Goal: Task Accomplishment & Management: Complete application form

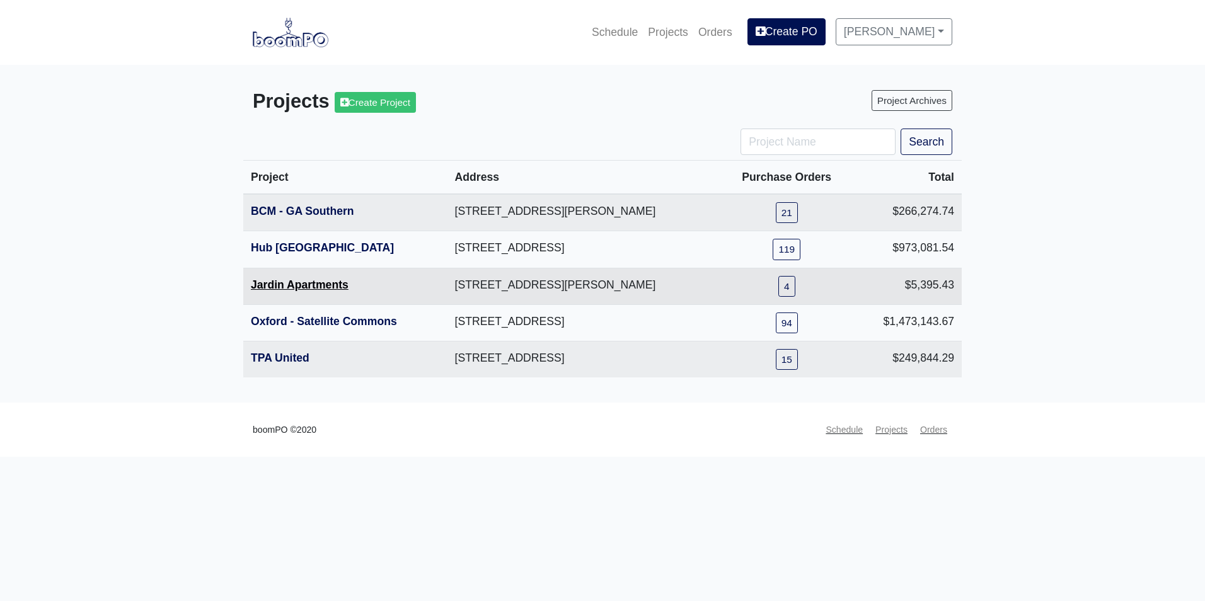
click at [308, 291] on link "Jardin Apartments" at bounding box center [300, 285] width 98 height 13
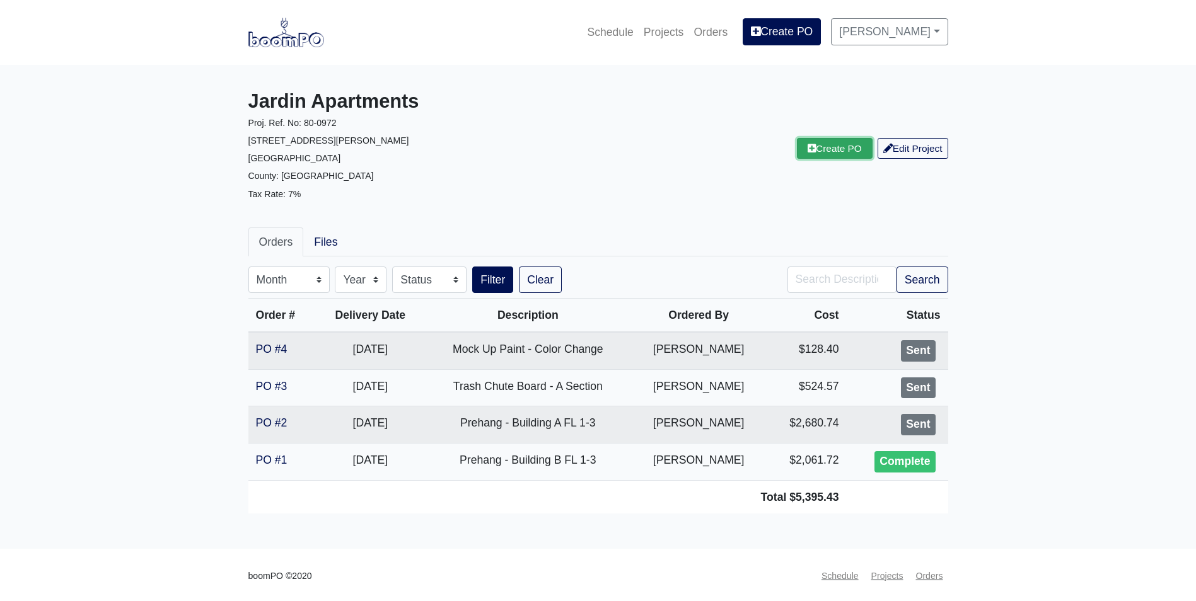
click at [832, 154] on link "Create PO" at bounding box center [835, 148] width 76 height 21
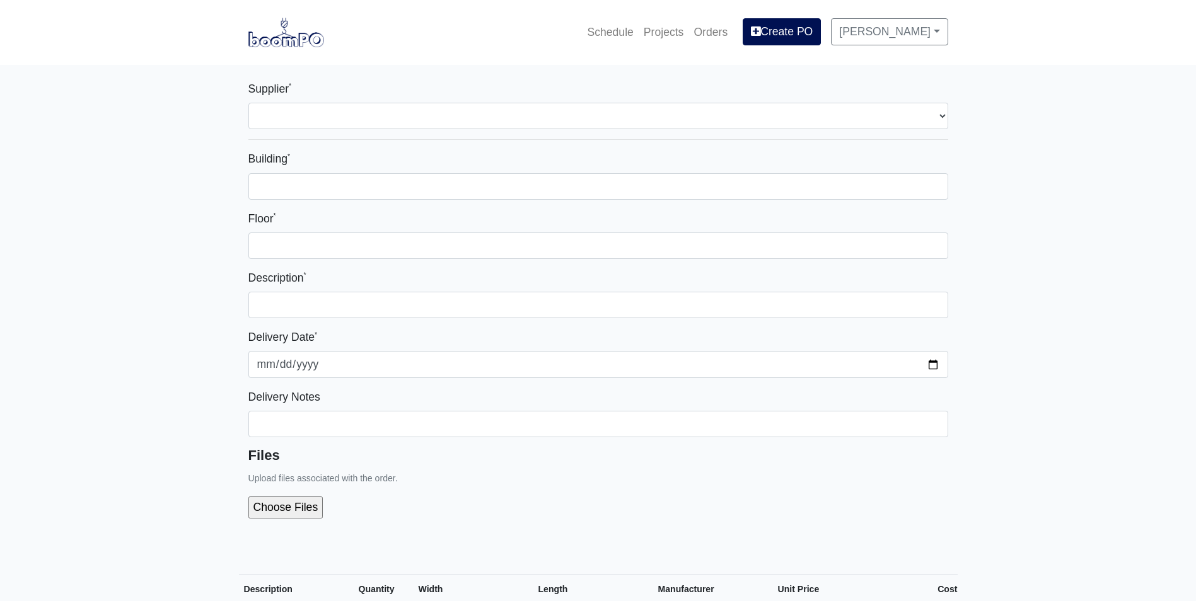
select select
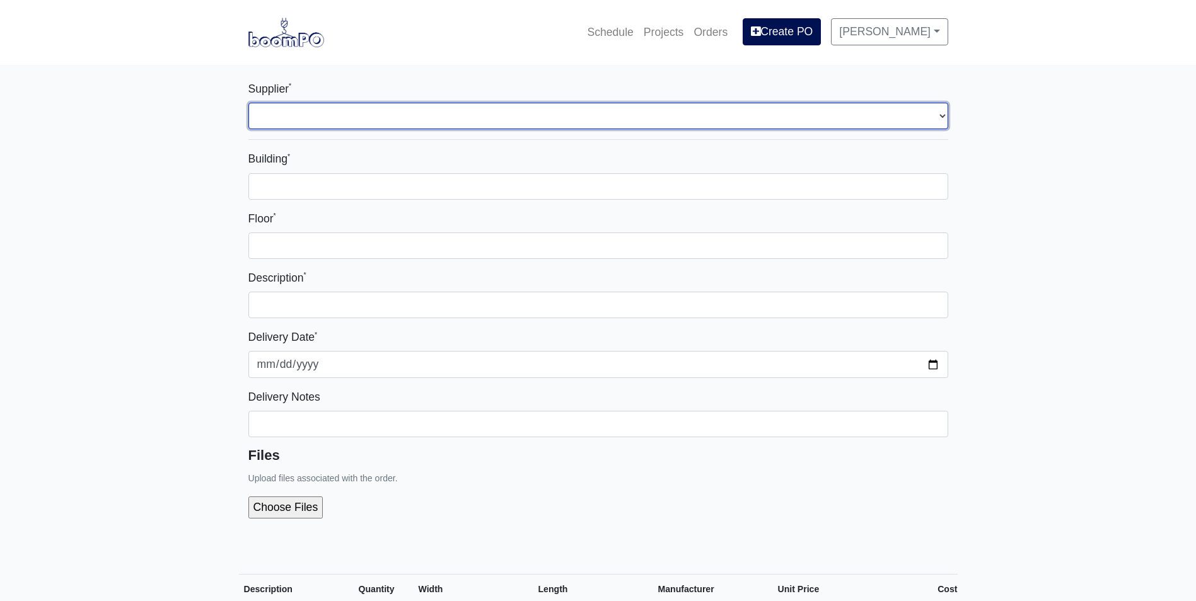
click at [490, 112] on select "Select one... Capitol Materials Coastal - Savannah, GA PPG Paint - Macon, GA PP…" at bounding box center [598, 116] width 700 height 26
select select "220"
click at [248, 103] on select "Select one... Capitol Materials Coastal - Savannah, GA PPG Paint - Macon, GA PP…" at bounding box center [598, 116] width 700 height 26
select select
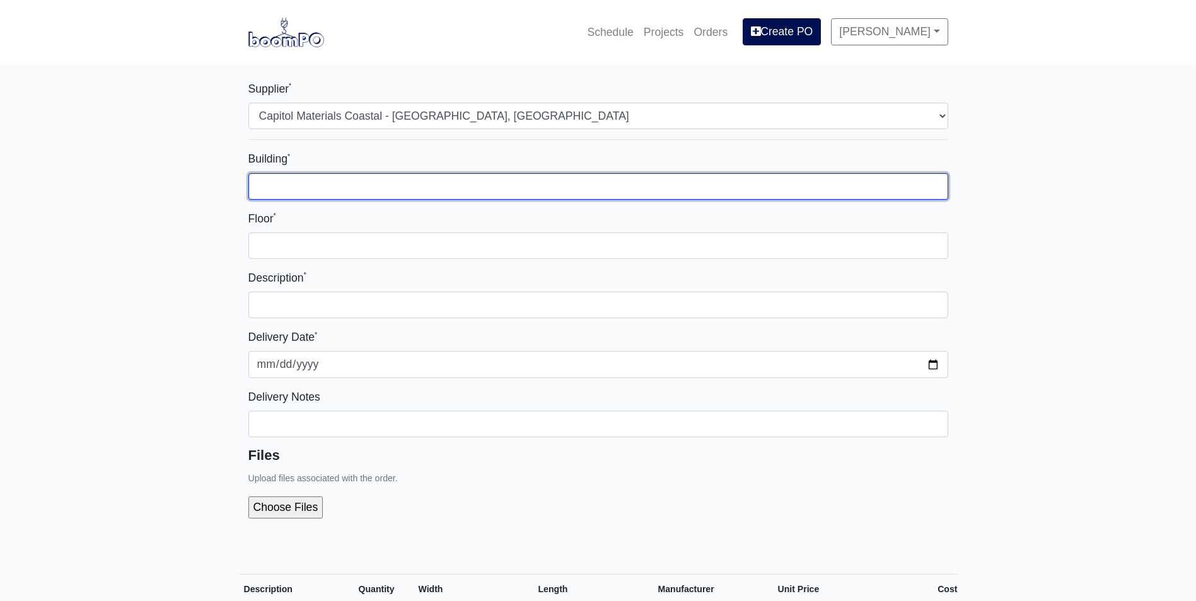
click at [436, 182] on input "Building *" at bounding box center [598, 186] width 700 height 26
type input "B"
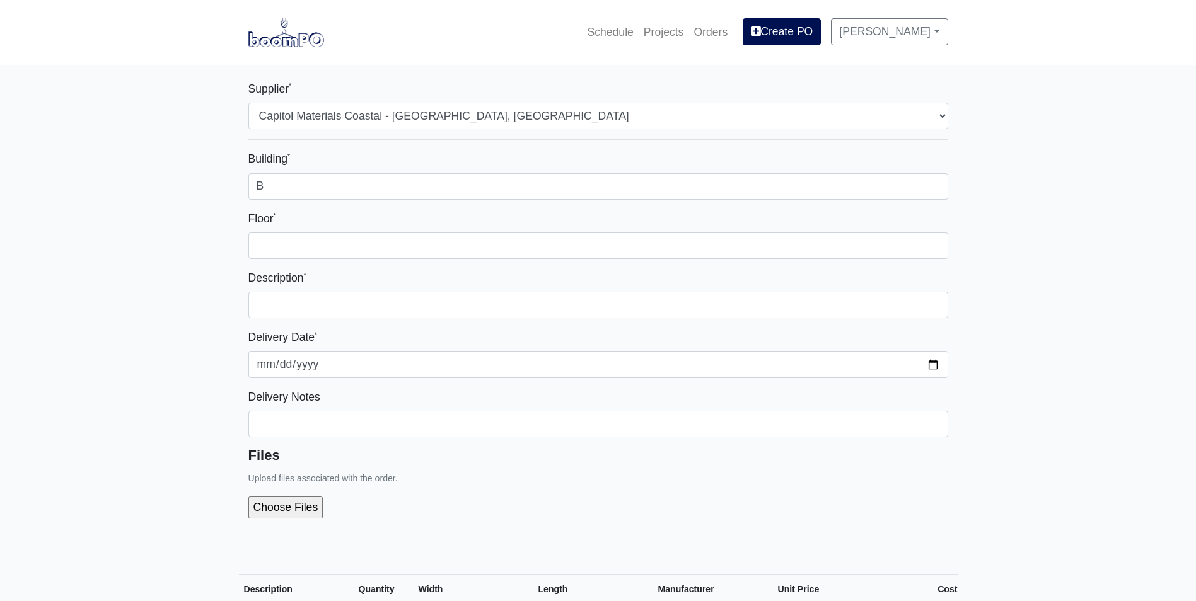
click at [580, 232] on div "Floor *" at bounding box center [598, 234] width 700 height 49
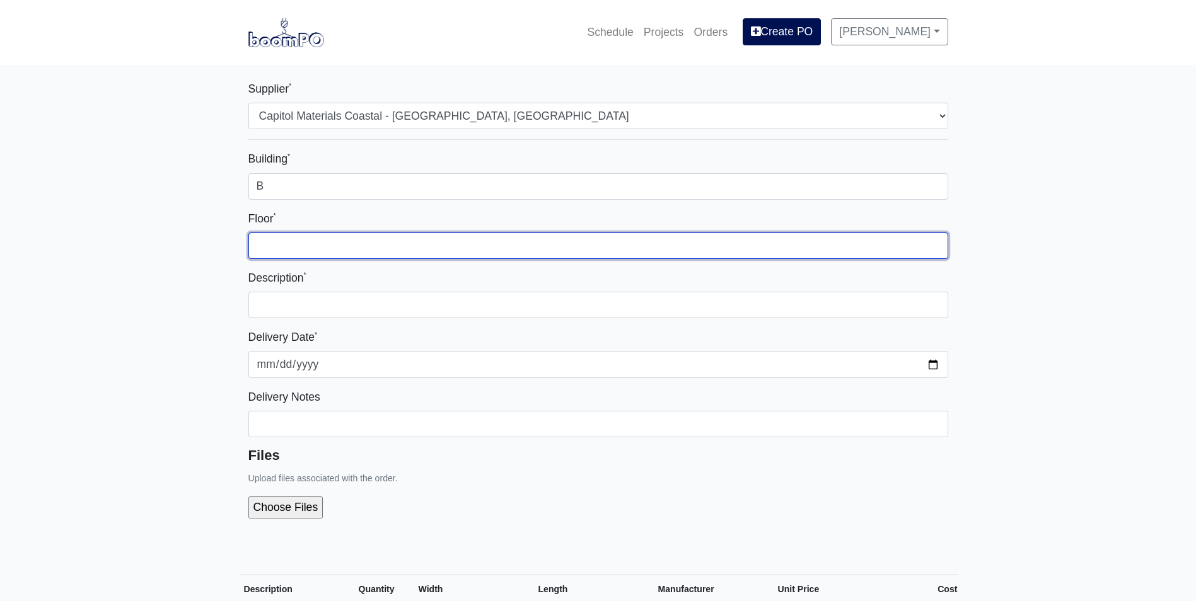
click at [553, 240] on input "Floor *" at bounding box center [598, 246] width 700 height 26
type input "3"
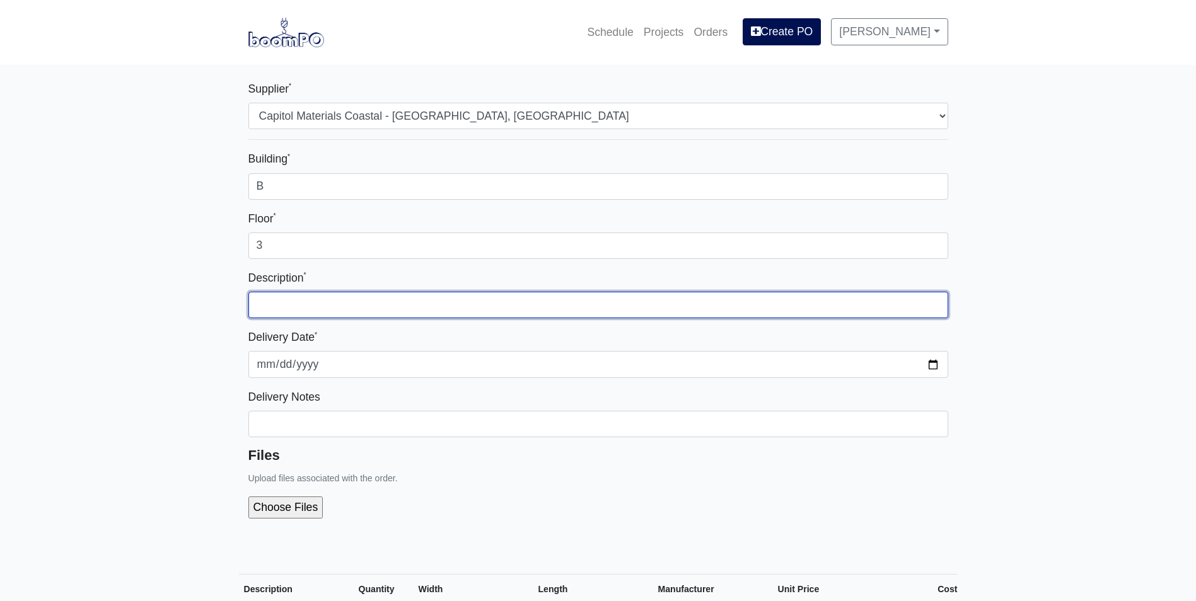
click at [597, 299] on input "text" at bounding box center [598, 305] width 700 height 26
type input "b"
type input "B"
type input "Maing Hang - B Floor 3"
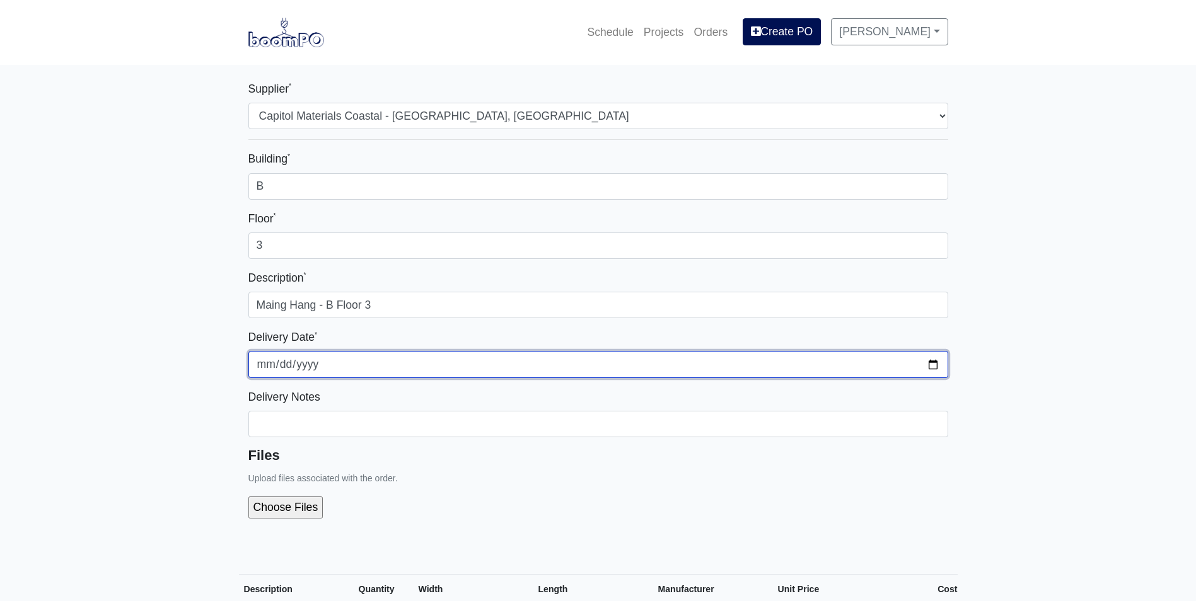
click at [928, 360] on input "2025-09-03" at bounding box center [598, 364] width 700 height 26
click at [930, 360] on input "2025-09-03" at bounding box center [598, 364] width 700 height 26
type input "[DATE]"
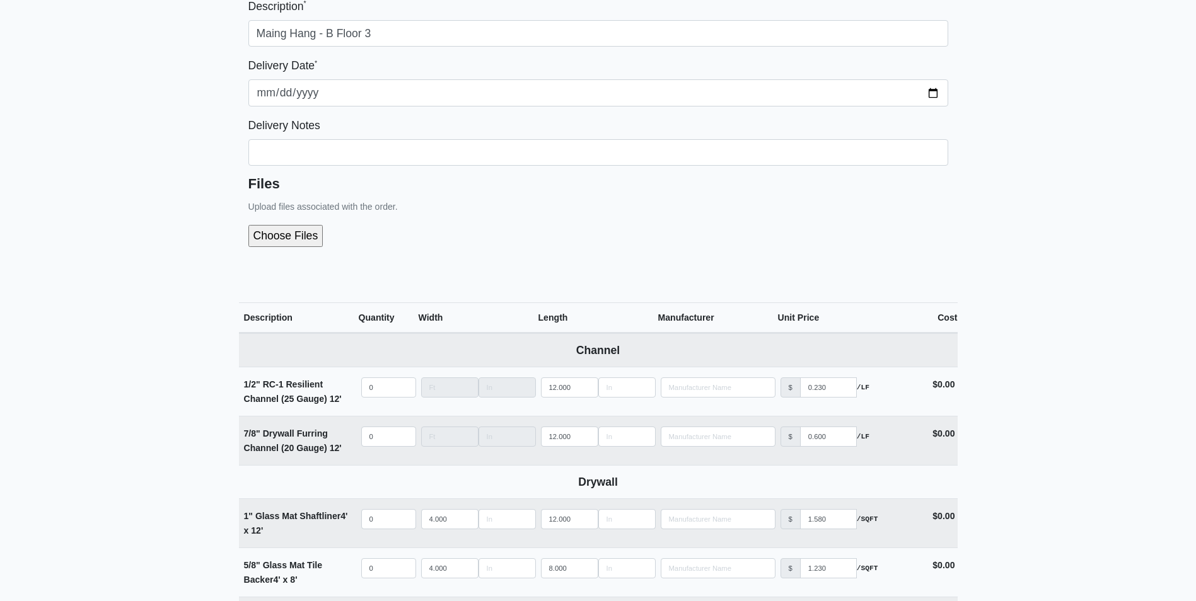
scroll to position [315, 0]
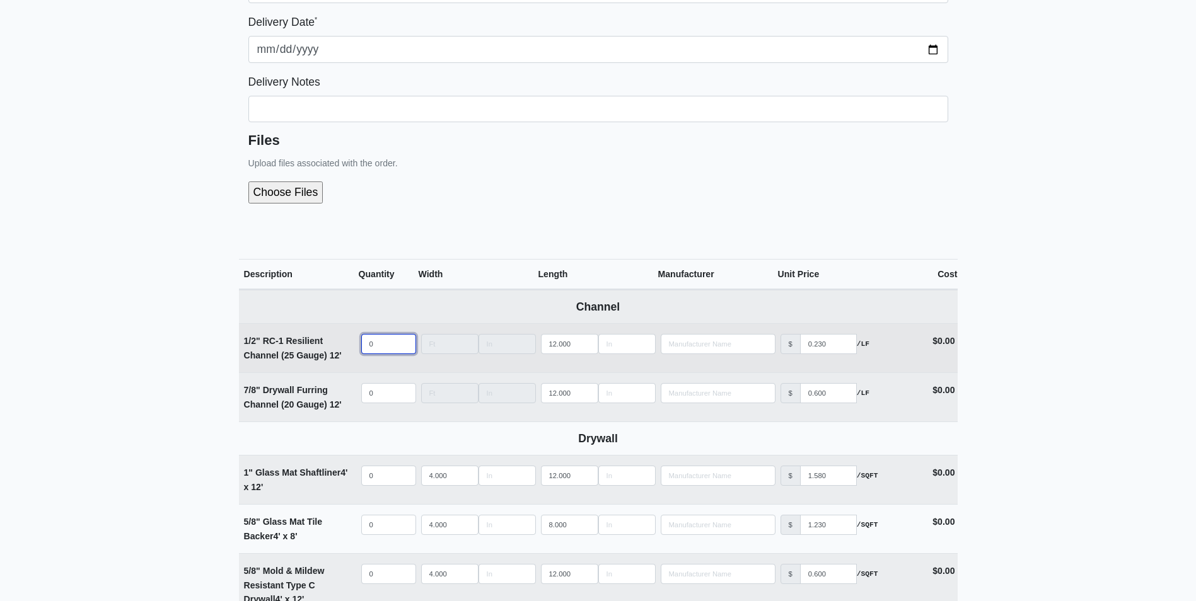
select select
click at [390, 342] on input "quantity" at bounding box center [388, 344] width 55 height 20
type input "4"
select select
type input "47"
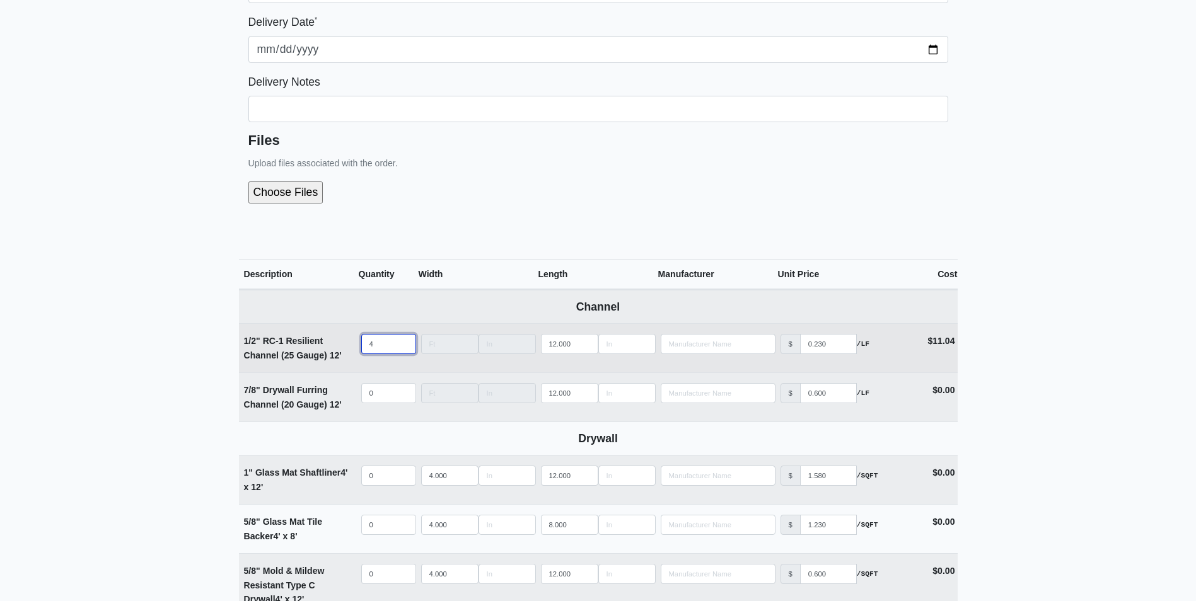
select select
type input "476"
select select
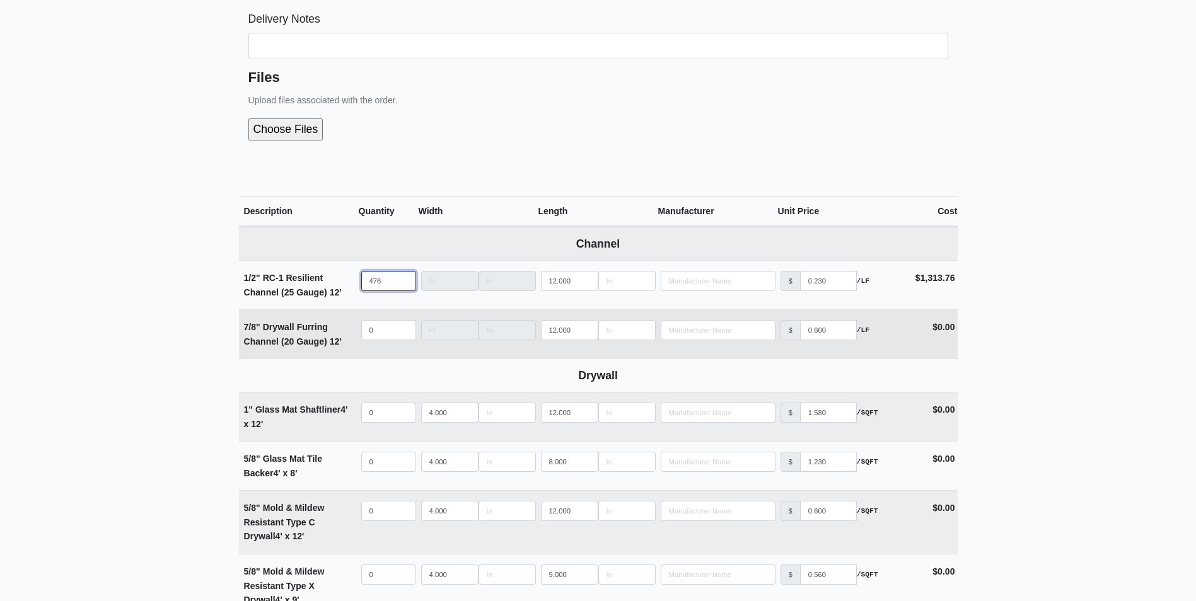
scroll to position [441, 0]
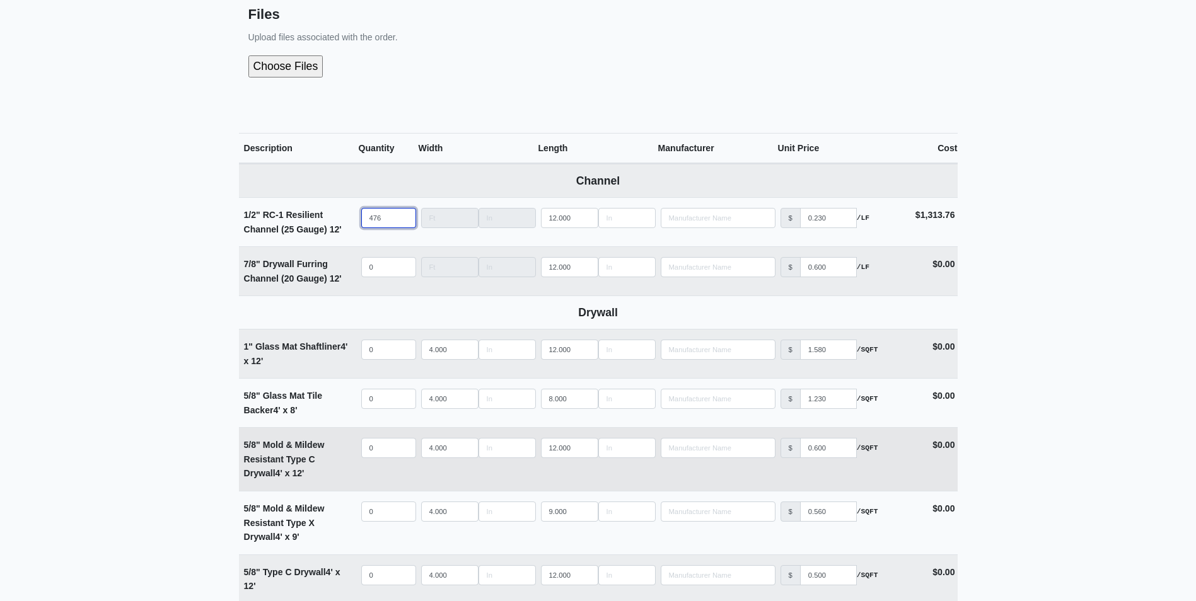
type input "476"
select select
click at [374, 450] on input "quantity" at bounding box center [388, 448] width 55 height 20
type input "1"
select select
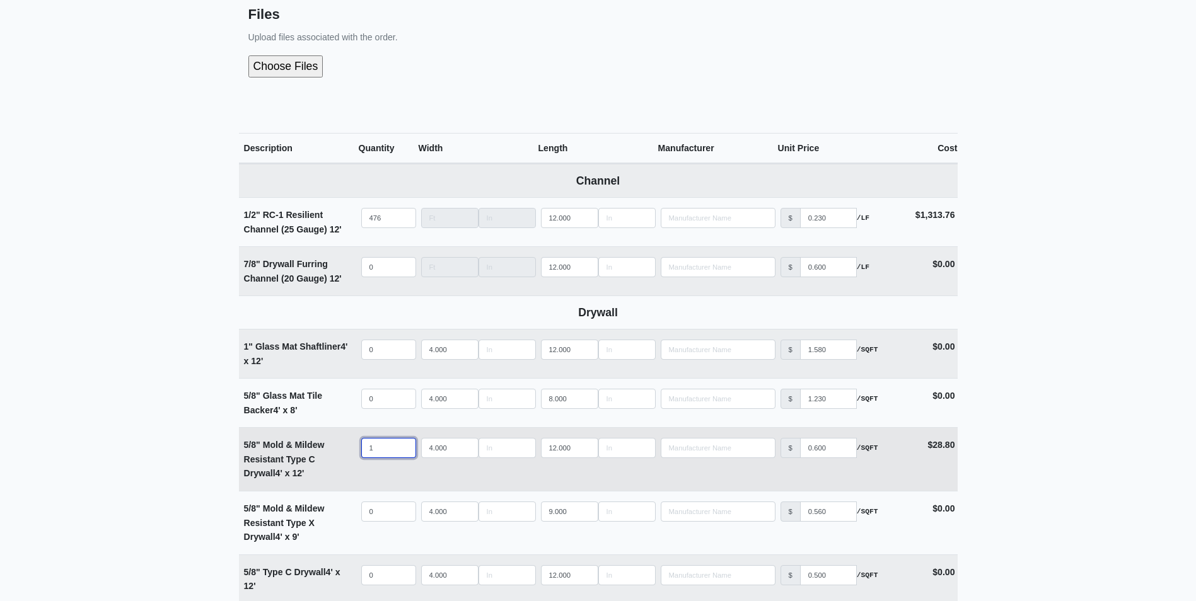
type input "15"
select select
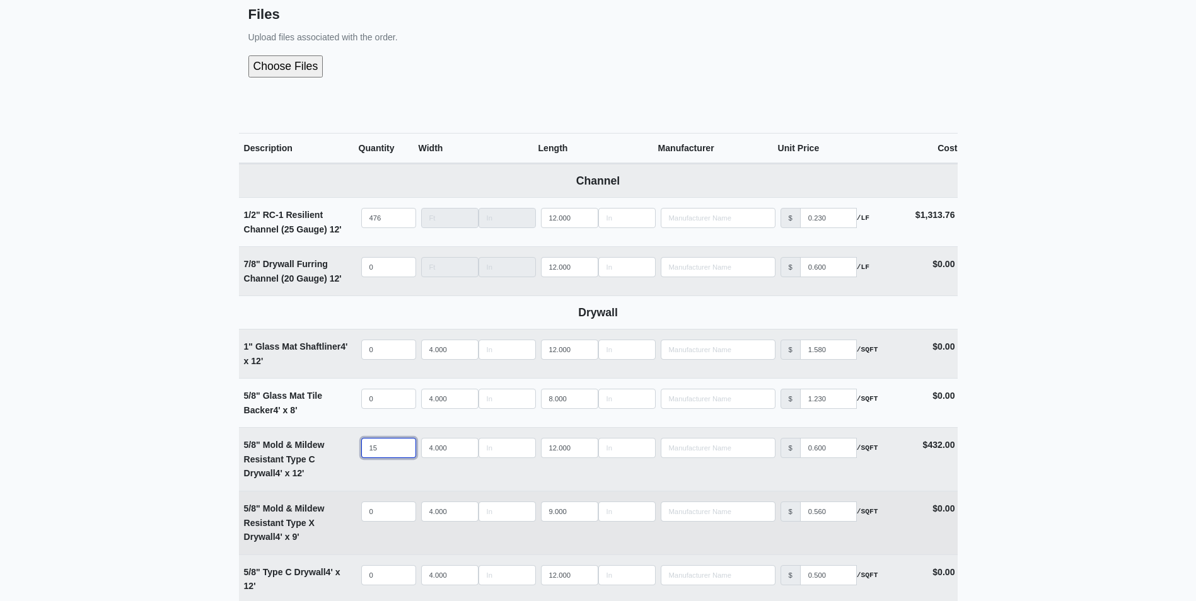
type input "15"
select select
click at [365, 518] on input "quantity" at bounding box center [388, 512] width 55 height 20
type input "0"
drag, startPoint x: 572, startPoint y: 511, endPoint x: 511, endPoint y: 502, distance: 61.8
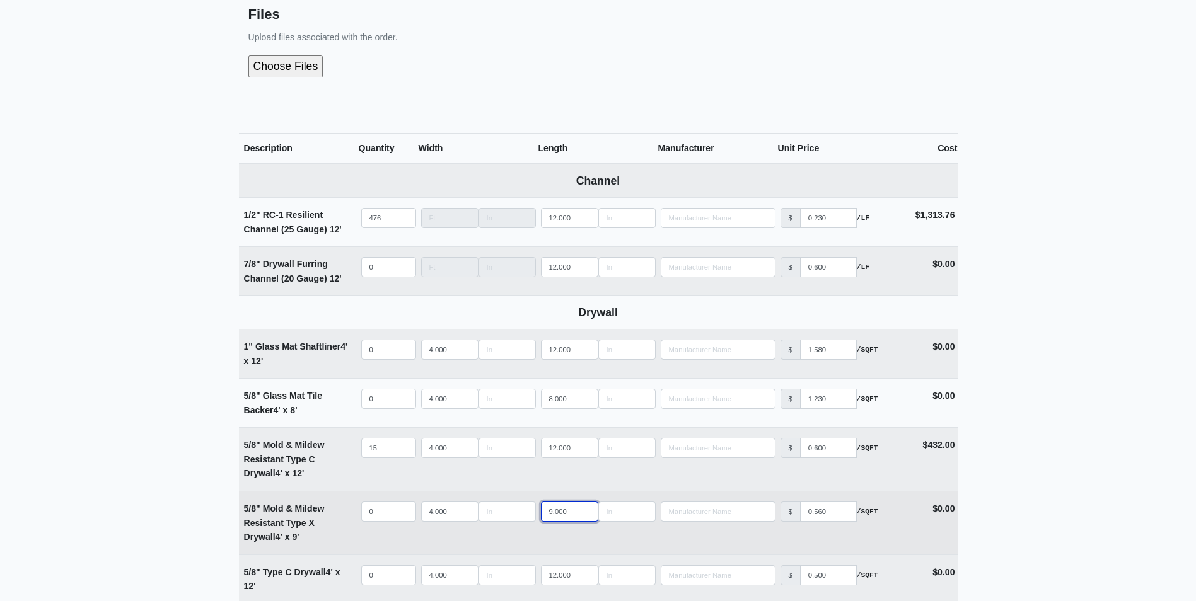
click at [511, 502] on tr "5/8" Mold & Mildew Resistant Type X Drywall 4' x 9' Qty 0 Width 4.000 Length 9.…" at bounding box center [598, 523] width 719 height 64
type input "10"
click at [386, 516] on input "quantity" at bounding box center [388, 512] width 55 height 20
type input "1"
select select
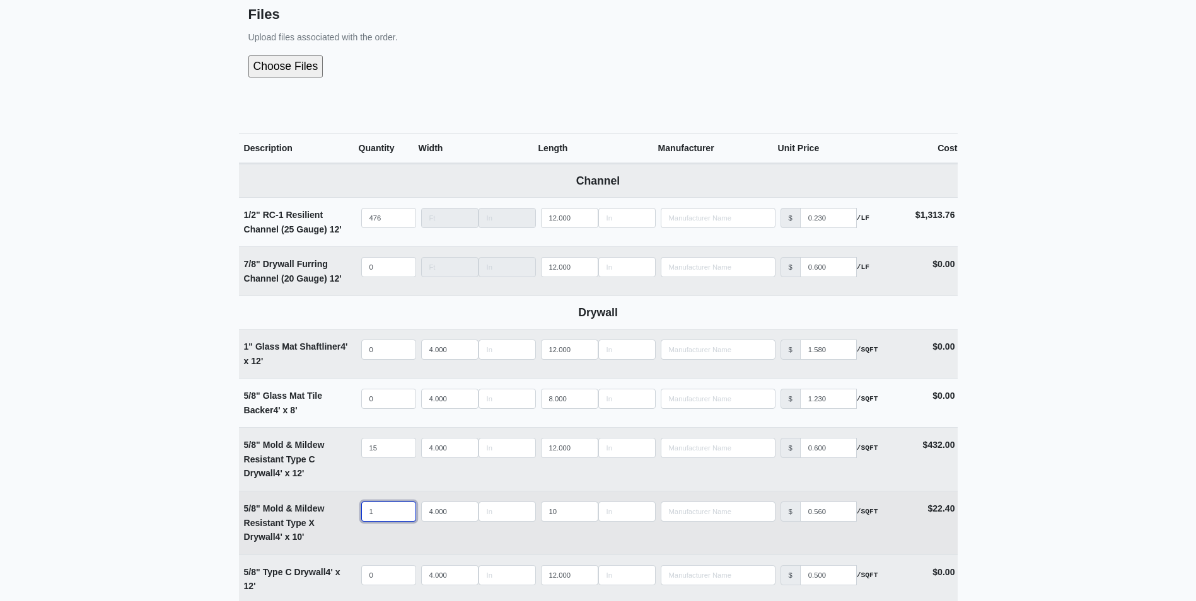
type input "11"
select select
type input "117"
select select
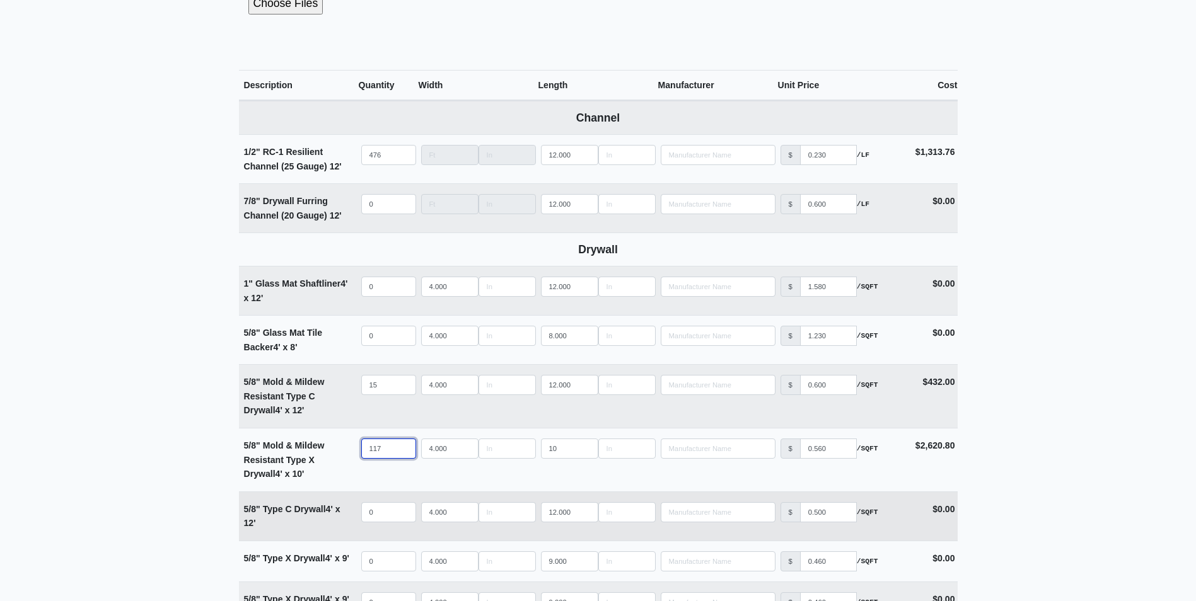
type input "117"
select select
click at [376, 509] on input "quantity" at bounding box center [388, 512] width 55 height 20
type input "9"
select select
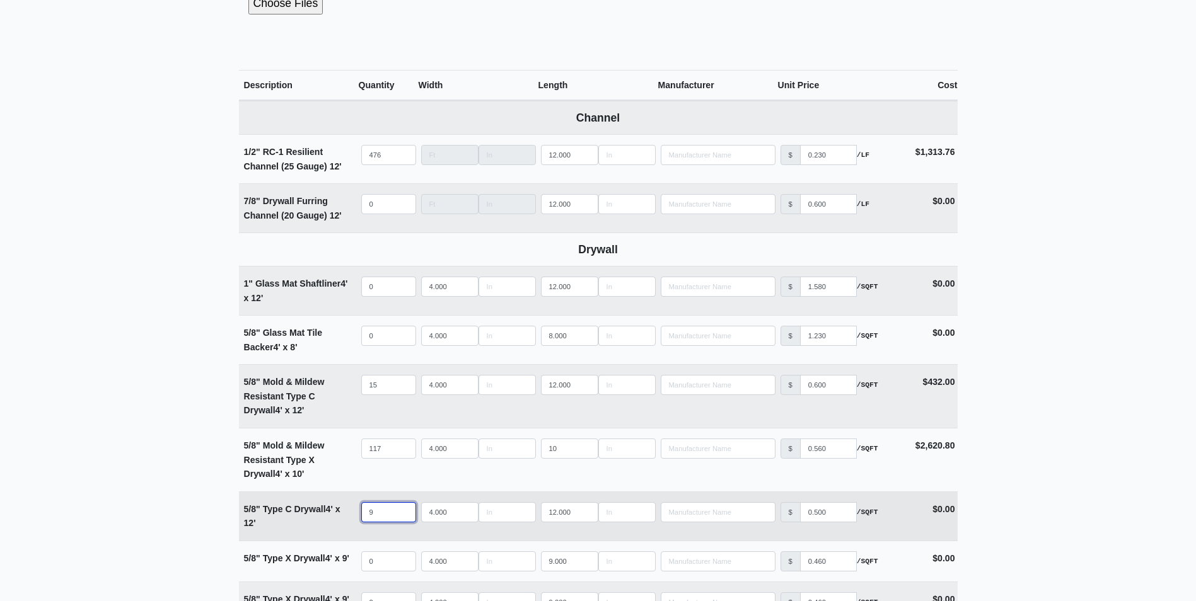
type input "90"
select select
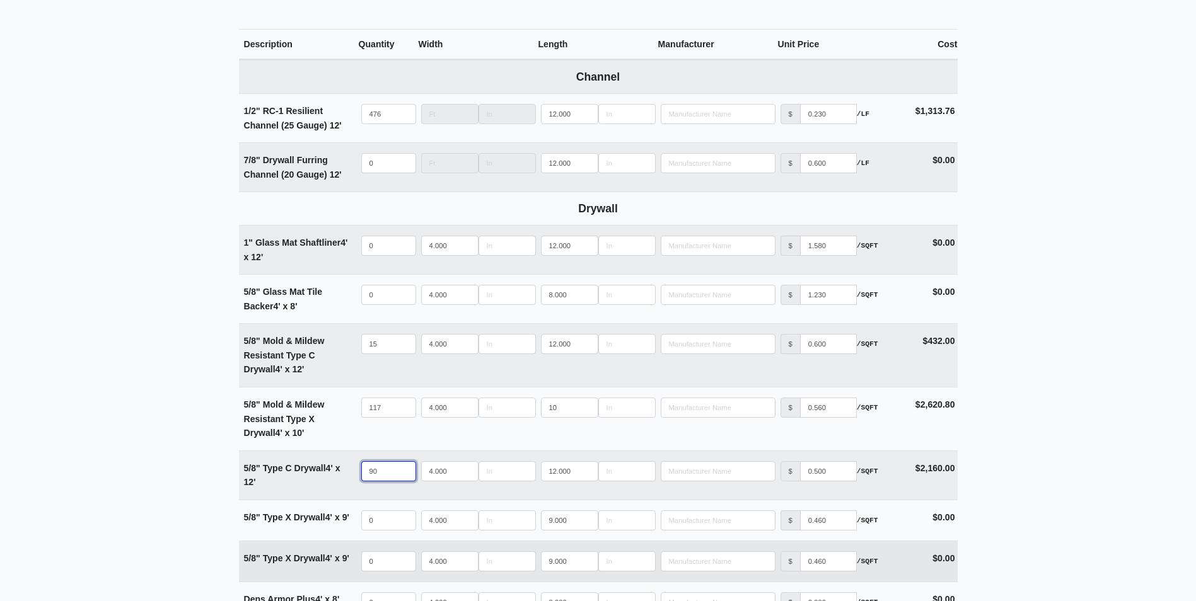
scroll to position [567, 0]
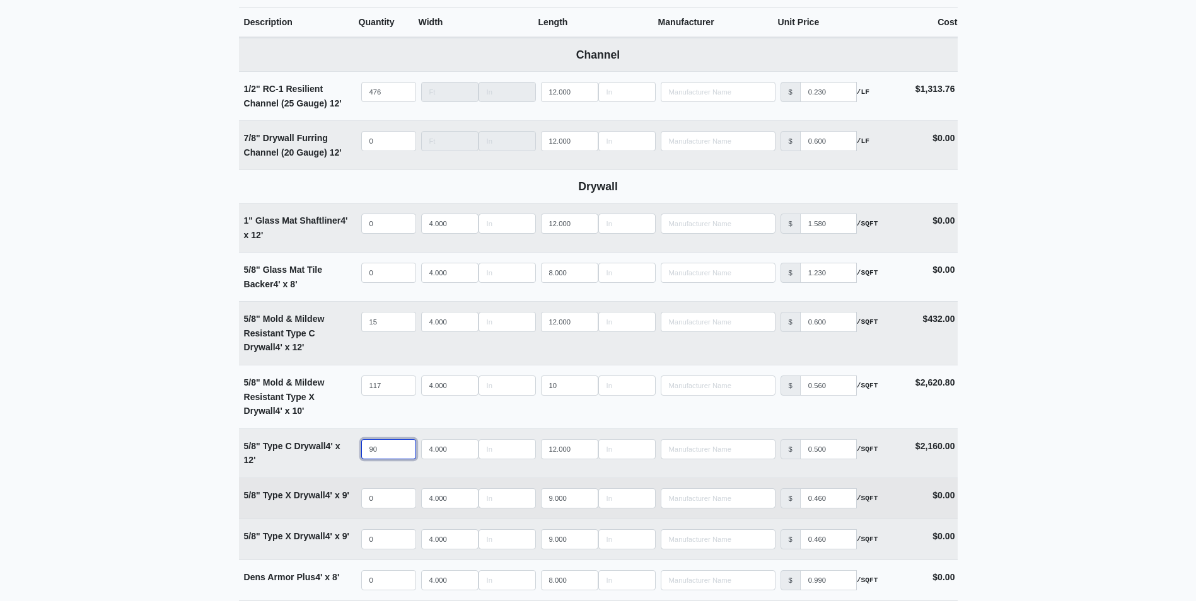
type input "90"
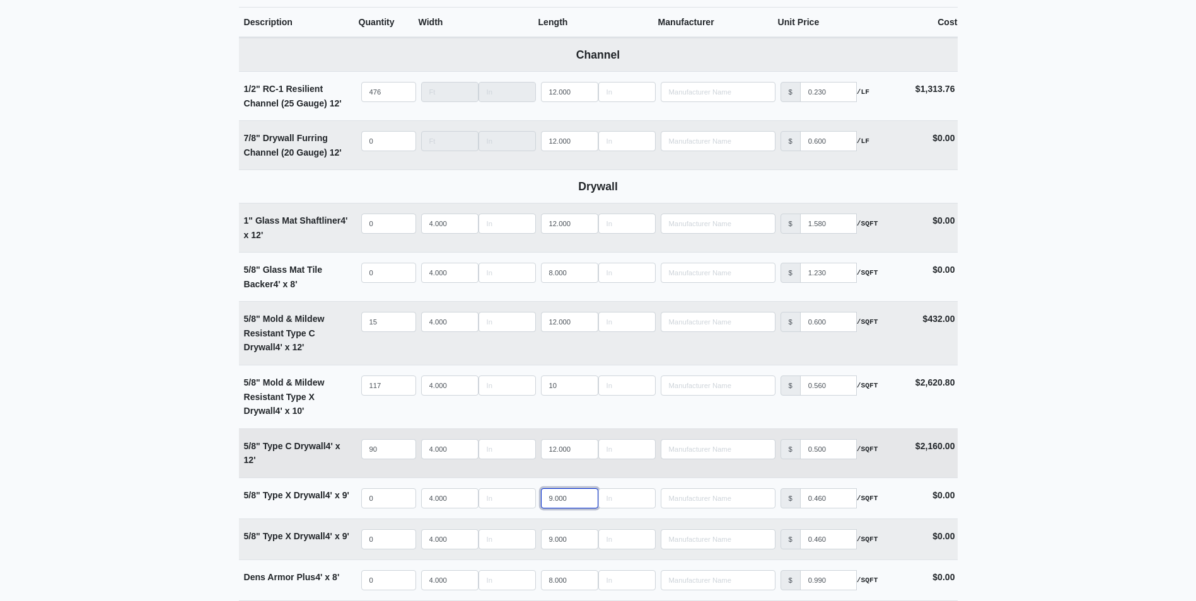
drag, startPoint x: 531, startPoint y: 483, endPoint x: 487, endPoint y: 469, distance: 46.3
type input "1"
select select
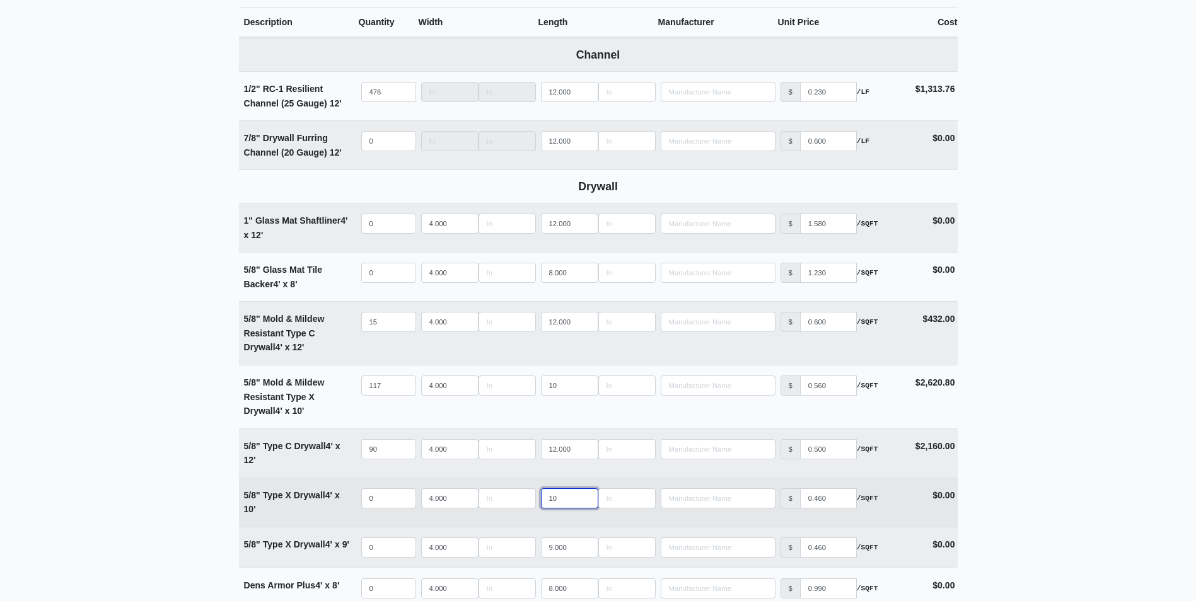
type input "10"
click at [382, 498] on input "quantity" at bounding box center [388, 499] width 55 height 20
type input "4"
select select
type input "40"
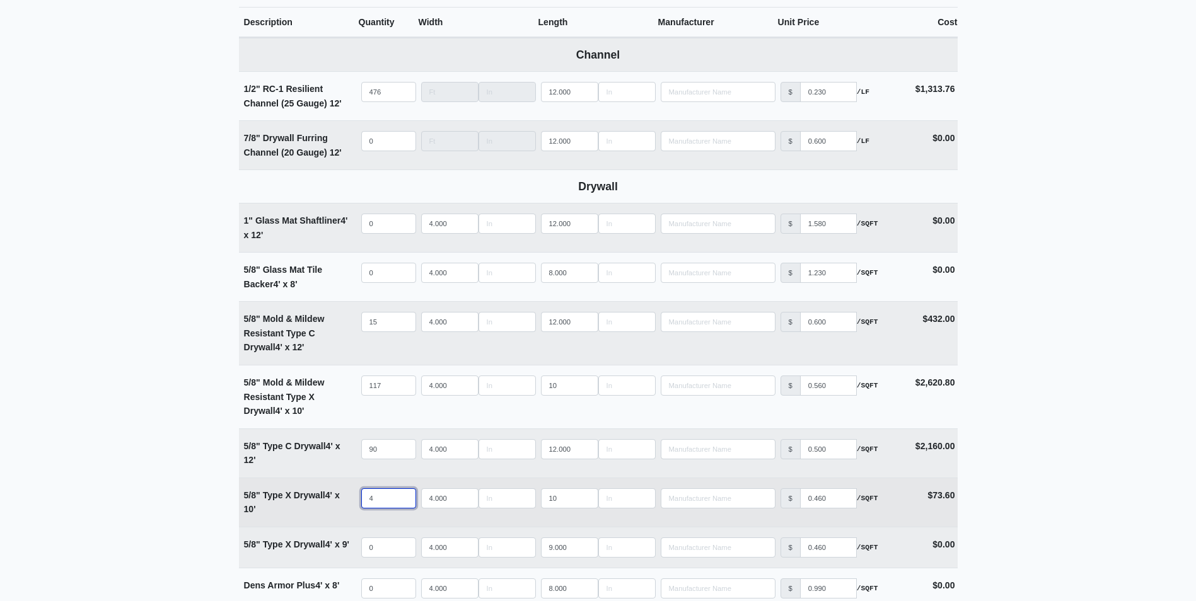
select select
type input "401"
select select
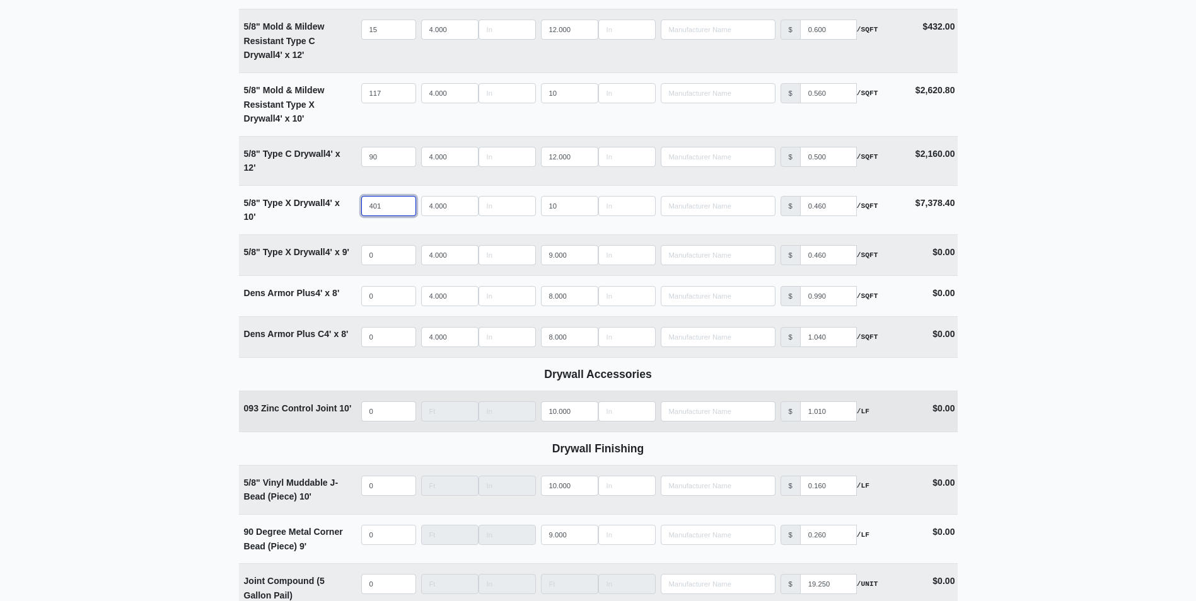
scroll to position [883, 0]
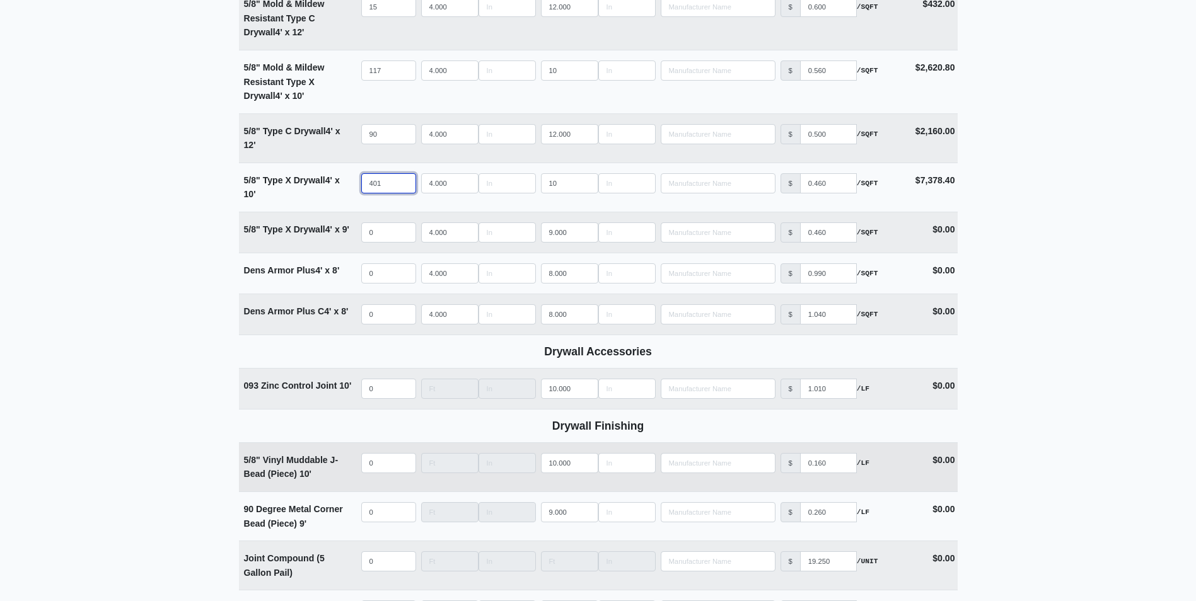
type input "401"
select select
click at [385, 472] on input "quantity" at bounding box center [388, 463] width 55 height 20
type input "5"
select select
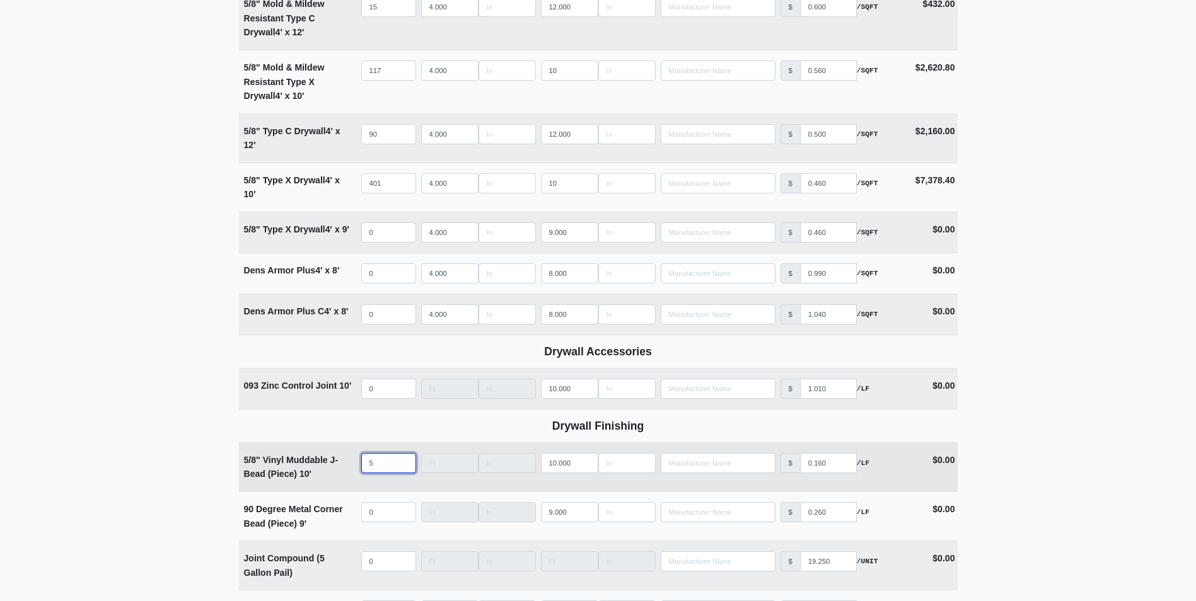
type input "54"
select select
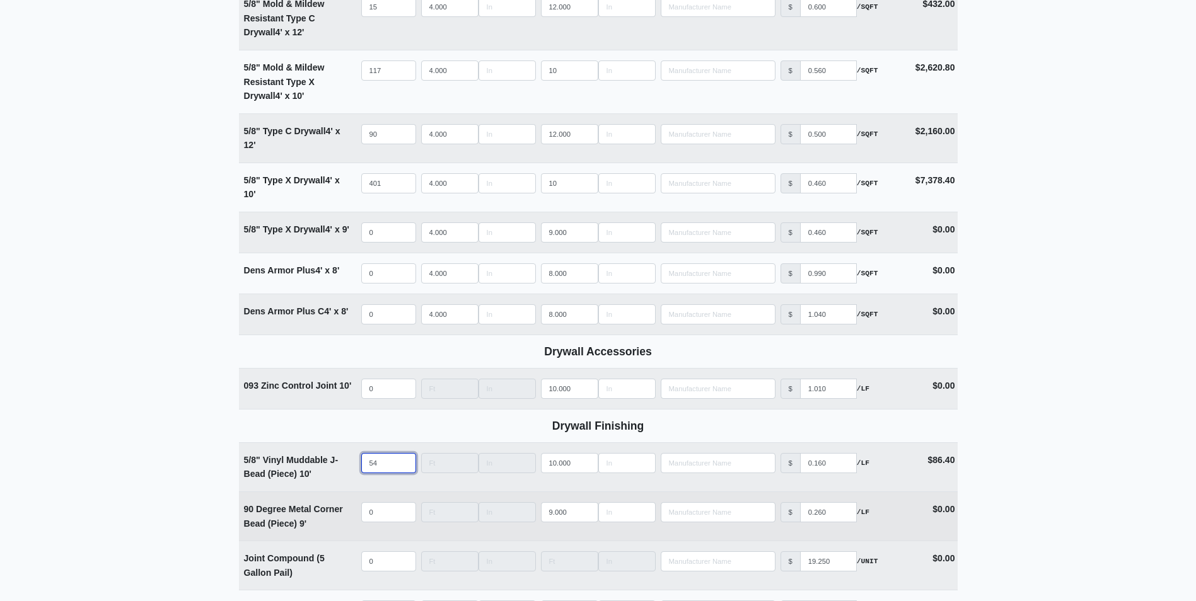
type input "54"
select select
click at [381, 518] on input "quantity" at bounding box center [388, 512] width 55 height 20
type input "0"
click at [492, 514] on tr "90 Degree Metal Corner Bead (Piece) 9' Qty 0 Width Length 9.000 Manufacturer No…" at bounding box center [598, 516] width 719 height 49
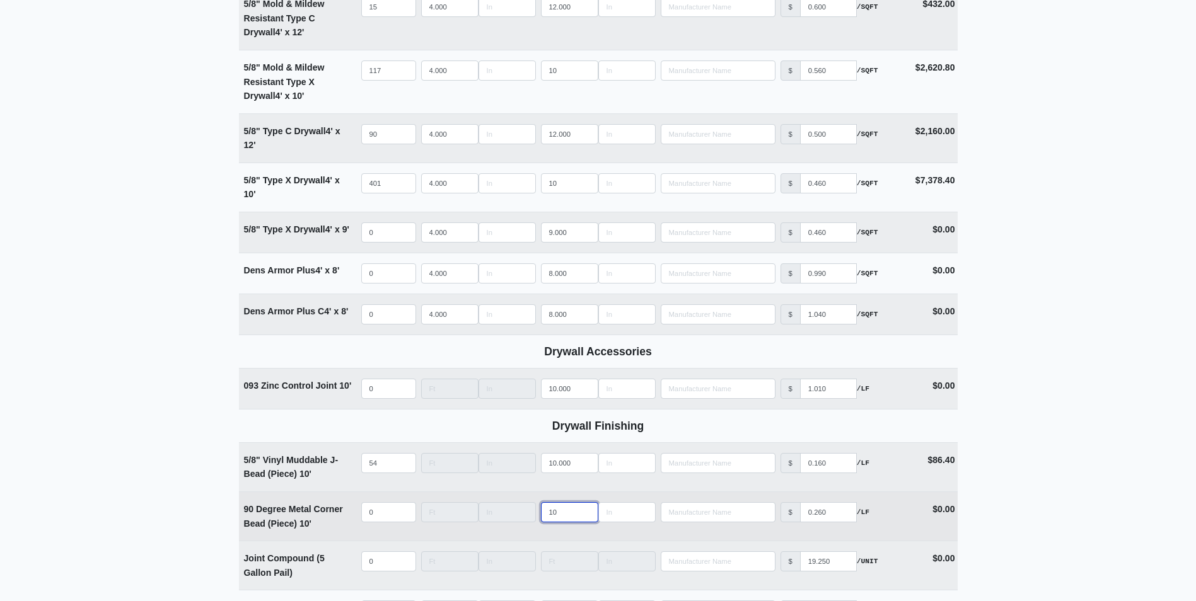
type input "10"
click at [379, 507] on input "quantity" at bounding box center [388, 512] width 55 height 20
type input "8"
select select
type input "86"
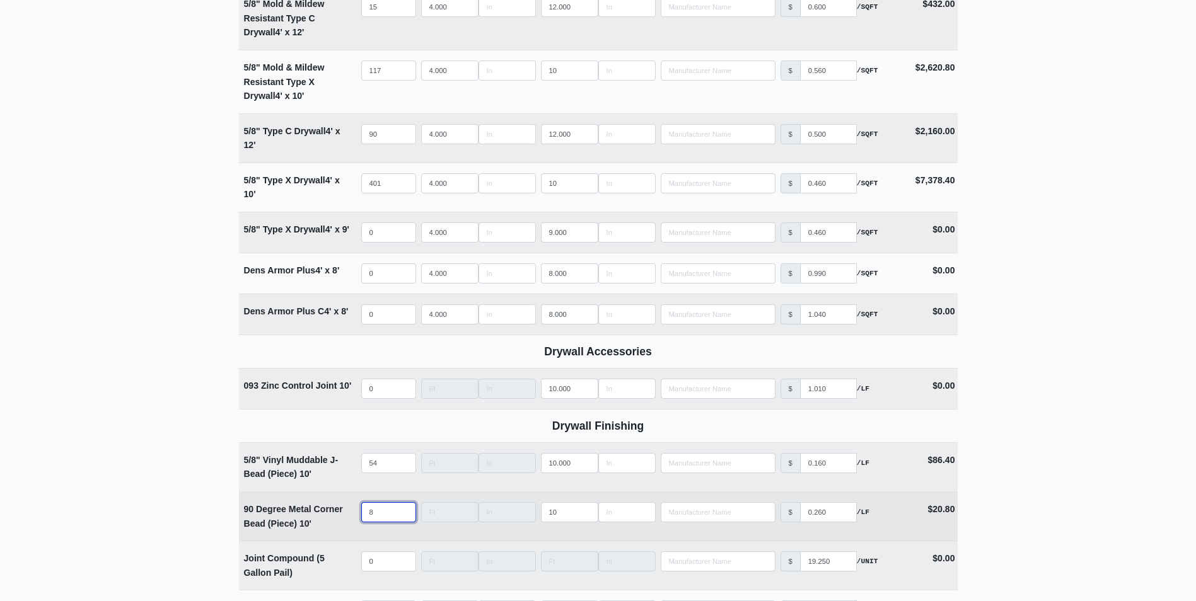
select select
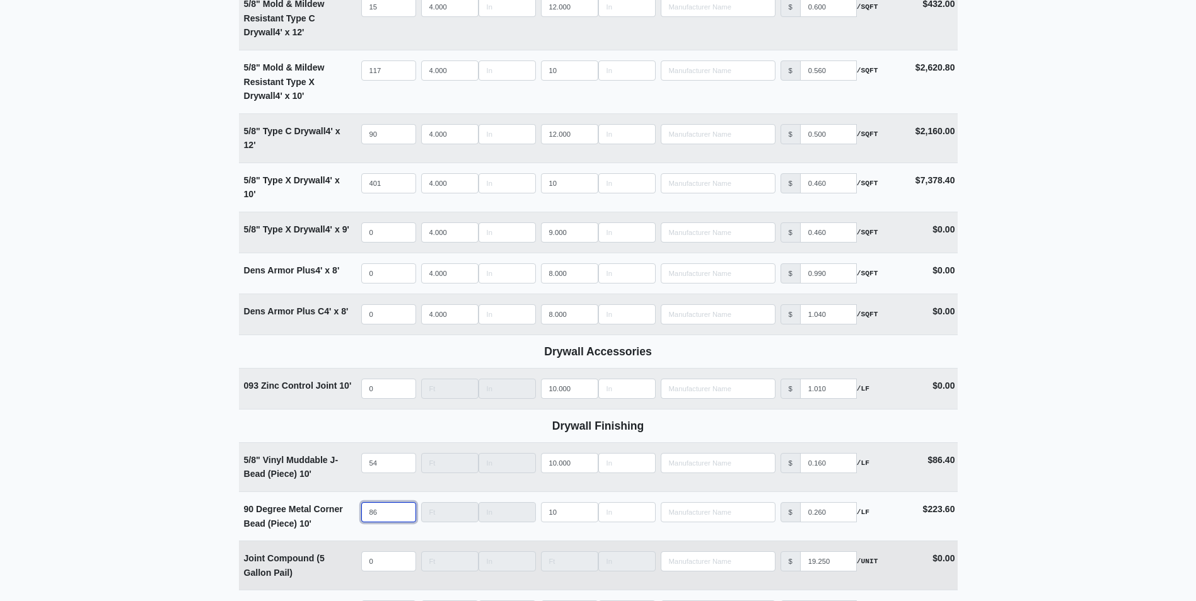
type input "86"
select select
click at [377, 559] on input "quantity" at bounding box center [388, 562] width 55 height 20
type input "5"
select select
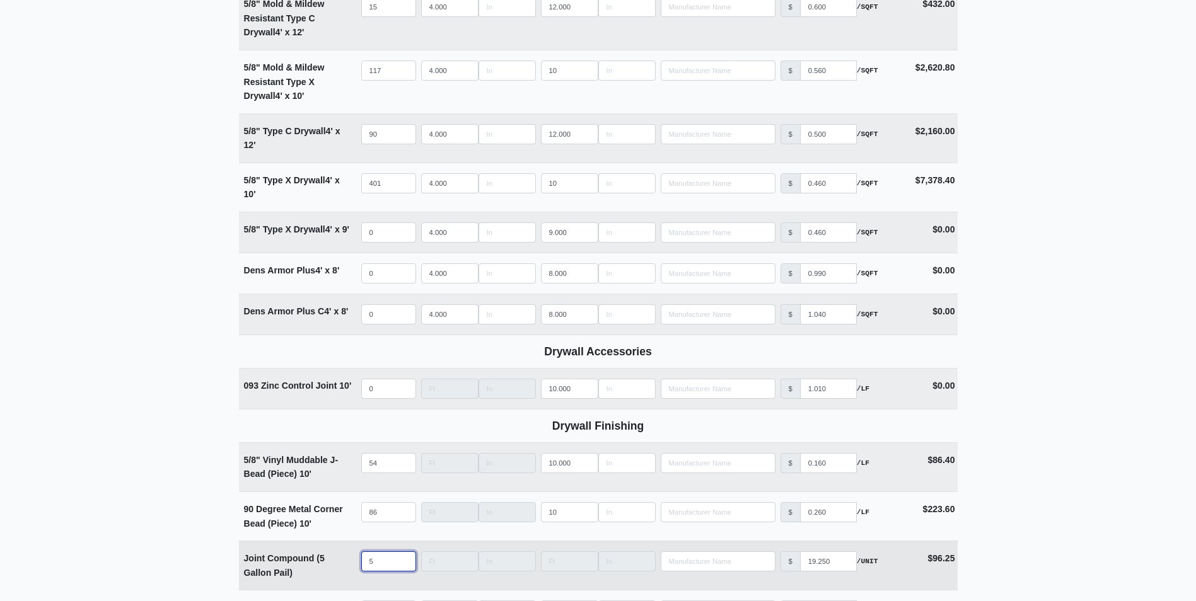
scroll to position [946, 0]
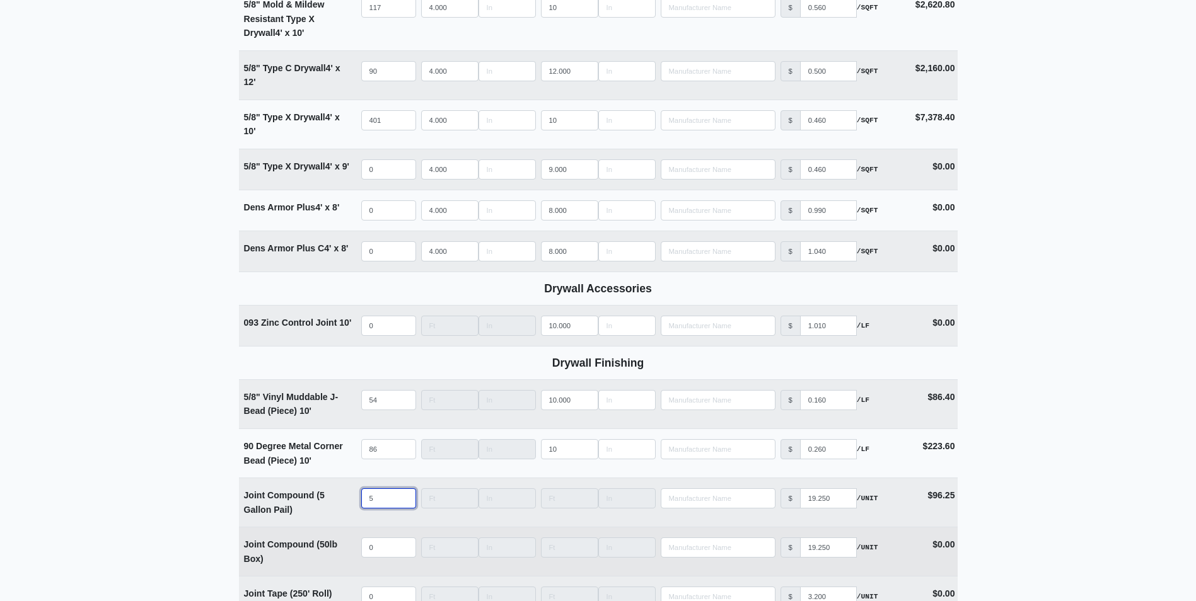
type input "5"
select select
click at [381, 554] on input "quantity" at bounding box center [388, 548] width 55 height 20
type input "8"
select select
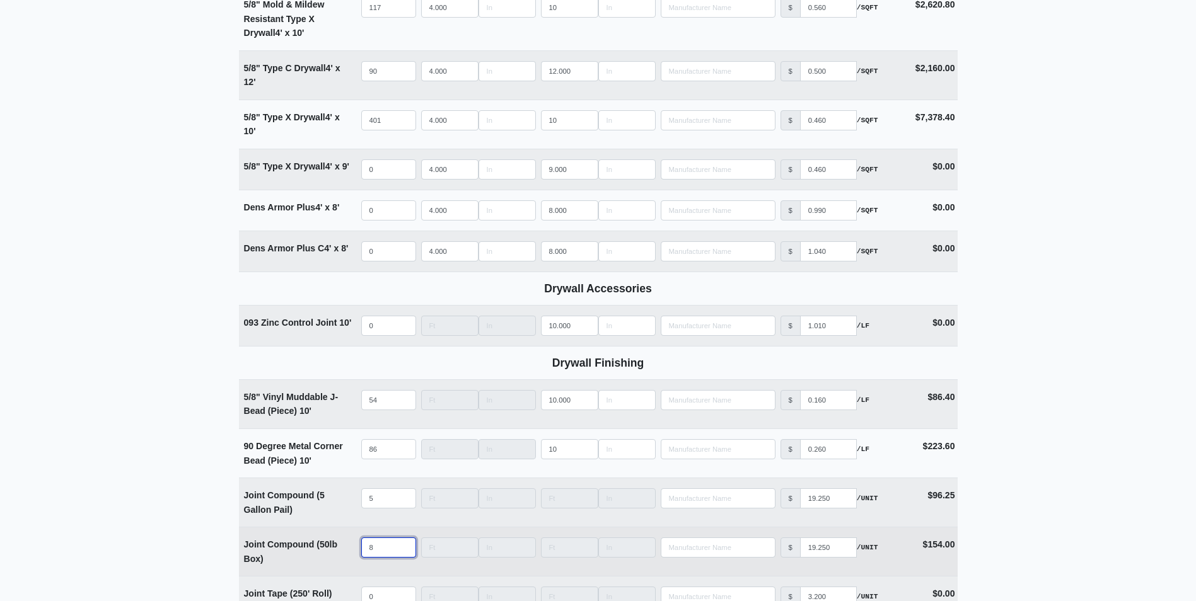
type input "82"
select select
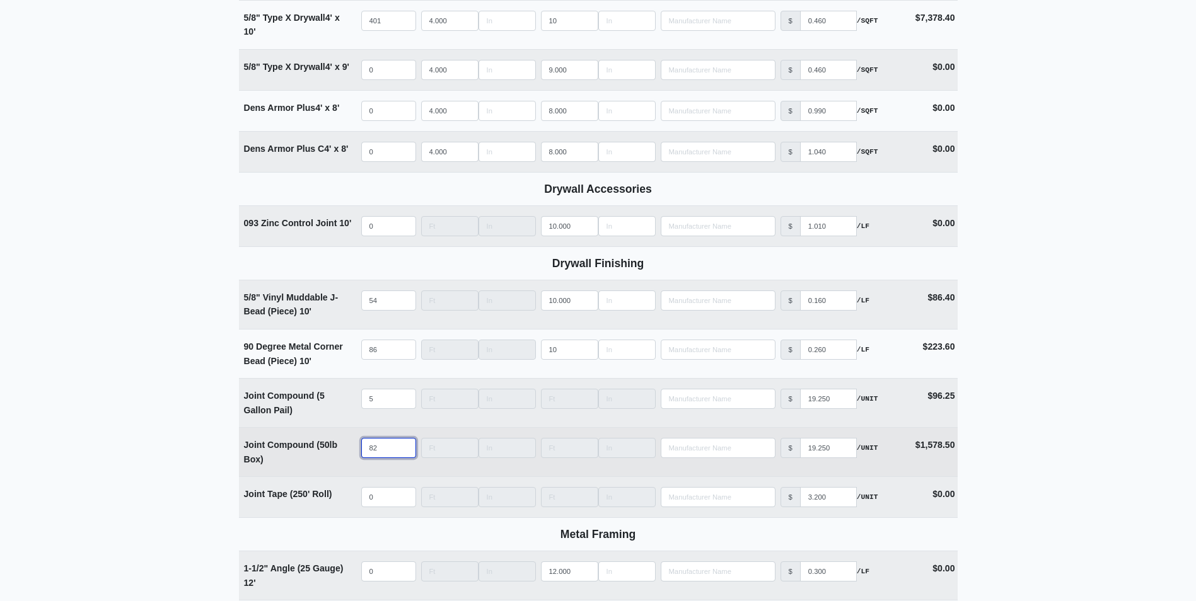
scroll to position [1072, 0]
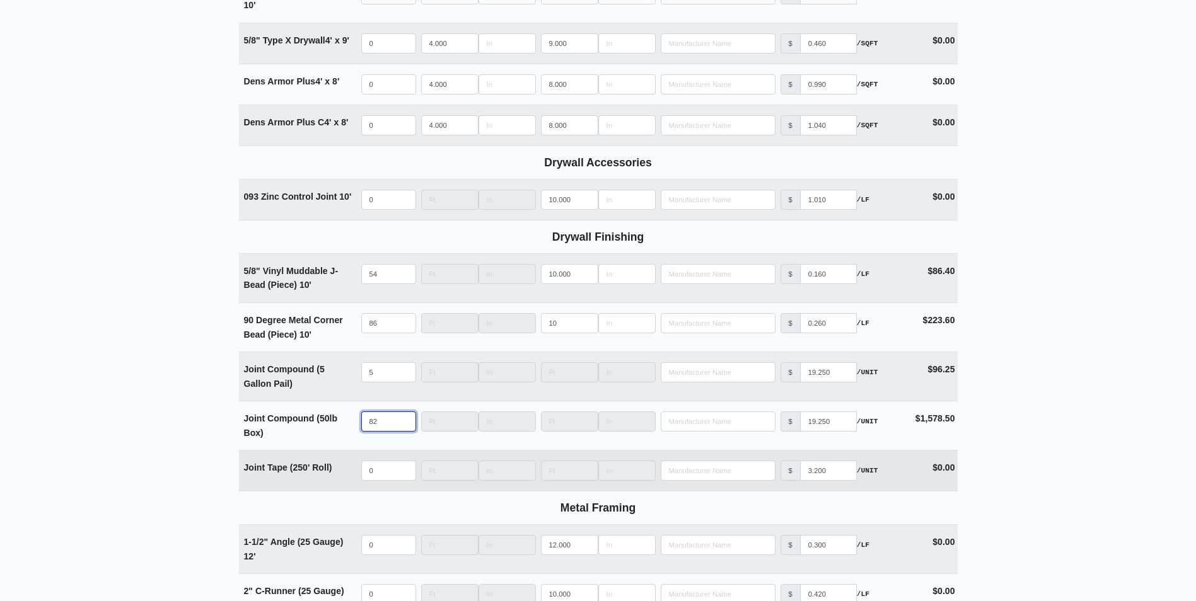
type input "82"
select select
click at [377, 471] on input "quantity" at bounding box center [388, 471] width 55 height 20
type input "2"
select select
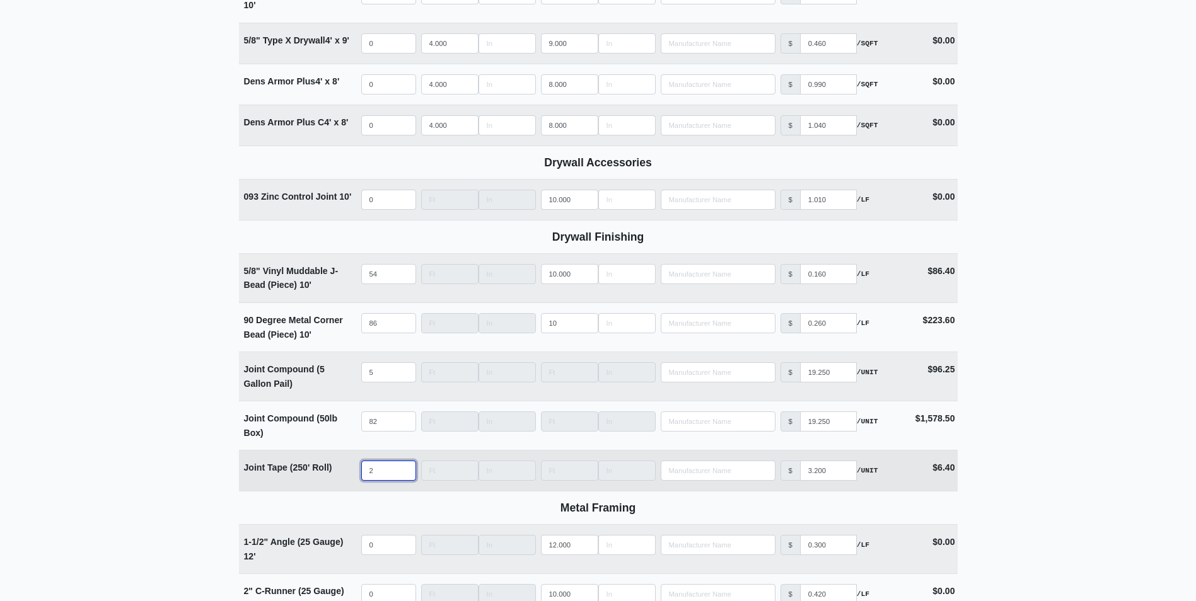
type input "25"
select select
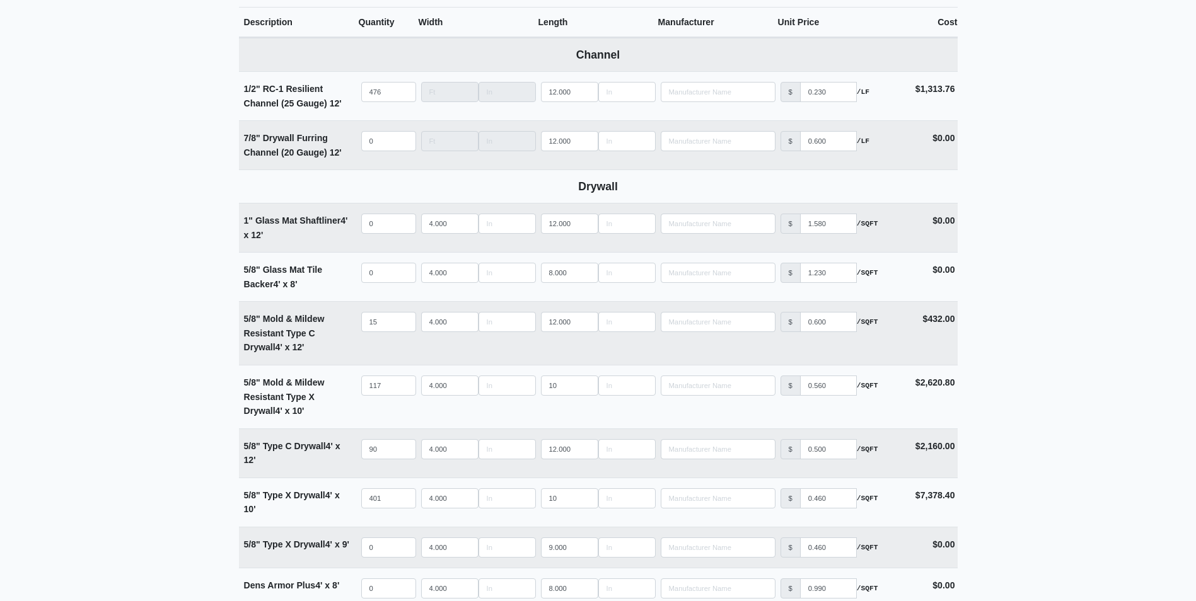
scroll to position [630, 0]
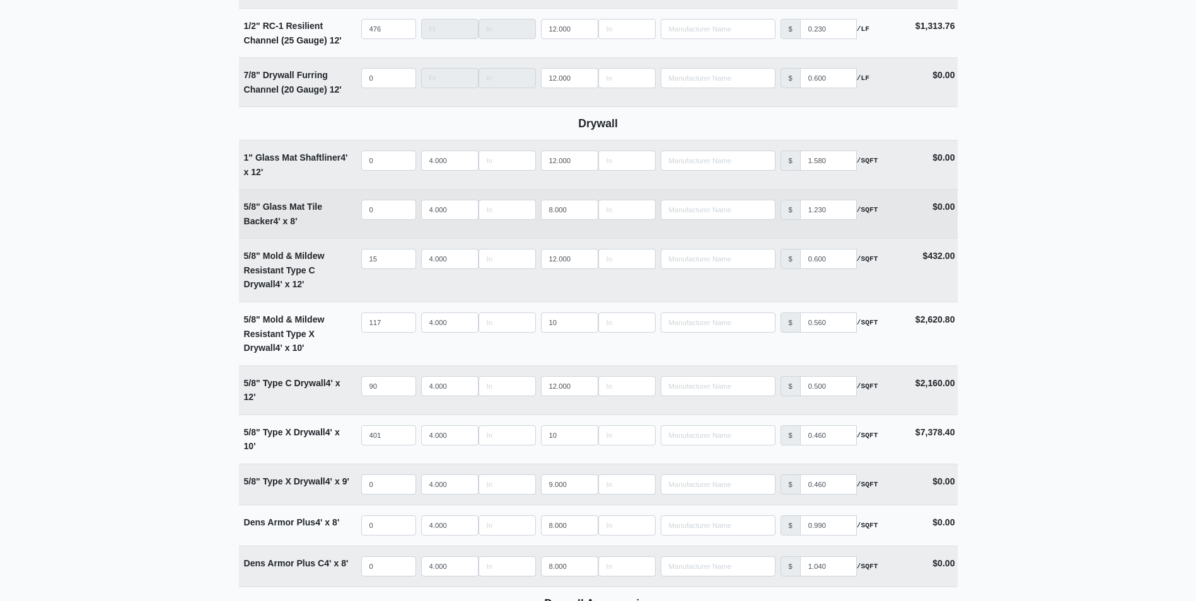
type input "25"
select select
click at [380, 215] on input "quantity" at bounding box center [388, 210] width 55 height 20
type input "2"
select select
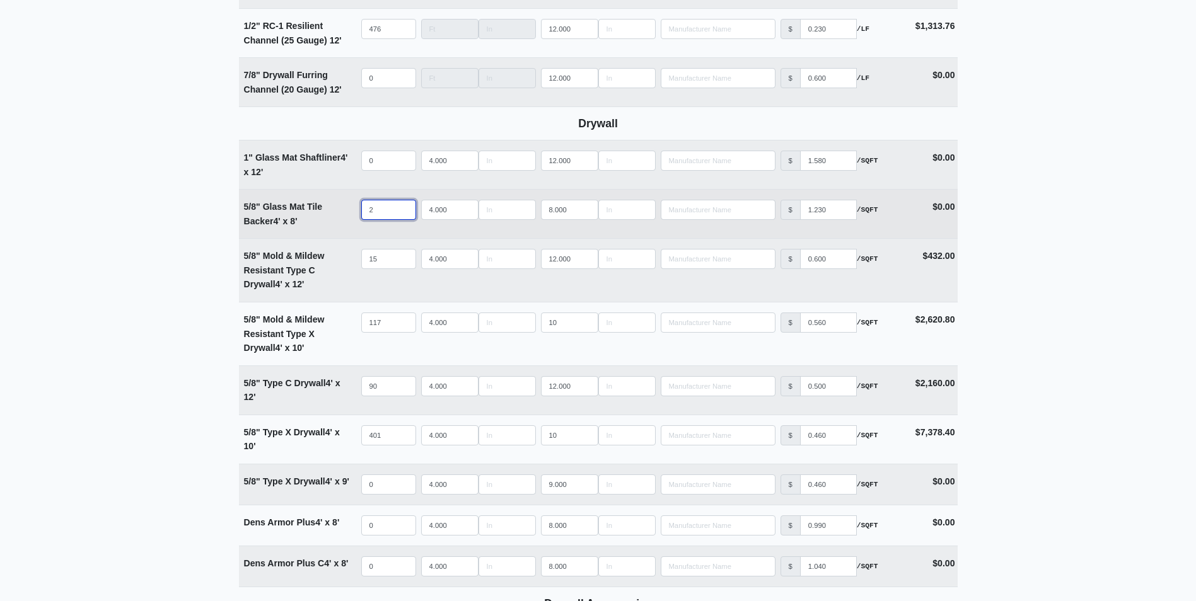
type input "24"
select select
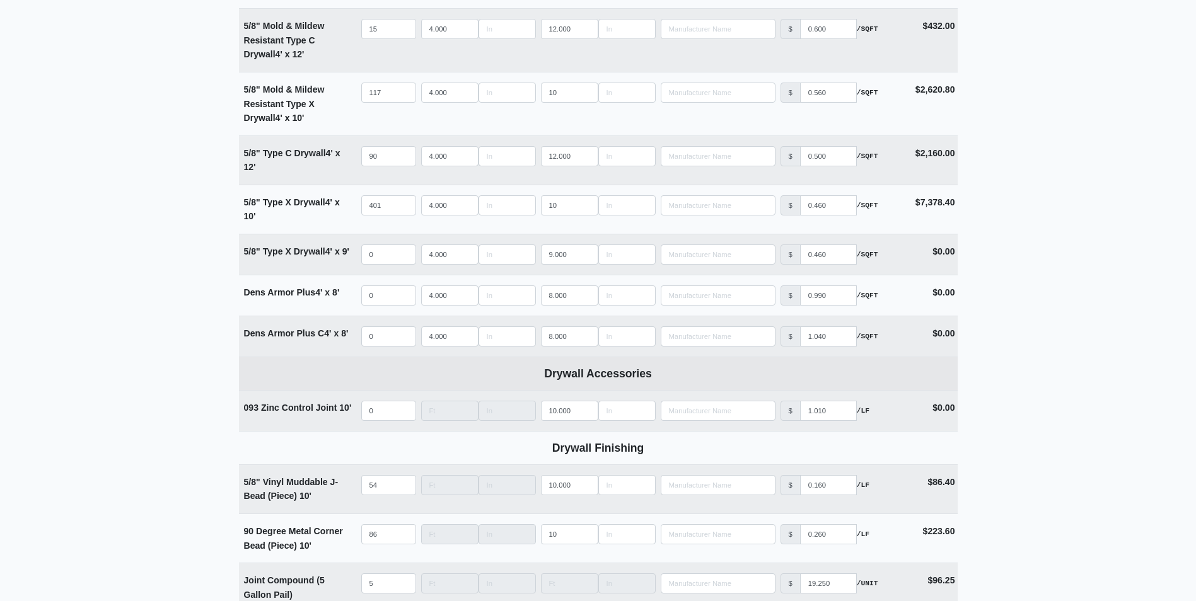
scroll to position [883, 0]
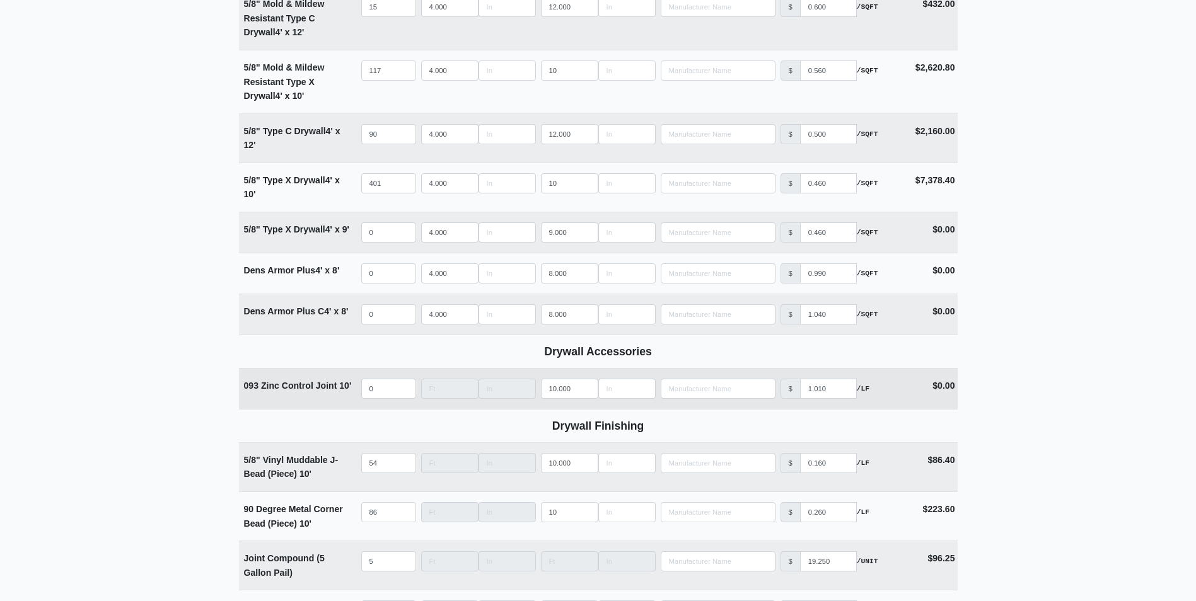
type input "24"
select select
click at [385, 392] on input "quantity" at bounding box center [388, 389] width 55 height 20
type input "5"
select select
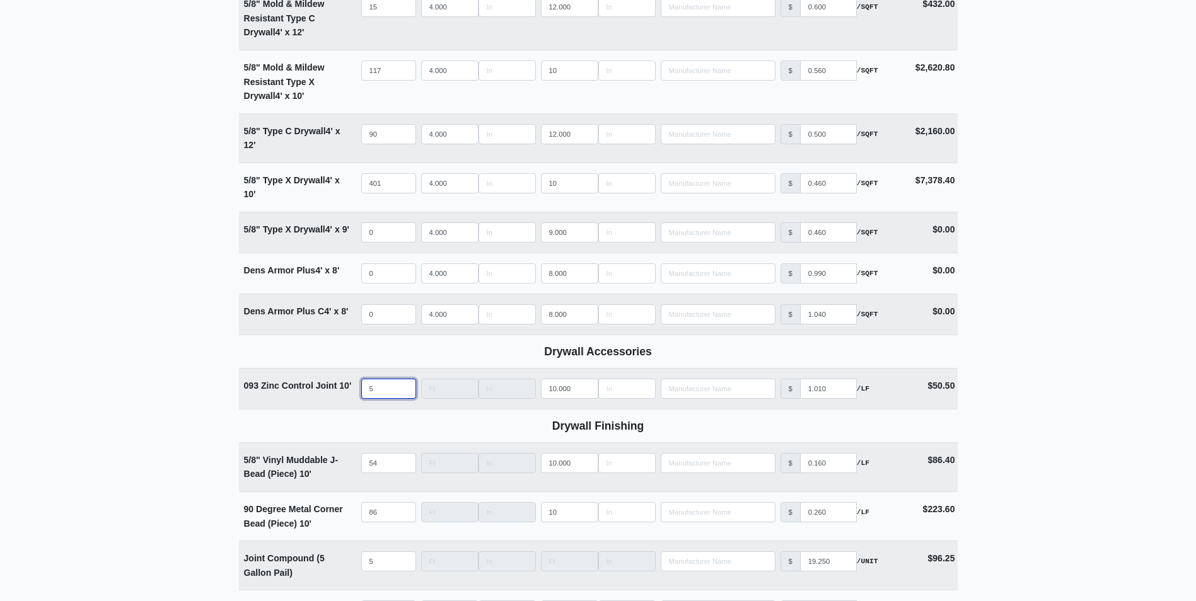
type input "5"
click at [144, 337] on main "Supplier * Select one... Capitol Materials Coastal - Savannah, GA PPG Paint - M…" at bounding box center [598, 178] width 1196 height 1992
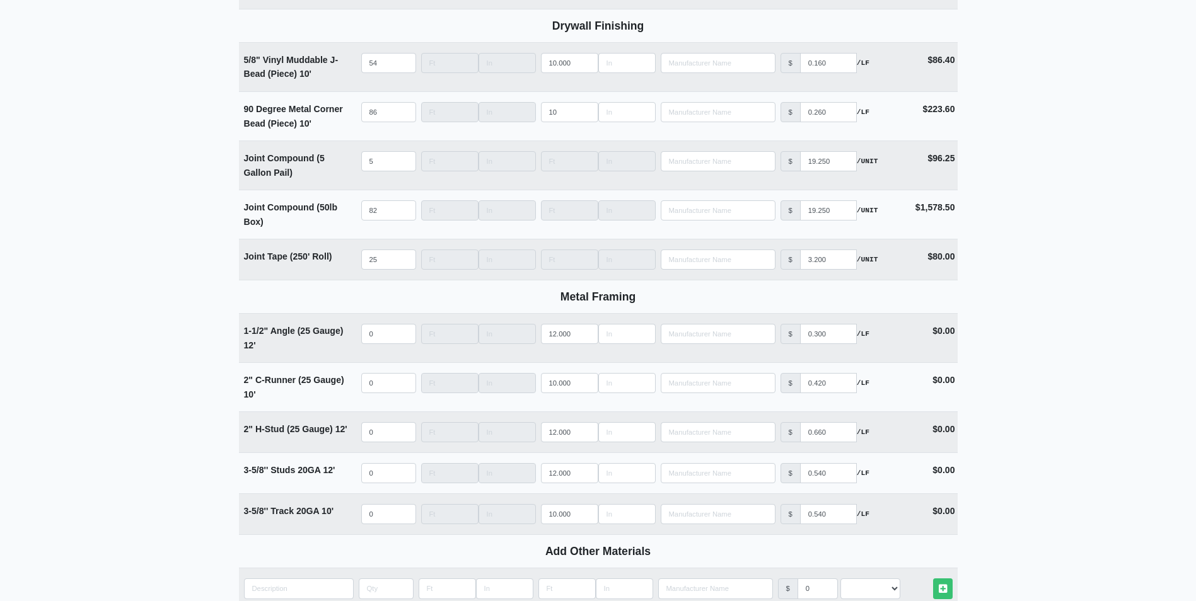
scroll to position [1450, 0]
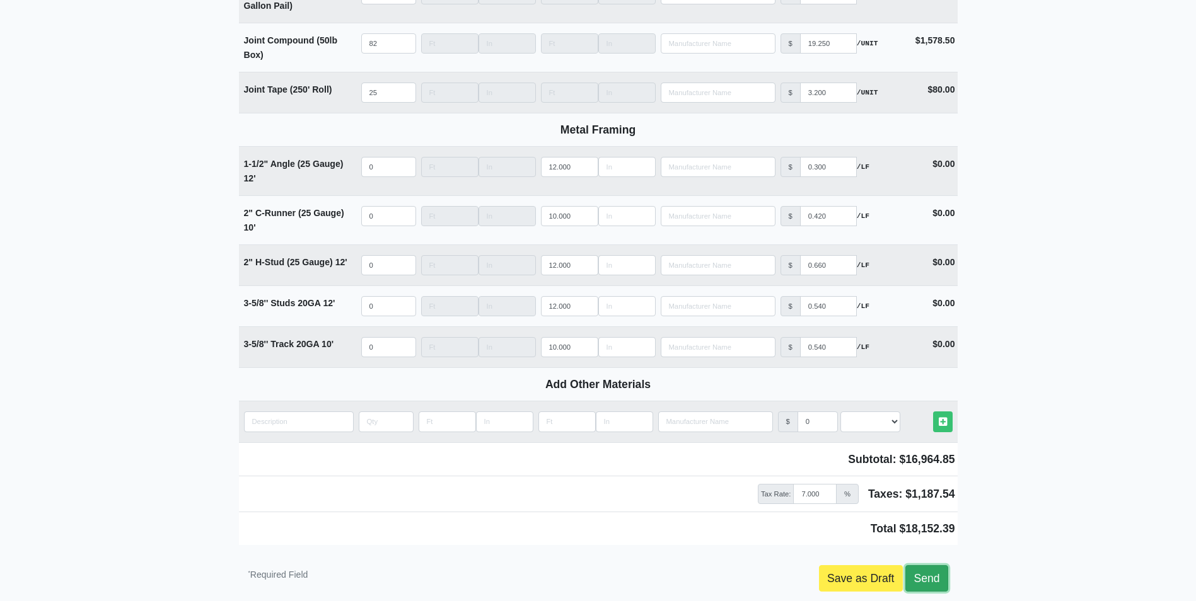
click at [936, 577] on link "Send" at bounding box center [926, 578] width 42 height 26
type input "2025-09-03"
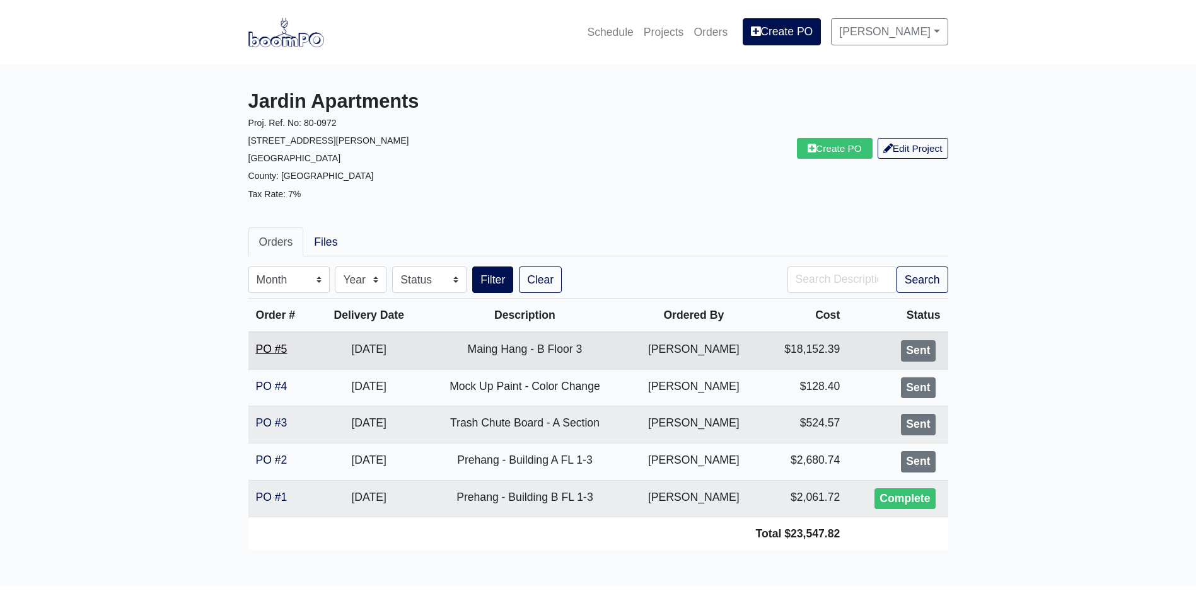
click at [278, 354] on link "PO #5" at bounding box center [272, 349] width 32 height 13
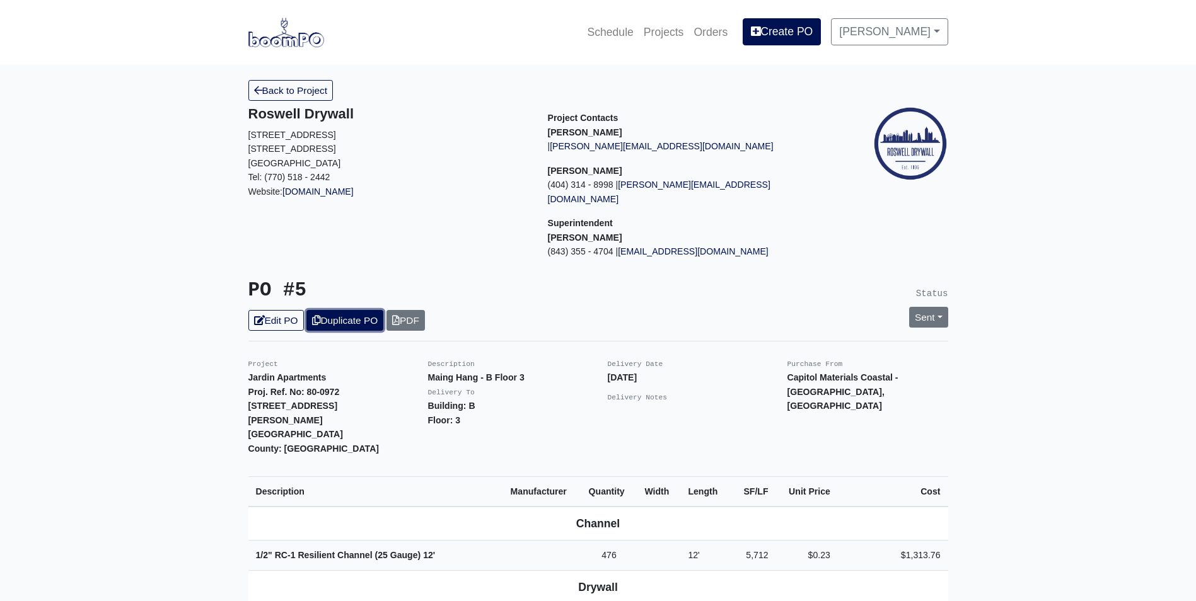
click at [341, 310] on link "Duplicate PO" at bounding box center [344, 320] width 77 height 21
click at [275, 310] on link "Edit PO" at bounding box center [275, 320] width 55 height 21
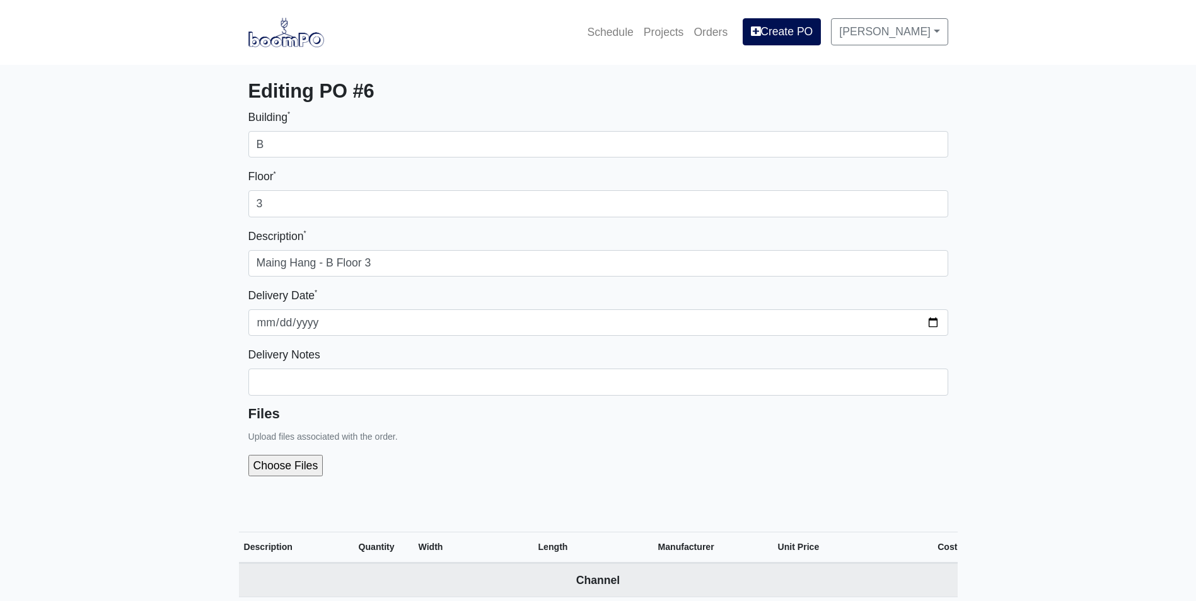
select select
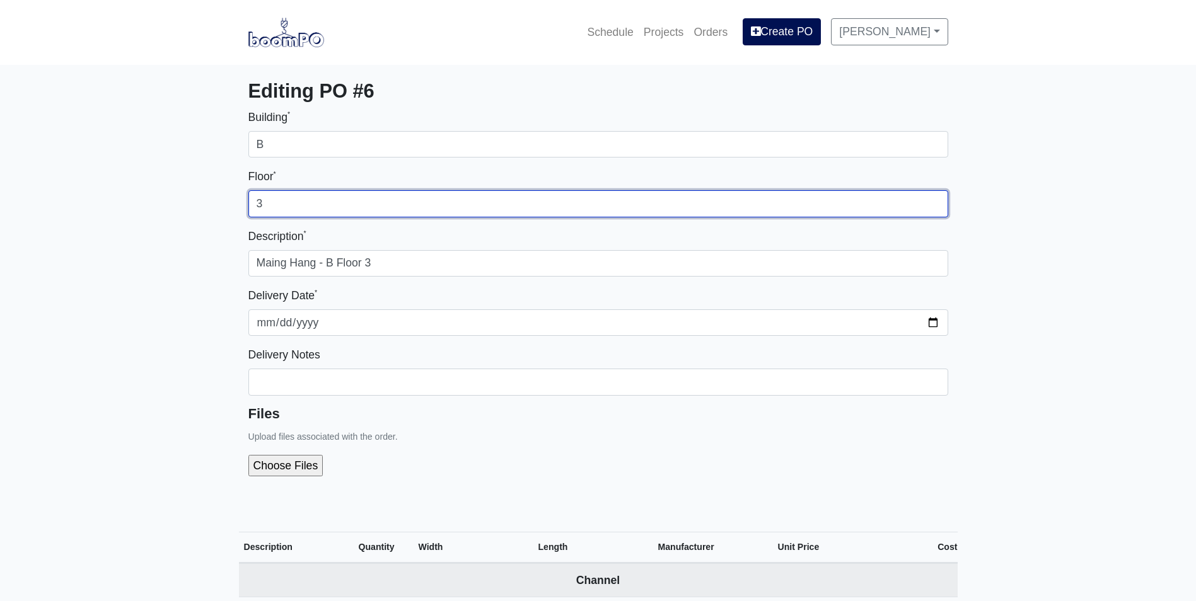
drag, startPoint x: 249, startPoint y: 199, endPoint x: 221, endPoint y: 200, distance: 27.7
type input "2"
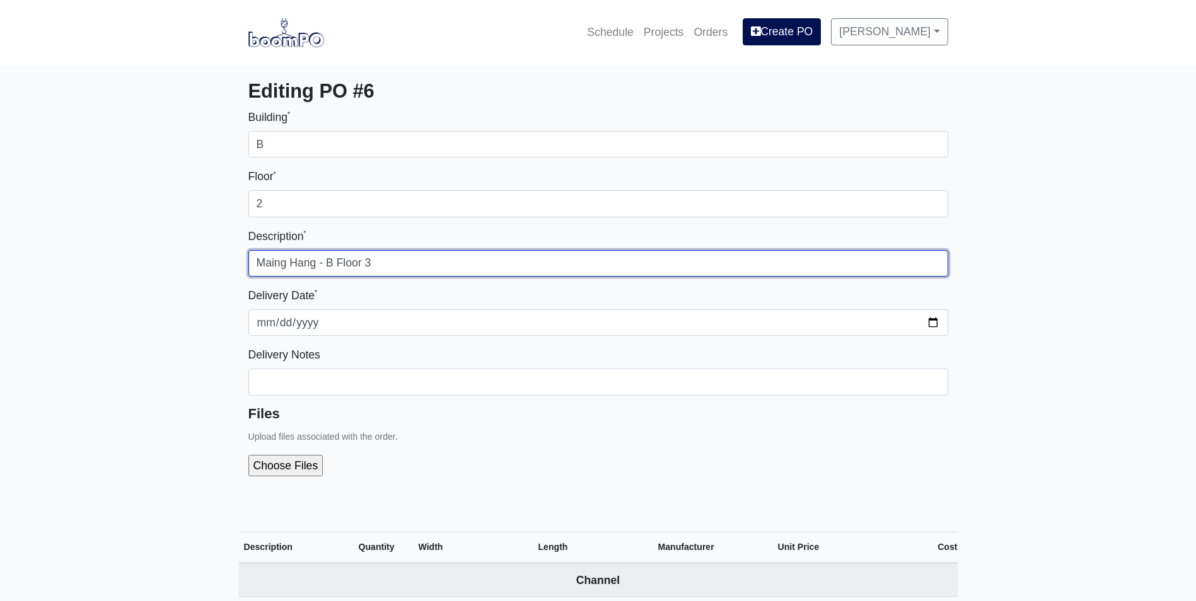
click at [501, 261] on input "Maing Hang - B Floor 3" at bounding box center [598, 263] width 700 height 26
click at [287, 263] on input "Maing Hang - B Floor 2" at bounding box center [598, 263] width 700 height 26
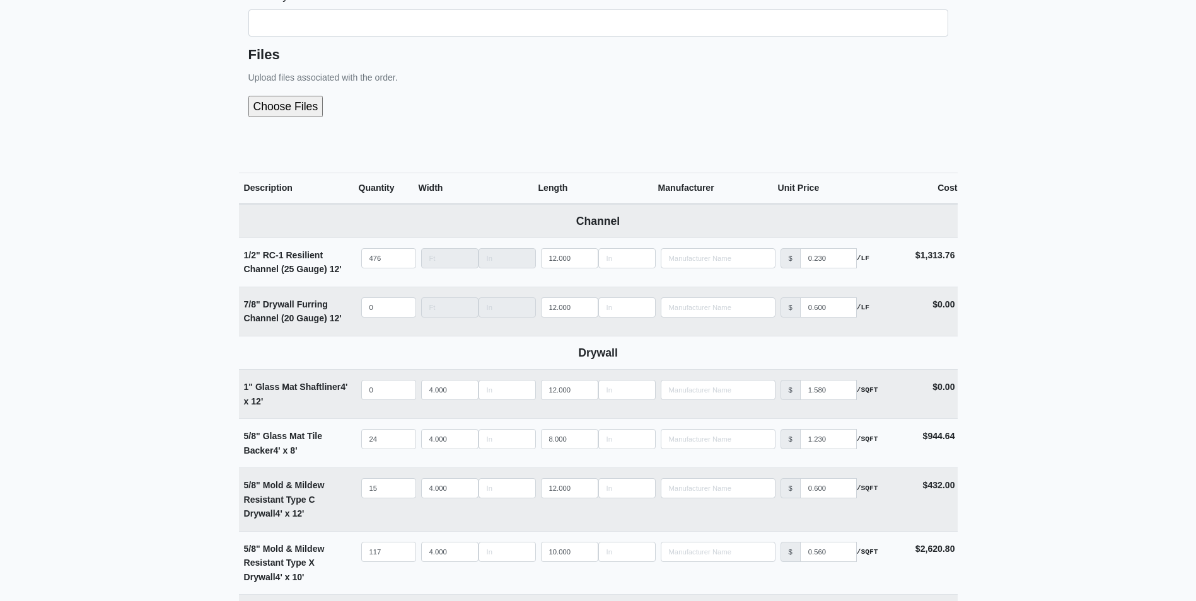
scroll to position [337, 0]
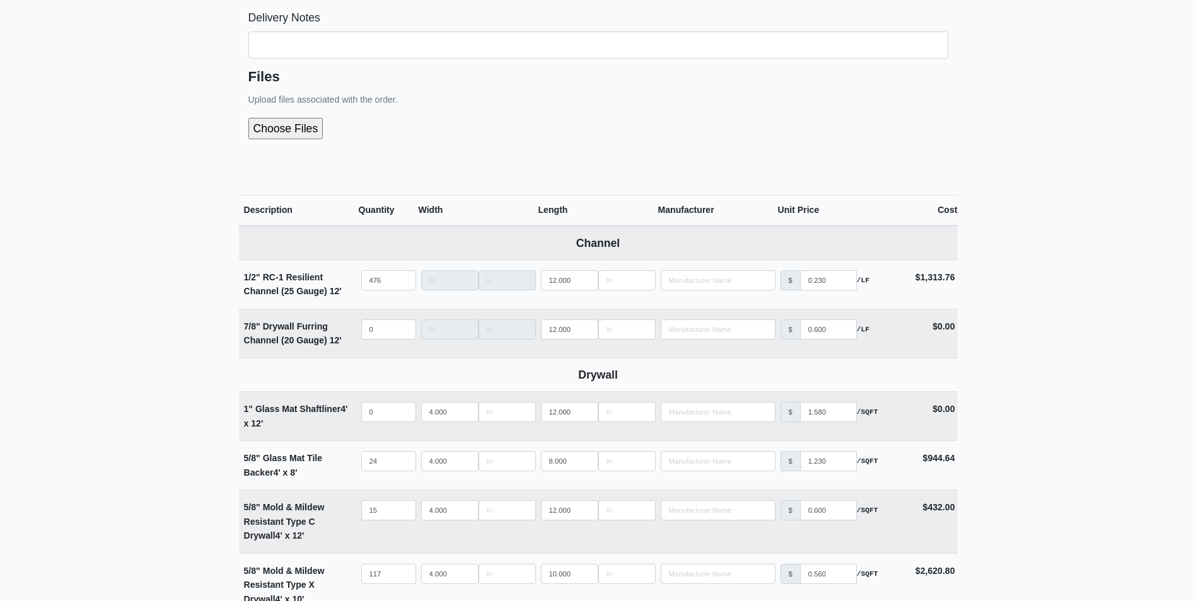
type input "Main Hang - B Floor 2"
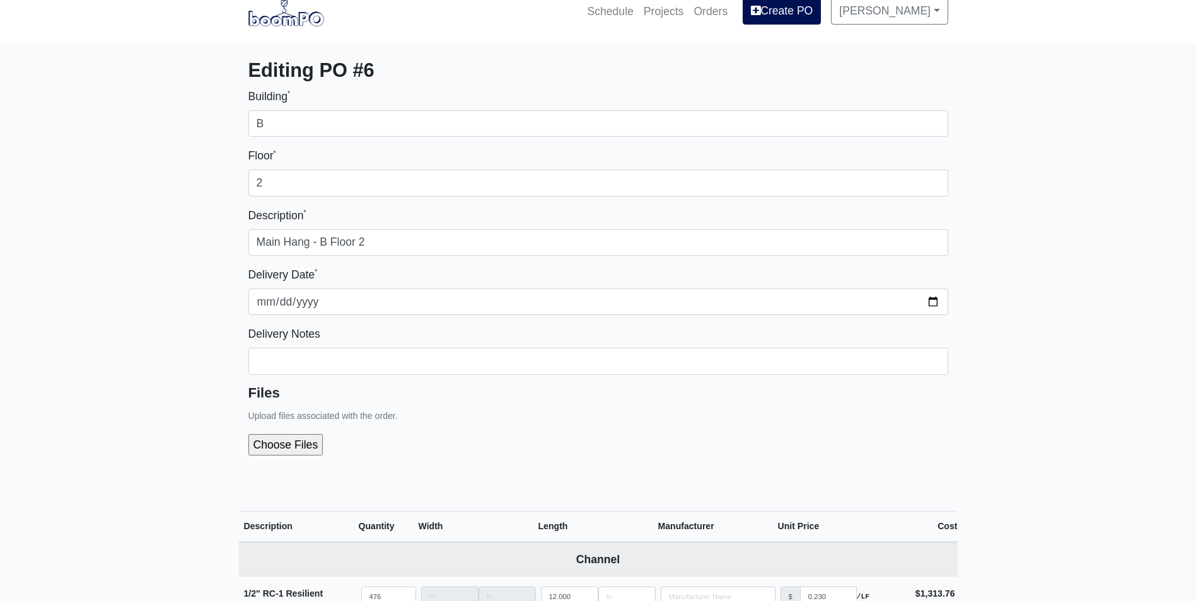
scroll to position [0, 0]
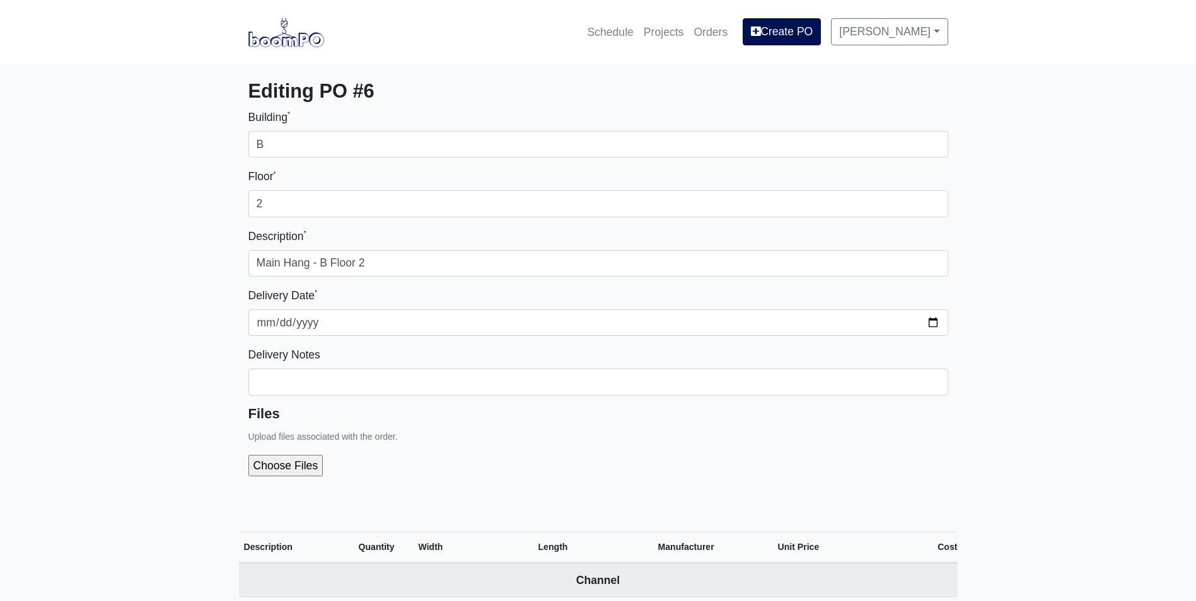
click at [300, 462] on input "file" at bounding box center [353, 465] width 210 height 21
type input "C:\fakepath\Jardin Apartment - Breakdown B FL 2-3.pdf"
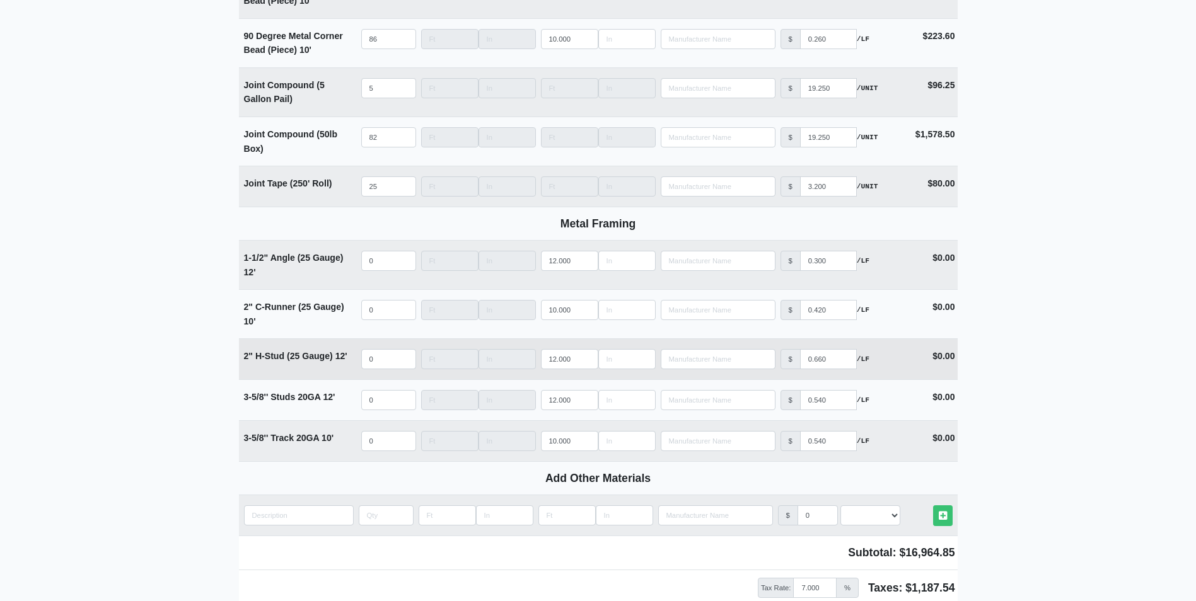
scroll to position [1528, 0]
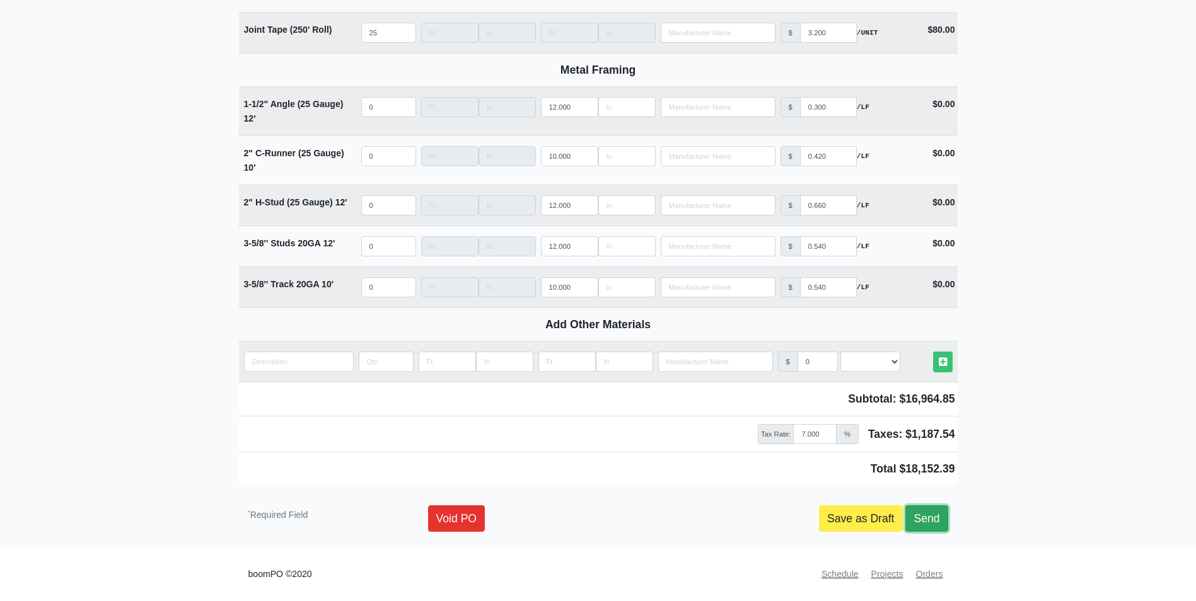
click at [926, 524] on link "Send" at bounding box center [926, 519] width 42 height 26
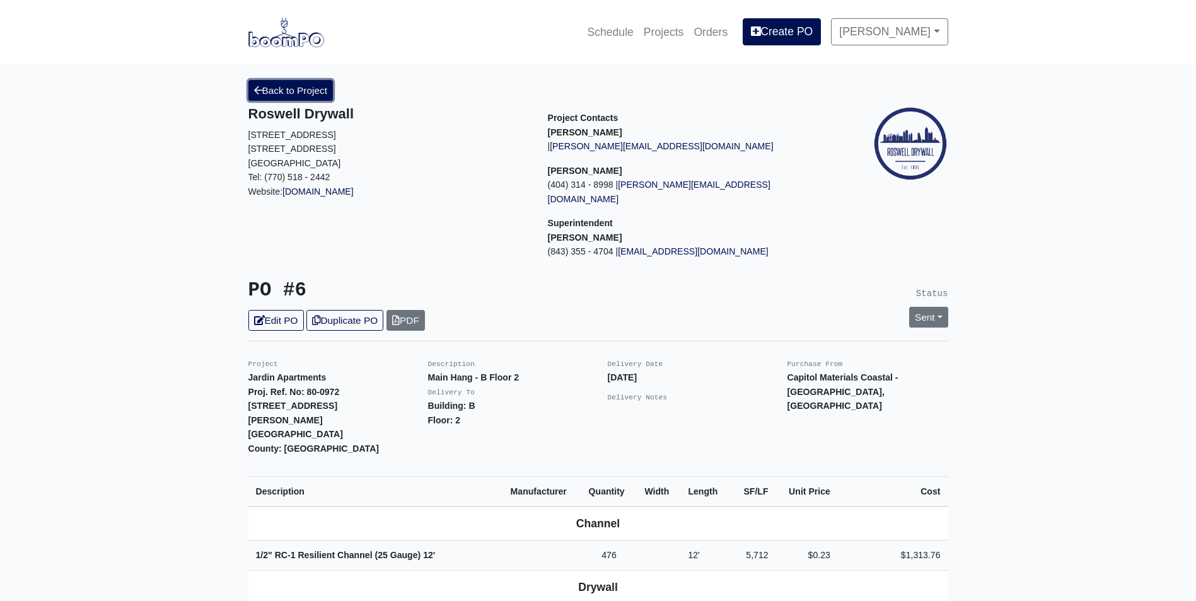
click at [298, 96] on link "Back to Project" at bounding box center [290, 90] width 85 height 21
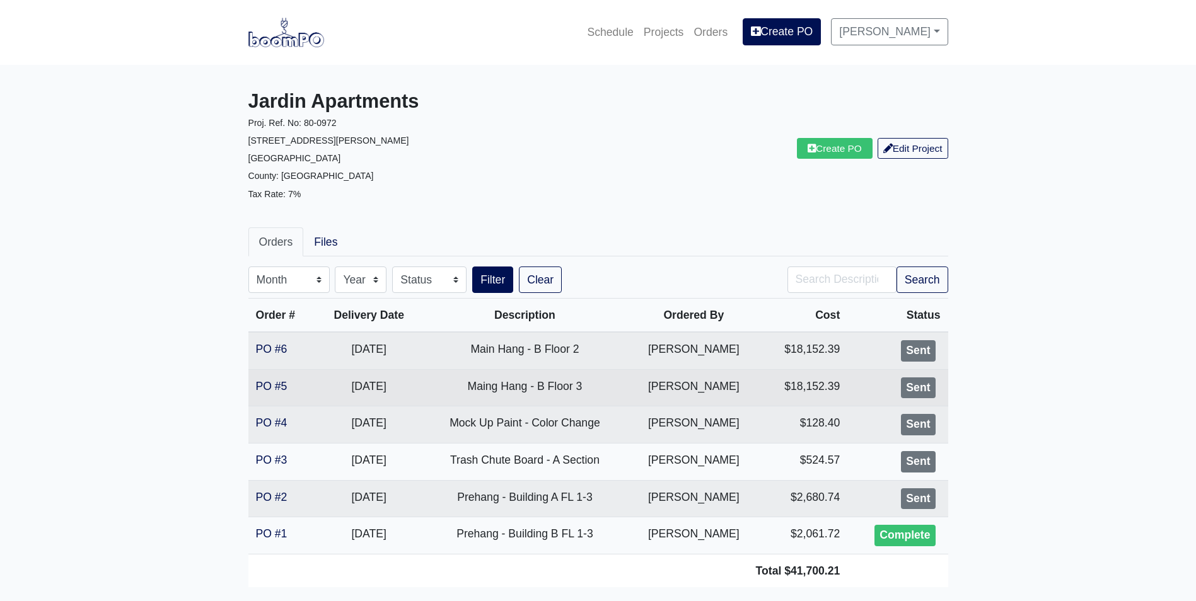
click at [270, 376] on td "PO #5" at bounding box center [282, 387] width 68 height 37
click at [269, 383] on link "PO #5" at bounding box center [272, 386] width 32 height 13
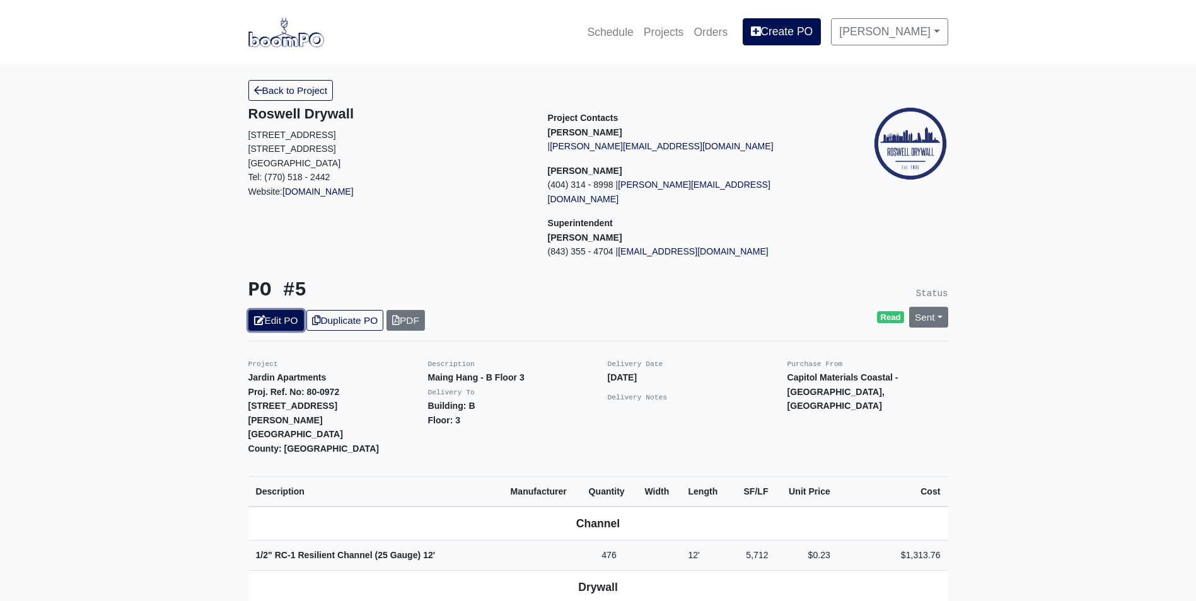
click at [278, 310] on link "Edit PO" at bounding box center [275, 320] width 55 height 21
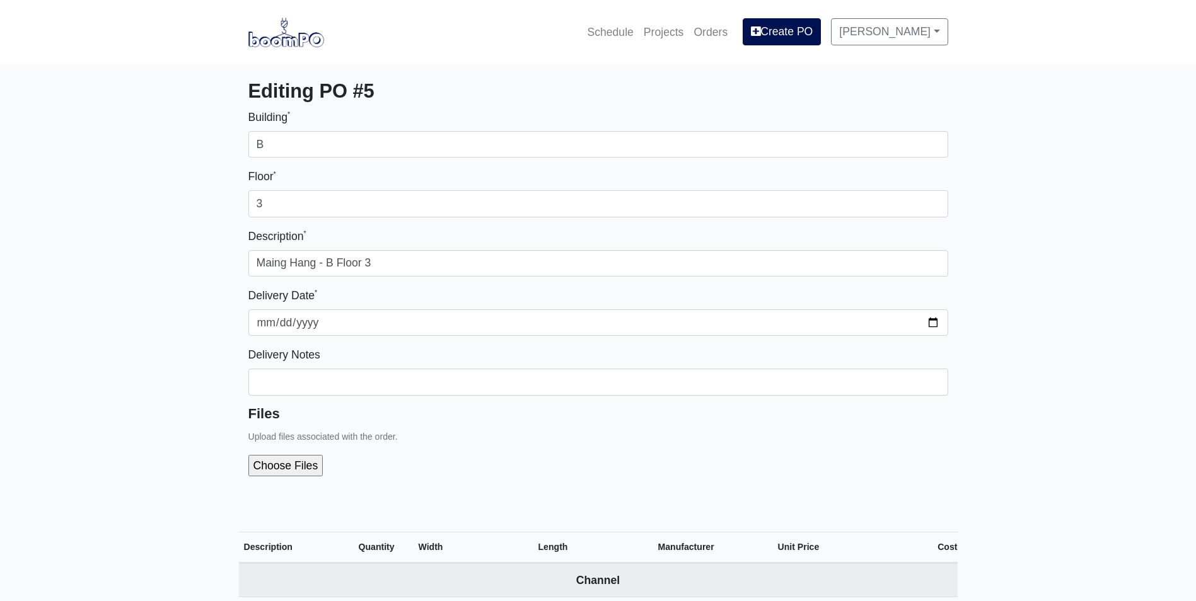
select select
click at [309, 463] on input "file" at bounding box center [353, 465] width 210 height 21
type input "C:\fakepath\Jardin Apartment - Breakdown B FL 2-3.pdf"
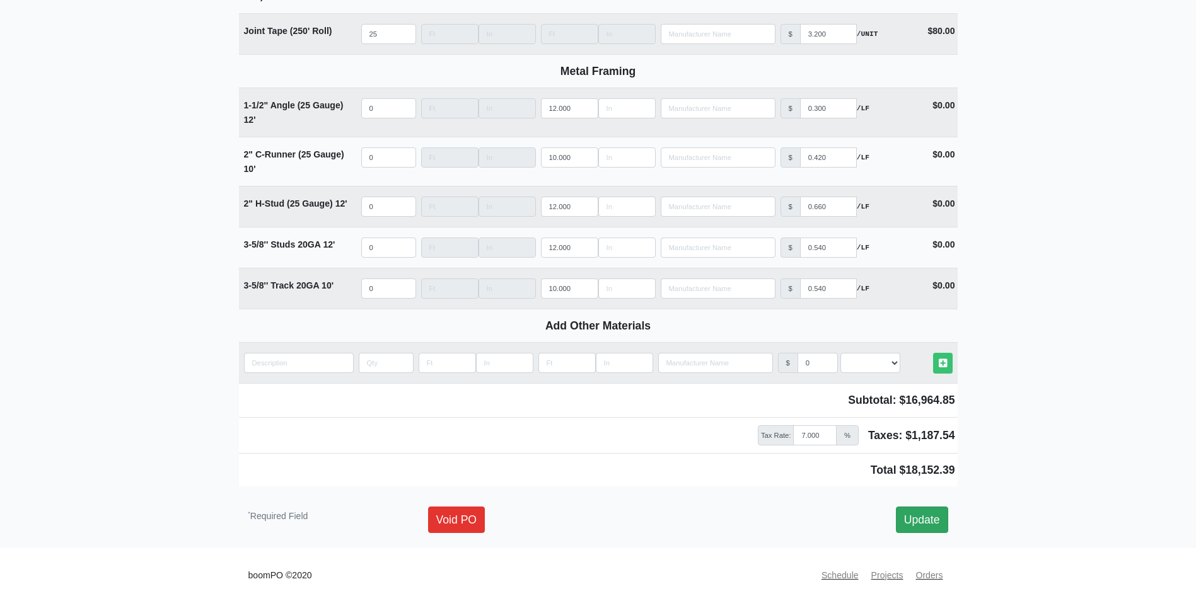
scroll to position [1528, 0]
click at [936, 521] on link "Update" at bounding box center [922, 519] width 52 height 26
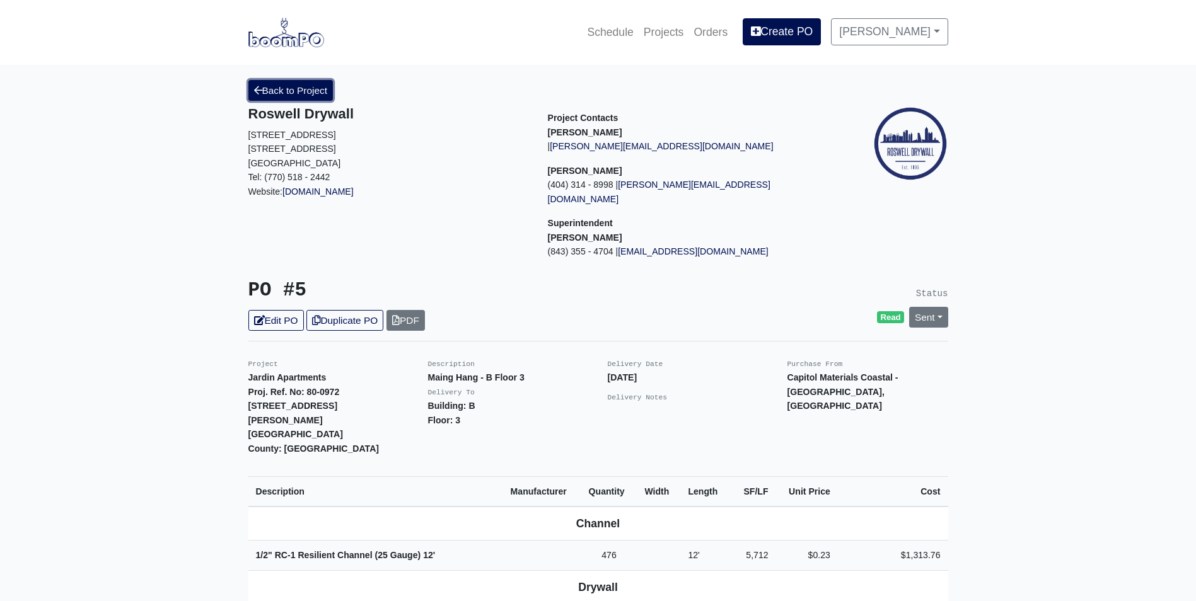
click at [312, 88] on link "Back to Project" at bounding box center [290, 90] width 85 height 21
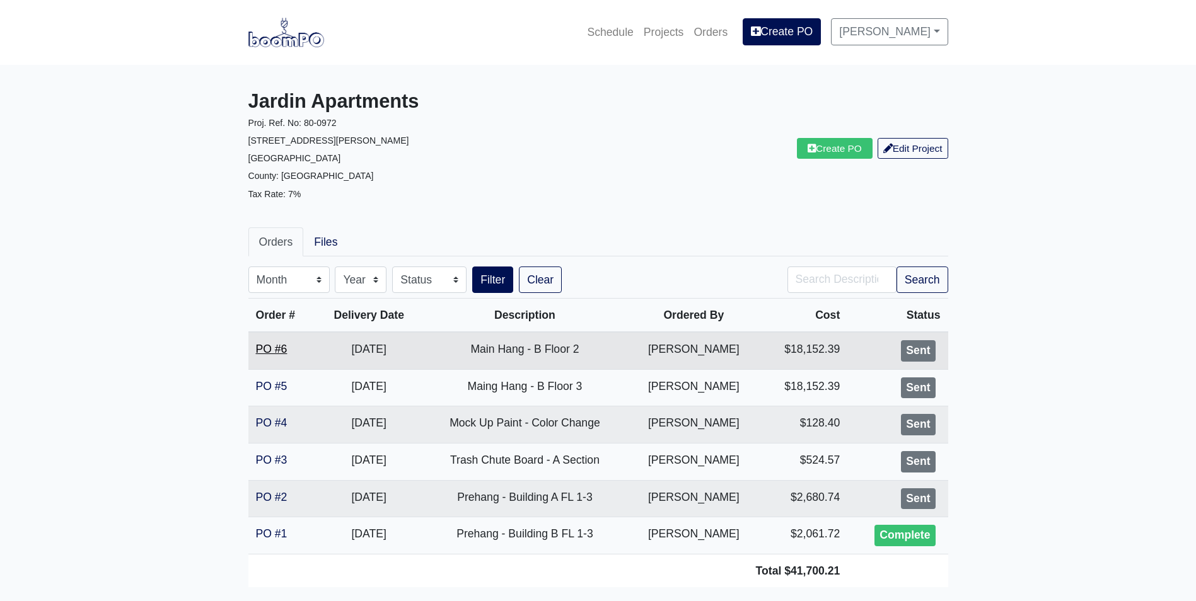
click at [272, 347] on link "PO #6" at bounding box center [272, 349] width 32 height 13
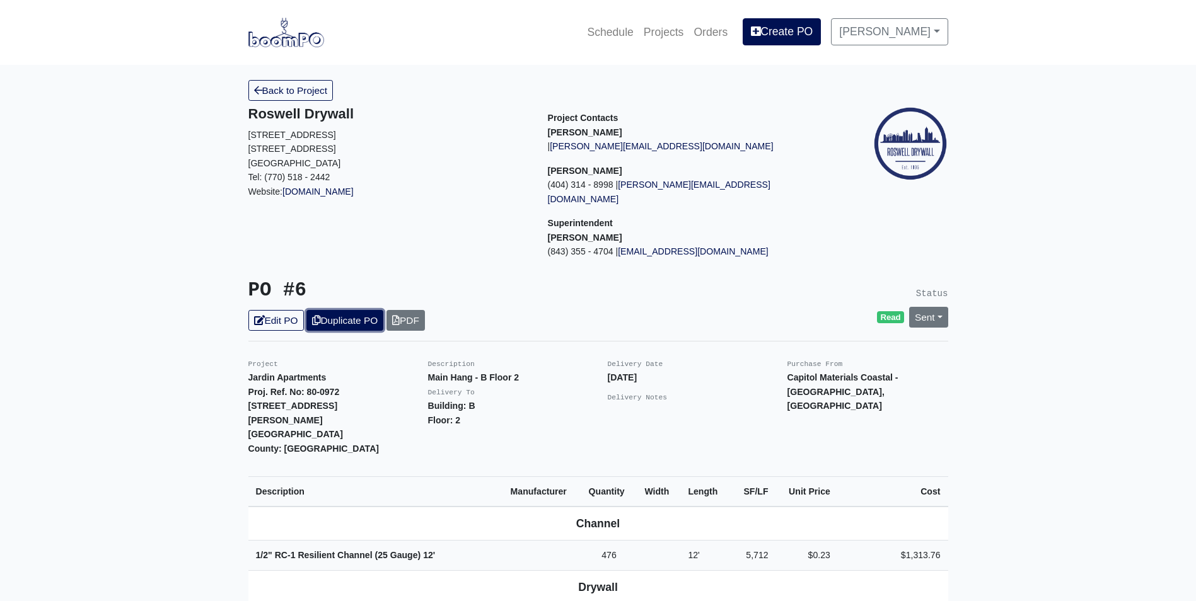
click at [332, 310] on link "Duplicate PO" at bounding box center [344, 320] width 77 height 21
click at [277, 310] on link "Edit PO" at bounding box center [275, 320] width 55 height 21
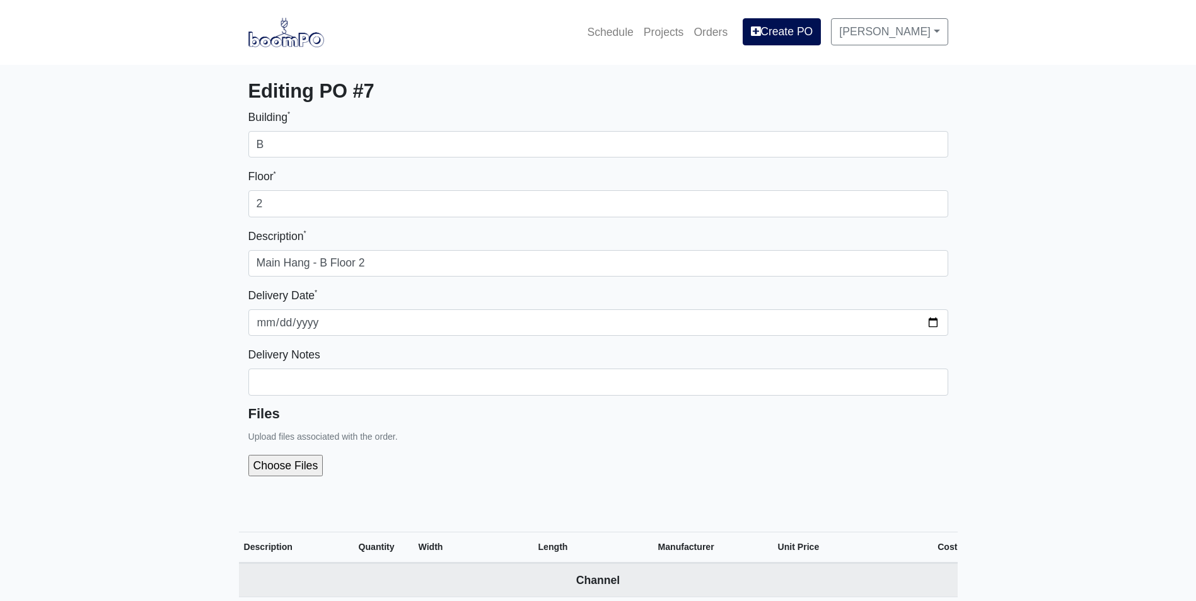
select select
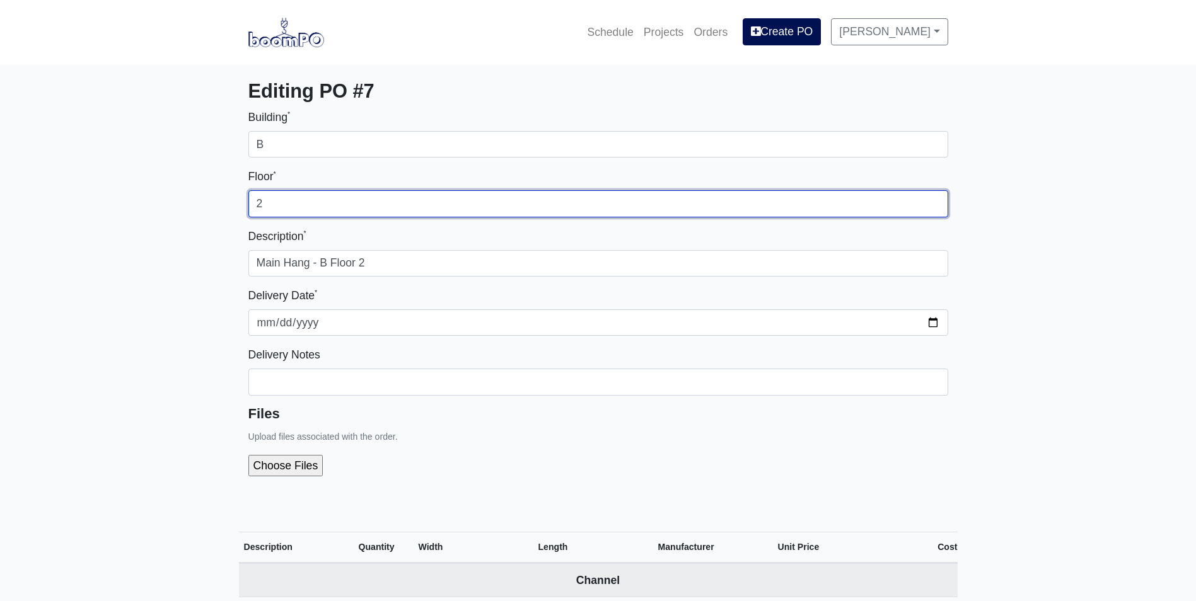
drag, startPoint x: 287, startPoint y: 197, endPoint x: 221, endPoint y: 203, distance: 65.8
type input "1"
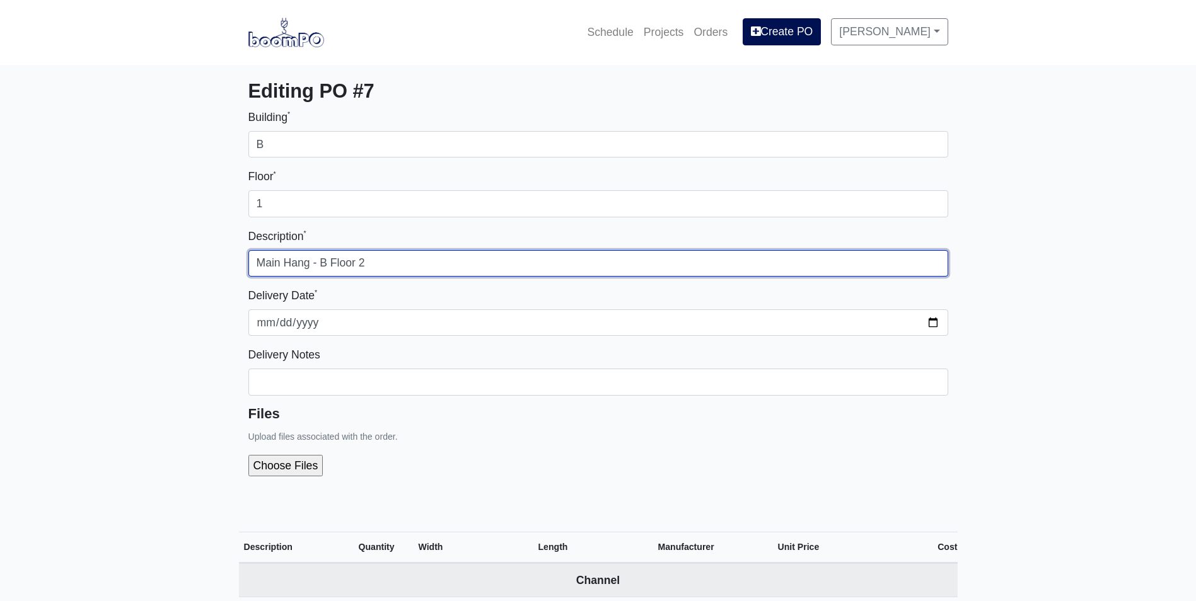
click at [529, 251] on input "Main Hang - B Floor 2" at bounding box center [598, 263] width 700 height 26
type input "Main Hang - B Floor 1"
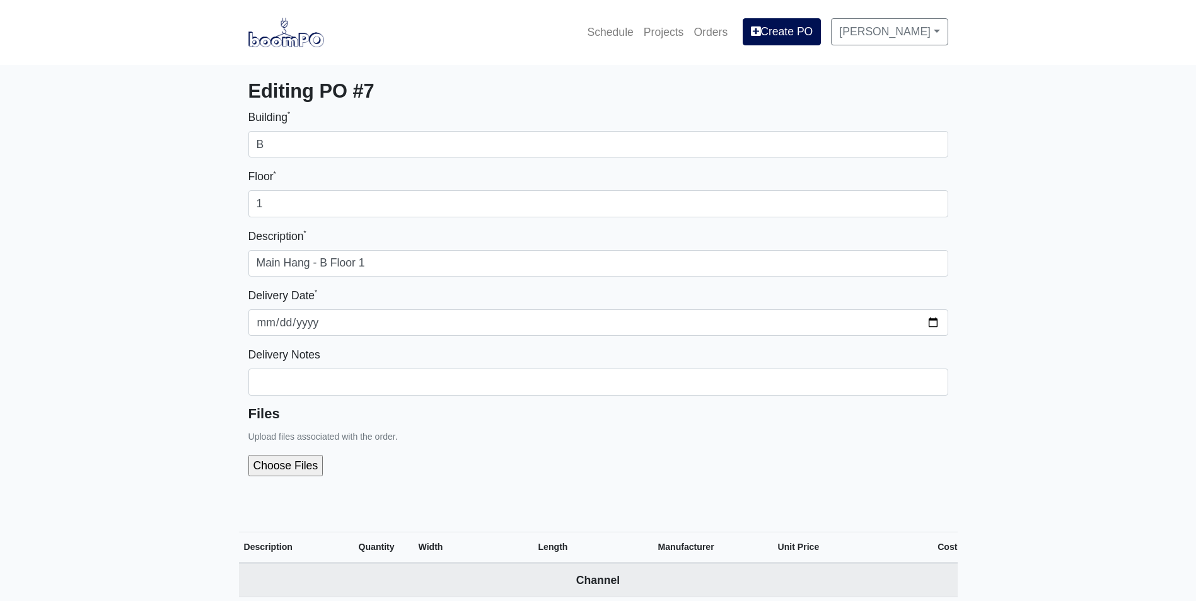
click at [264, 458] on input "file" at bounding box center [353, 465] width 210 height 21
type input "C:\fakepath\Jardin Apartment - Breakdown B FL 1.pdf"
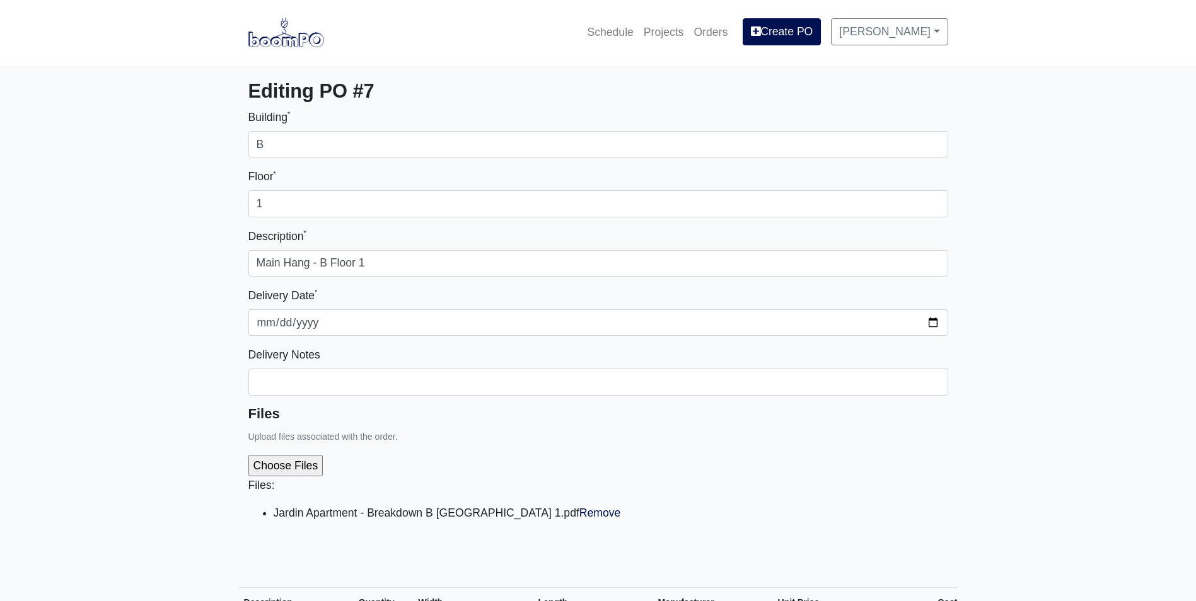
scroll to position [567, 0]
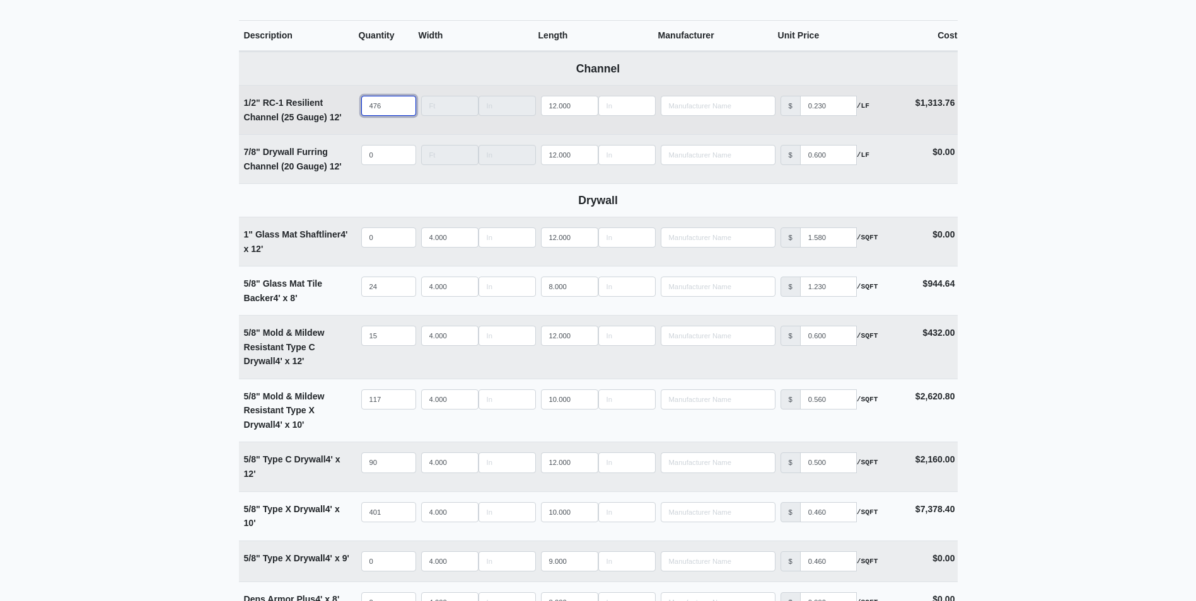
click at [340, 110] on tr "1/2" RC-1 Resilient Channel (25 Gauge) 12' Qty 476 Width Length 12.000 Manufact…" at bounding box center [598, 109] width 719 height 49
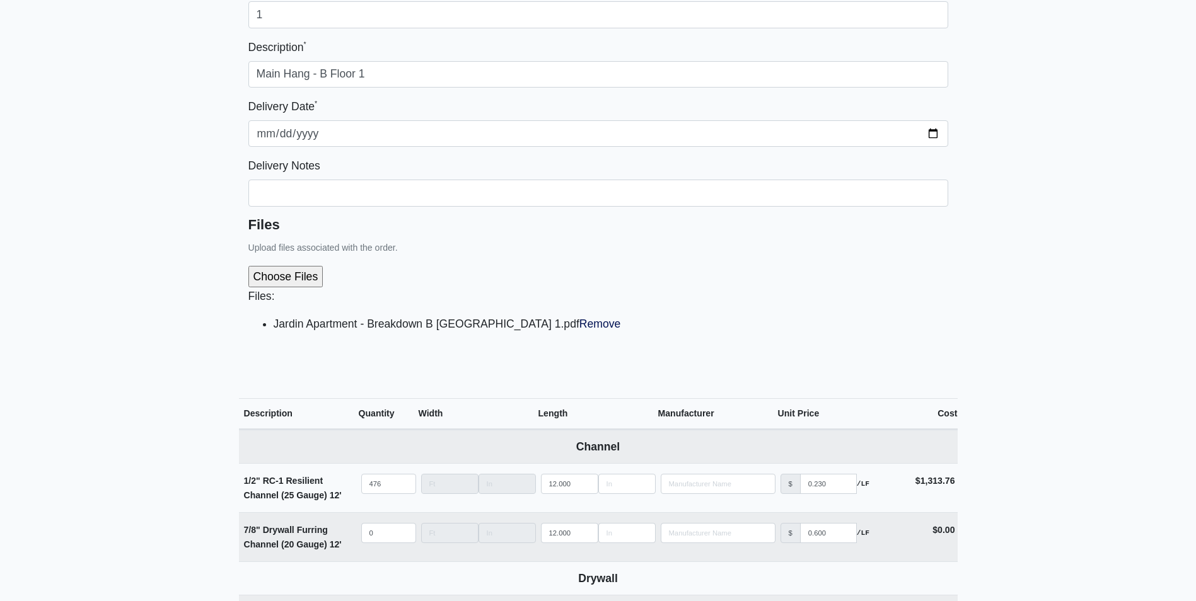
scroll to position [0, 0]
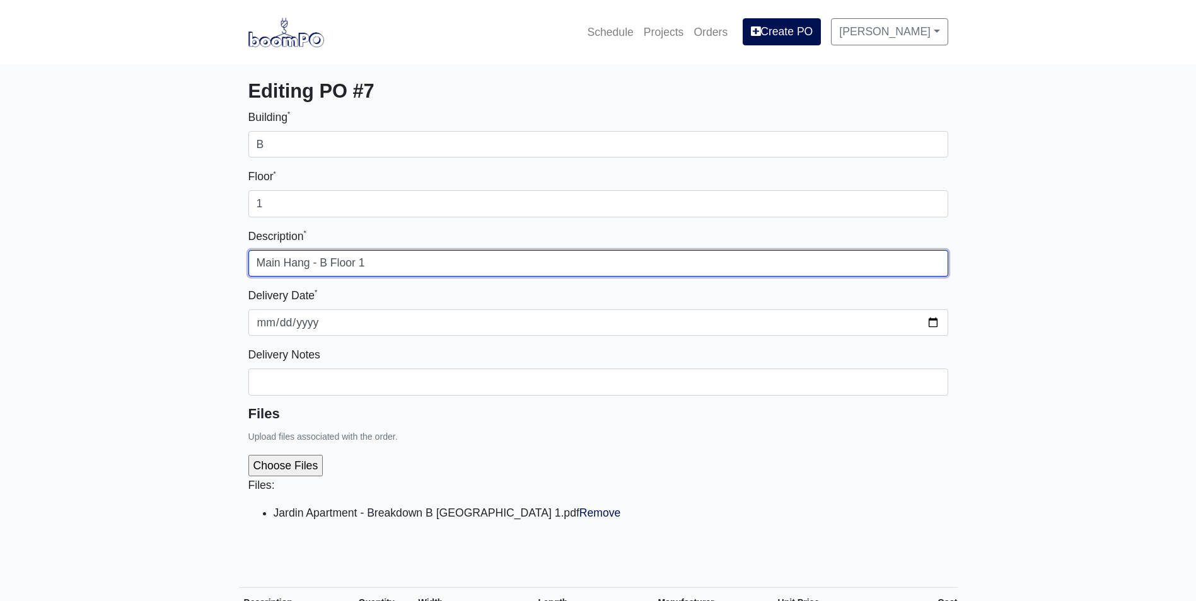
click at [409, 257] on input "Main Hang - B Floor 1" at bounding box center [598, 263] width 700 height 26
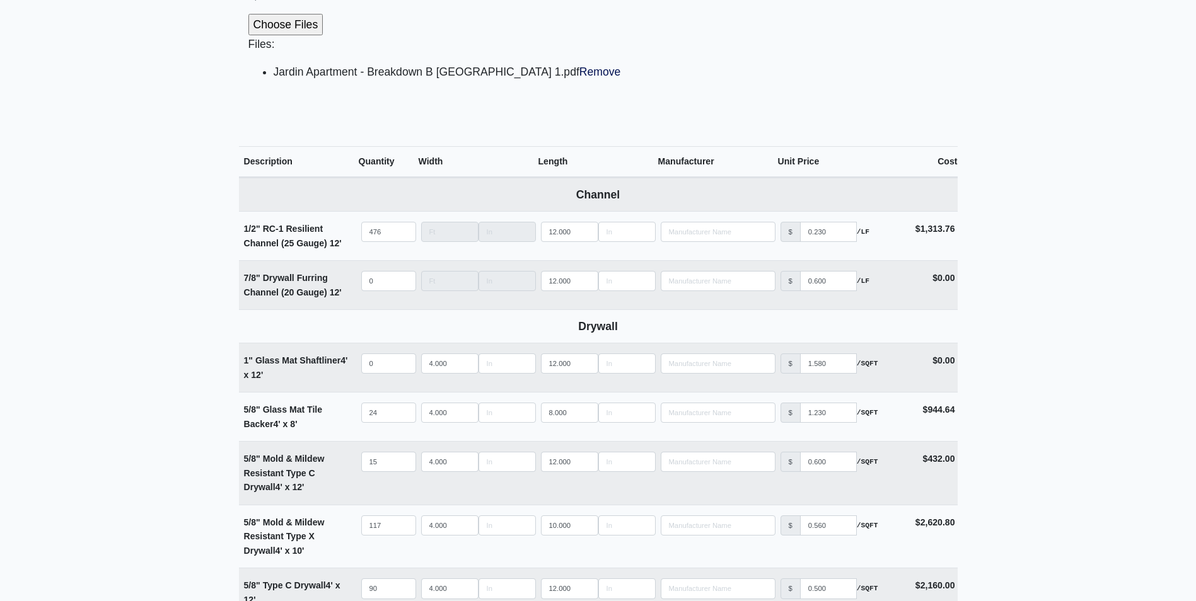
scroll to position [504, 0]
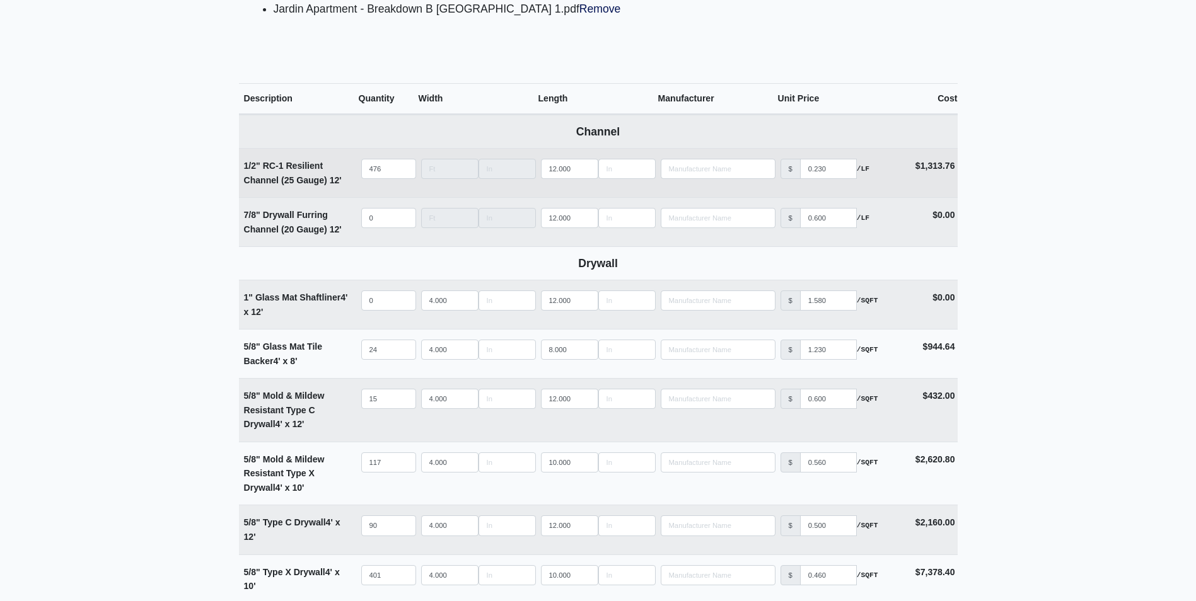
type input "Main Hang - B Floor 1 (Units Only)"
drag, startPoint x: 386, startPoint y: 164, endPoint x: 348, endPoint y: 177, distance: 39.9
click at [348, 176] on tr "1/2" RC-1 Resilient Channel (25 Gauge) 12' Qty 476 Width Length 12.000 Manufact…" at bounding box center [598, 172] width 719 height 49
type input "1"
select select
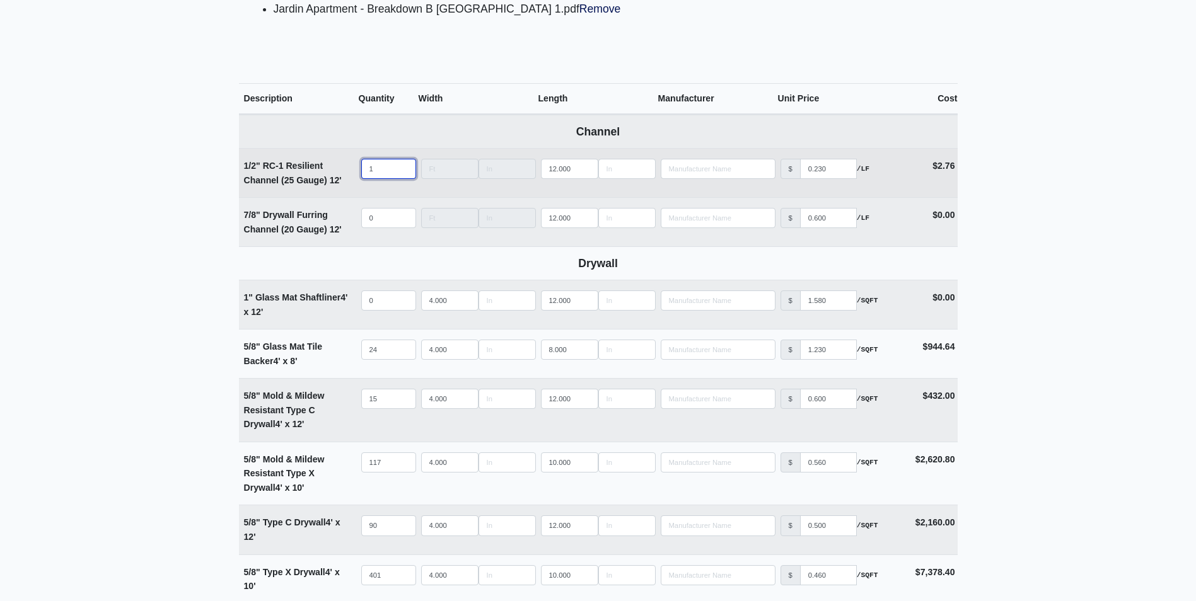
type input "17"
select select
type input "172"
select select
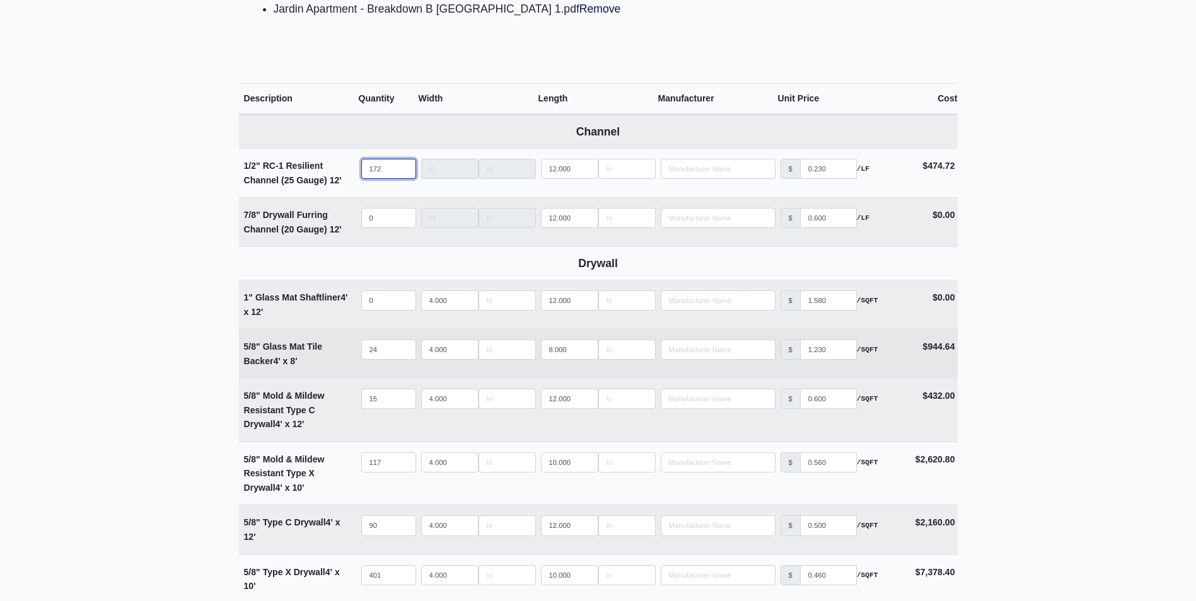
type input "172"
drag, startPoint x: 390, startPoint y: 345, endPoint x: 297, endPoint y: 362, distance: 95.0
click at [308, 354] on tr "5/8" Glass Mat Tile Backer 4' x 8' Qty 24 Width 4.000 Length 8.000 Manufacturer…" at bounding box center [598, 353] width 719 height 49
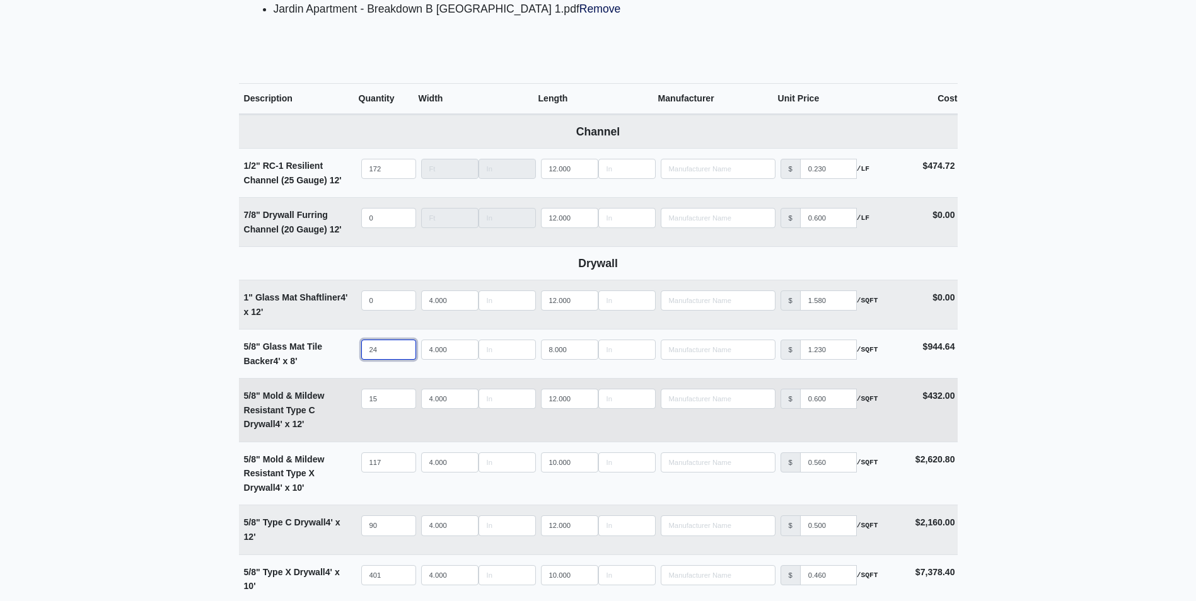
type input "9"
select select
type input "9"
drag, startPoint x: 383, startPoint y: 393, endPoint x: 325, endPoint y: 402, distance: 58.1
click at [325, 402] on tr "5/8" Mold & Mildew Resistant Type C Drywall 4' x 12' Qty 15 Width 4.000 Length …" at bounding box center [598, 410] width 719 height 64
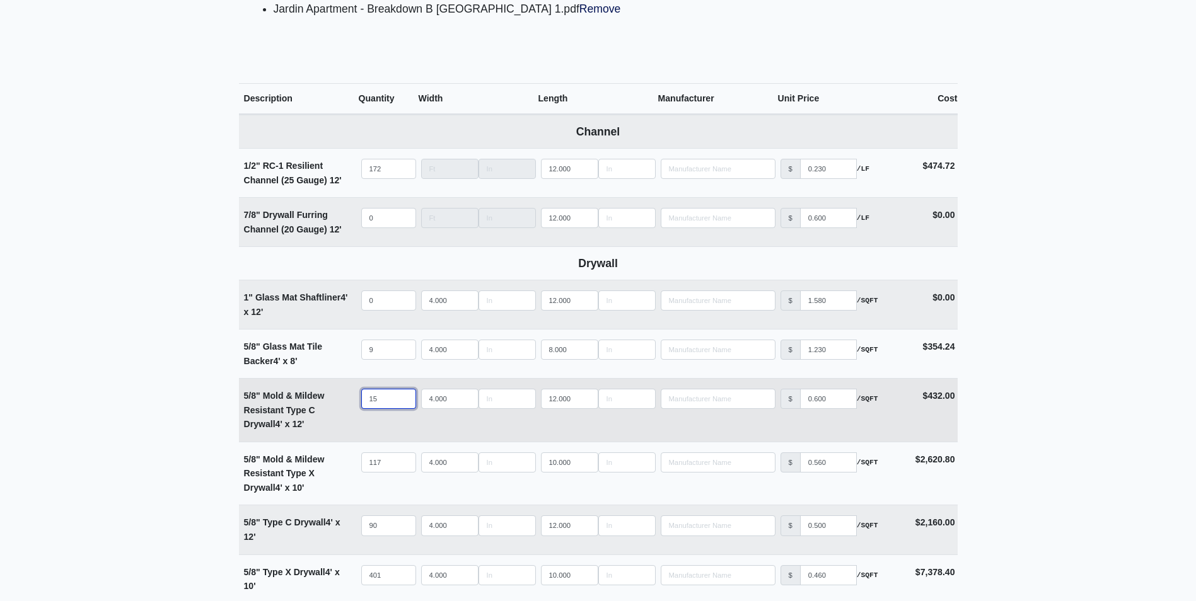
type input "3"
select select
type input "31"
select select
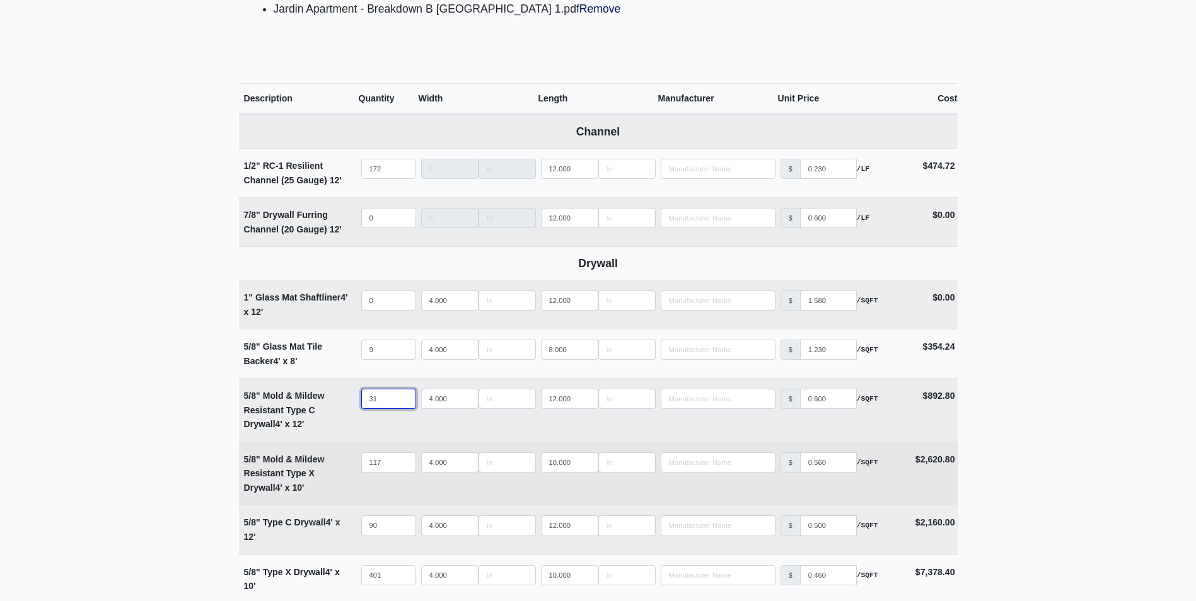
type input "31"
drag, startPoint x: 383, startPoint y: 460, endPoint x: 351, endPoint y: 465, distance: 31.9
click at [351, 465] on tr "5/8" Mold & Mildew Resistant Type X Drywall 4' x 10' Qty 117 Width 4.000 Length…" at bounding box center [598, 474] width 719 height 64
type input "1"
select select
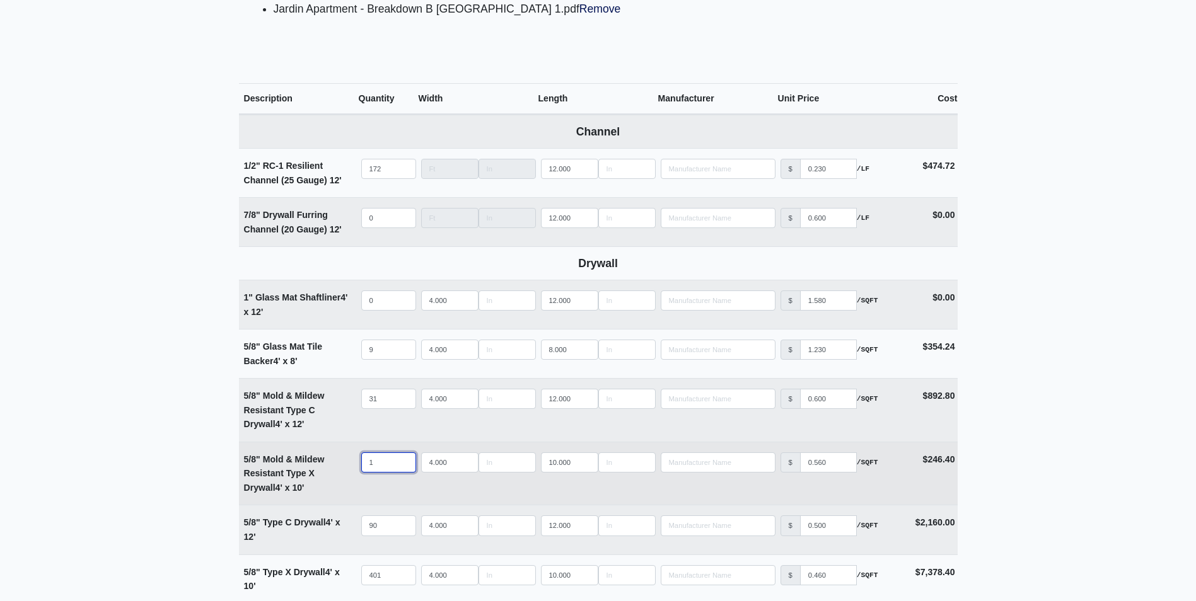
type input "11"
select select
type input "111"
select select
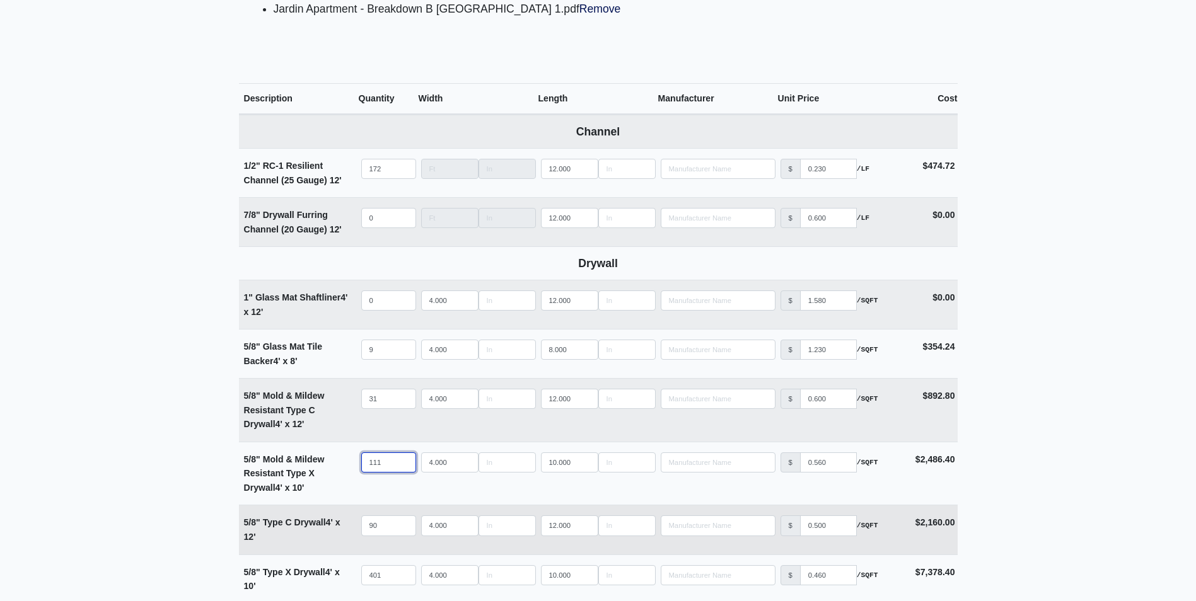
type input "111"
drag, startPoint x: 389, startPoint y: 526, endPoint x: 308, endPoint y: 523, distance: 81.4
click at [308, 523] on tr "5/8" Type C Drywall 4' x 12' Qty 90 Width 4.000 Length 12.000 Manufacturer No R…" at bounding box center [598, 529] width 719 height 49
type input "3"
select select
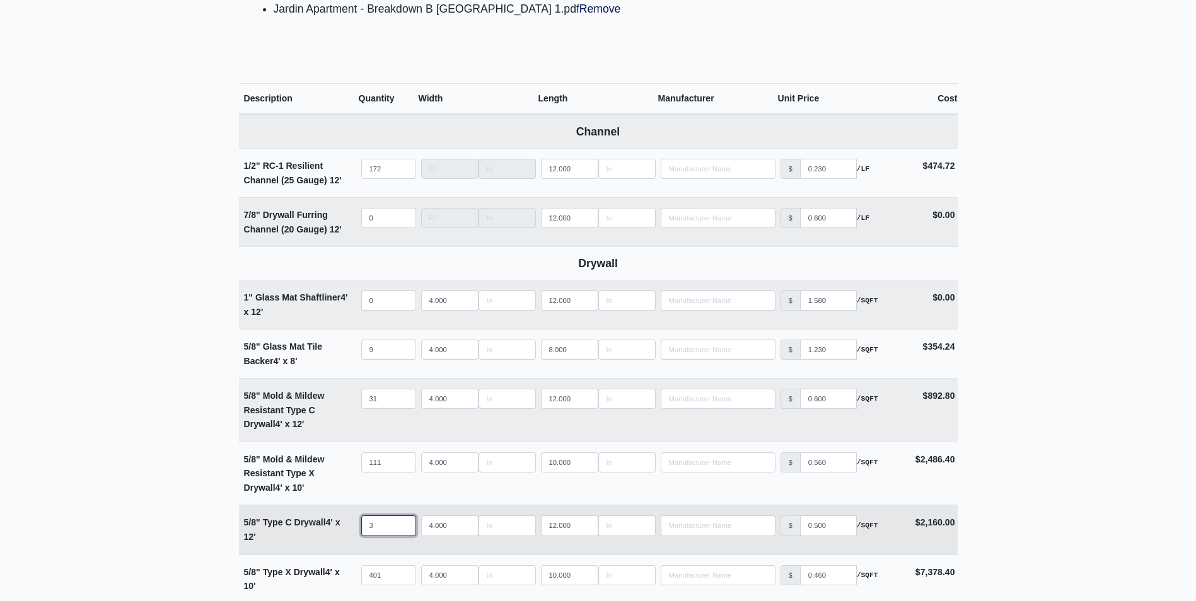
type input "31"
select select
type input "31"
click at [378, 407] on input "31" at bounding box center [388, 399] width 55 height 20
drag, startPoint x: 379, startPoint y: 395, endPoint x: 342, endPoint y: 395, distance: 37.2
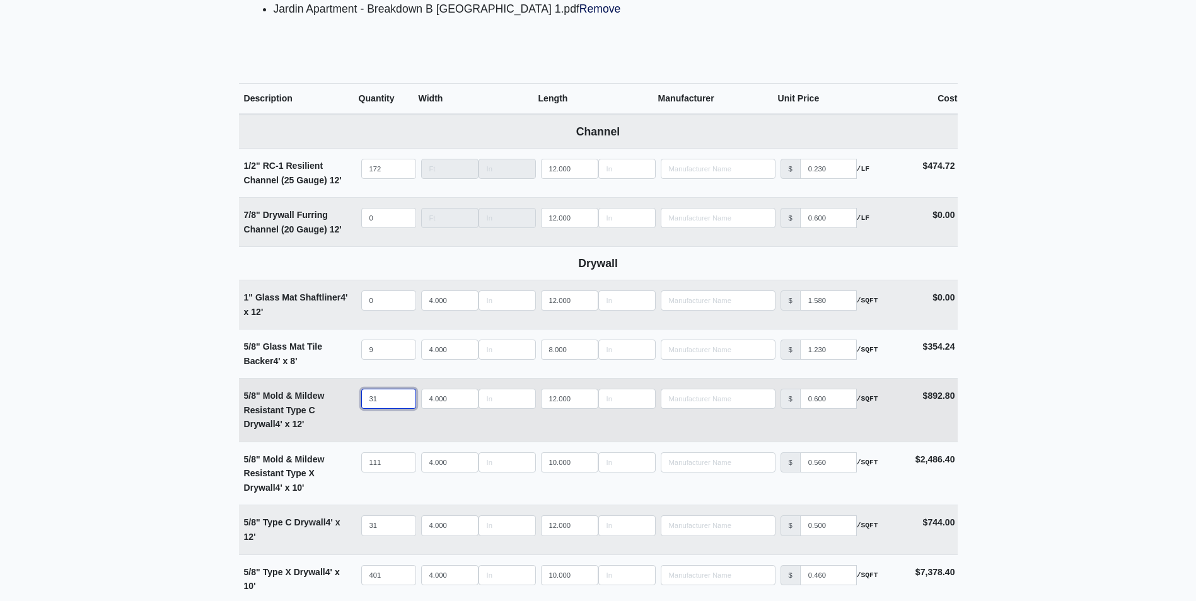
click at [342, 395] on tr "5/8" Mold & Mildew Resistant Type C Drywall 4' x 12' Qty 31 Width 4.000 Length …" at bounding box center [598, 410] width 719 height 64
type input "7"
select select
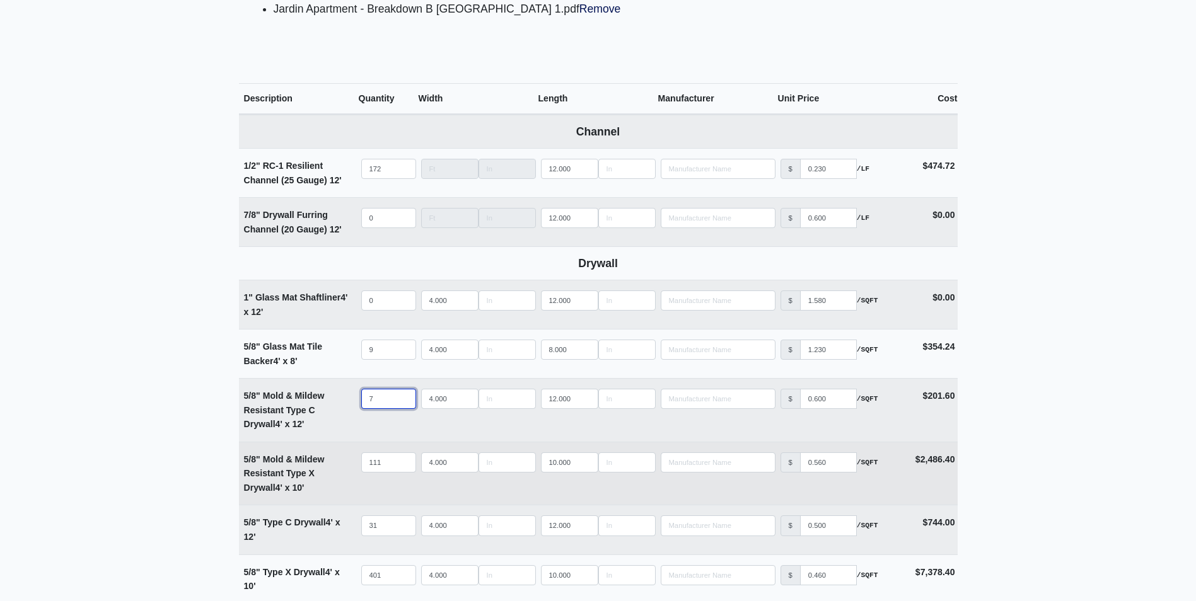
type input "7"
click at [387, 460] on input "111" at bounding box center [388, 463] width 55 height 20
drag, startPoint x: 387, startPoint y: 460, endPoint x: 346, endPoint y: 460, distance: 41.0
click at [346, 460] on tr "5/8" Mold & Mildew Resistant Type X Drywall 4' x 10' Qty 111 Width 4.000 Length…" at bounding box center [598, 474] width 719 height 64
type input "4"
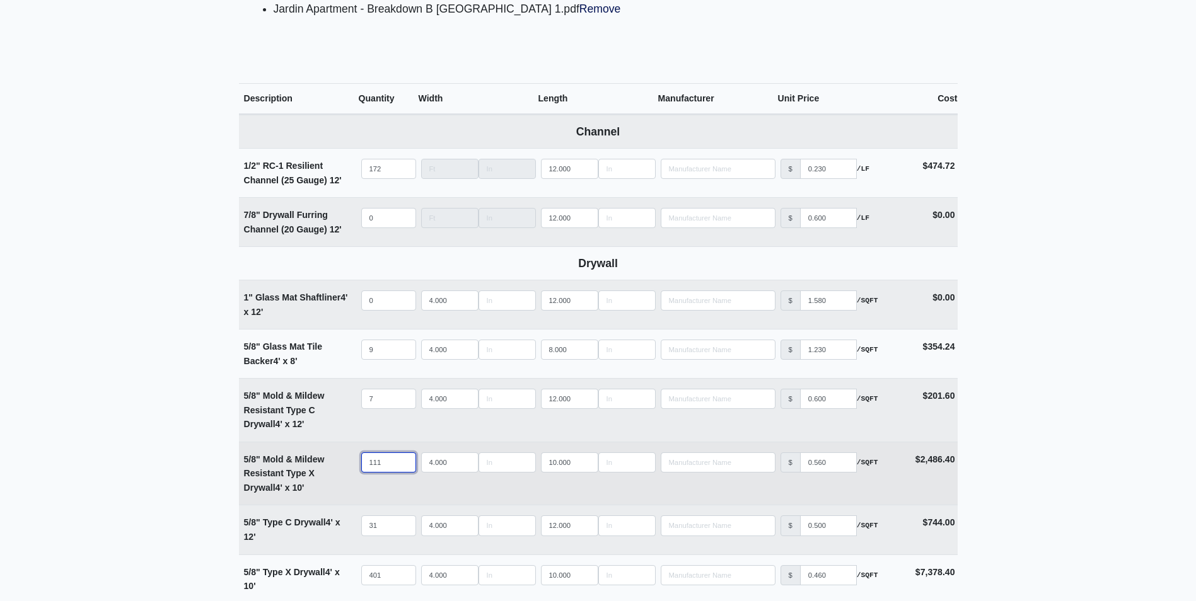
select select
type input "47"
select select
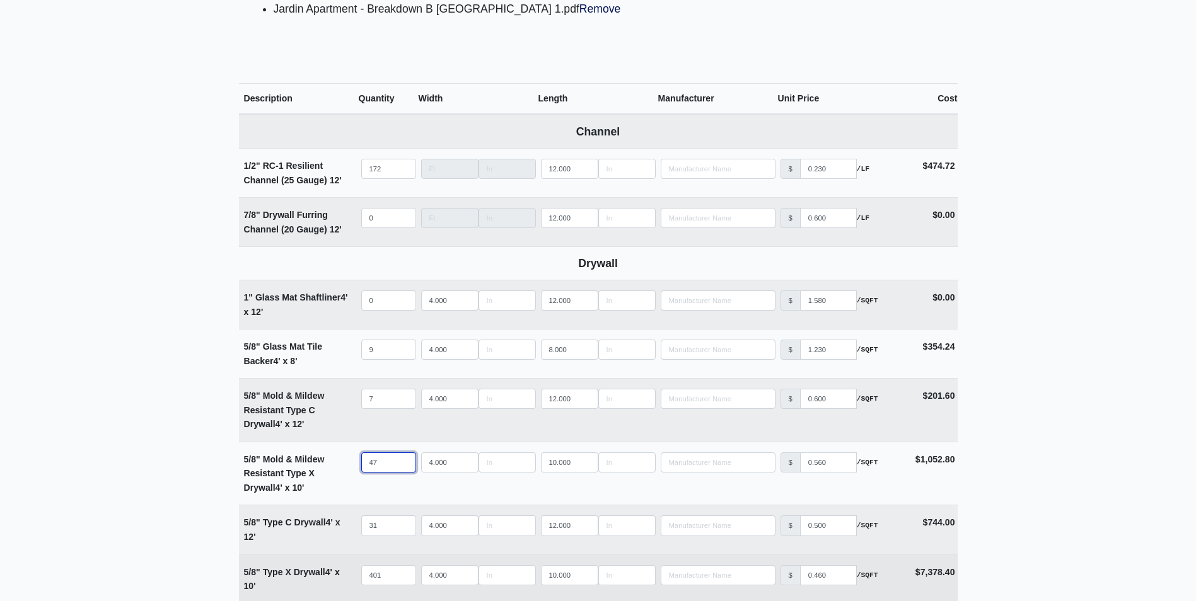
type input "47"
drag, startPoint x: 388, startPoint y: 572, endPoint x: 340, endPoint y: 576, distance: 47.4
click at [340, 576] on tr "5/8" Type X Drywall 4' x 10' Qty 401 Width 4.000 Length 10.000 Manufacturer No …" at bounding box center [598, 579] width 719 height 49
type input "1"
select select
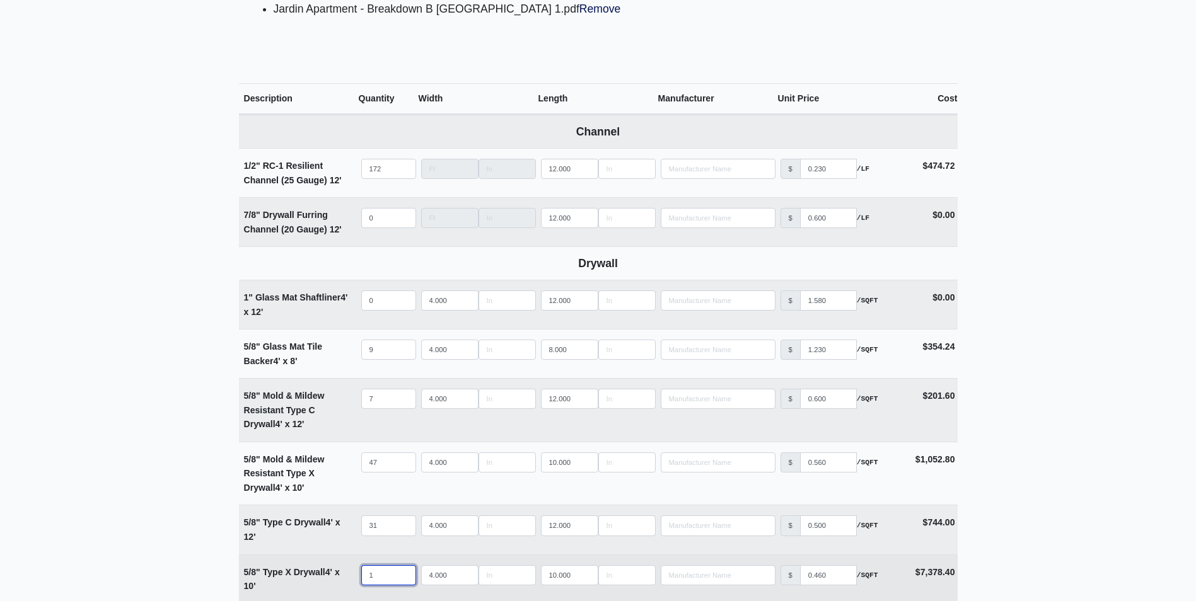
type input "11"
select select
type input "111"
select select
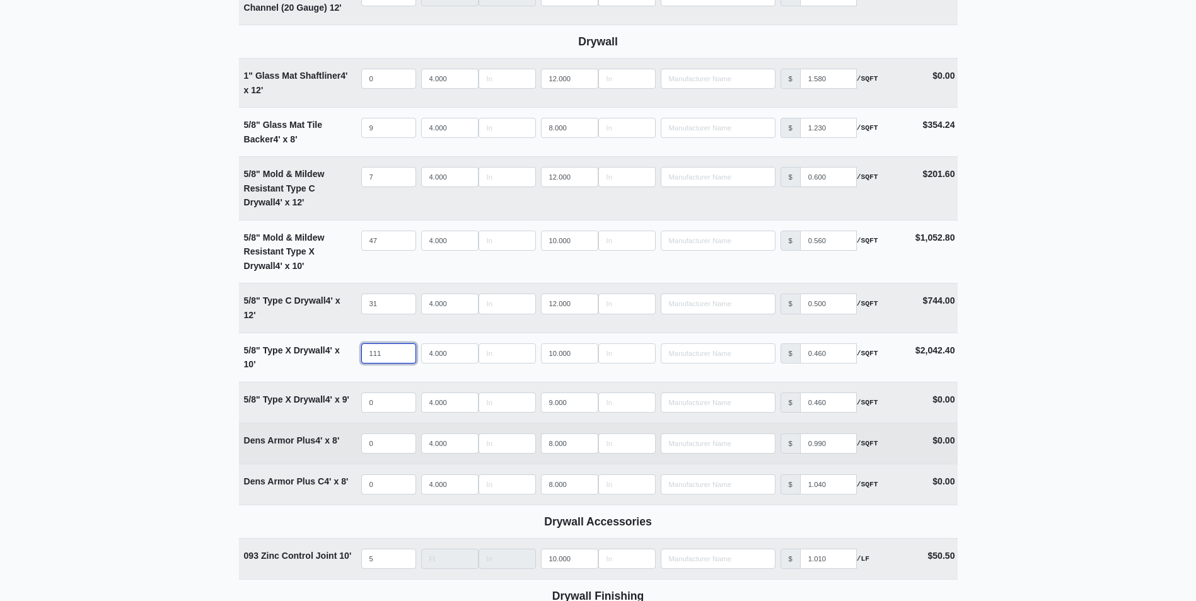
scroll to position [757, 0]
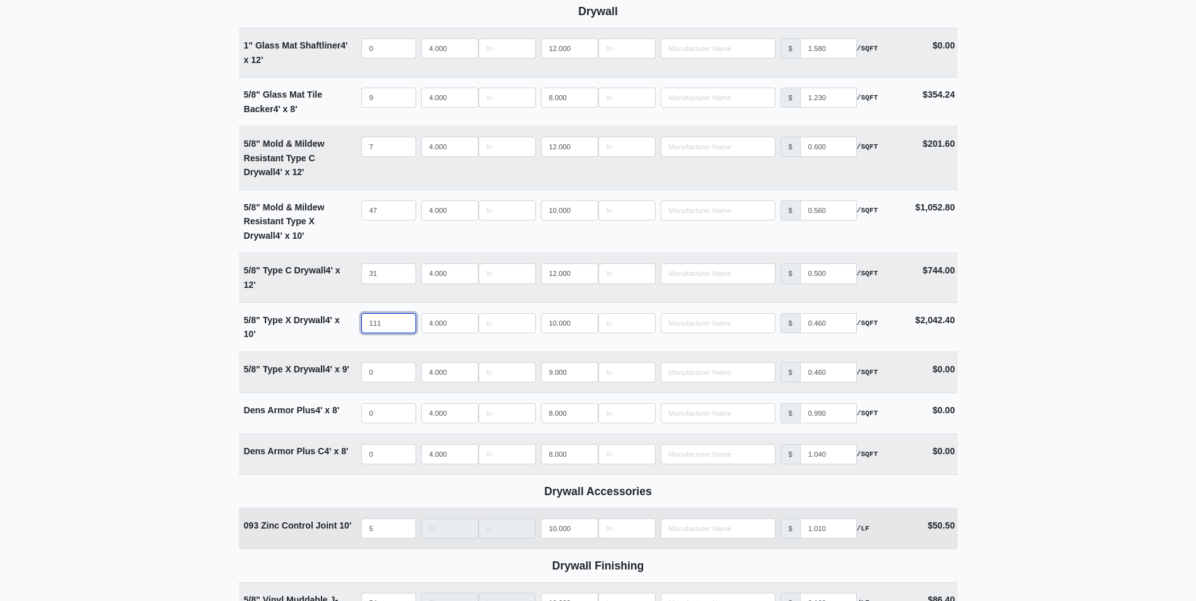
type input "111"
drag, startPoint x: 383, startPoint y: 529, endPoint x: 347, endPoint y: 524, distance: 36.9
click at [347, 524] on tr "093 Zinc Control Joint 10' Qty 5 Width Length 10.000 Manufacturer No Results Pr…" at bounding box center [598, 528] width 719 height 41
type input "0"
select select
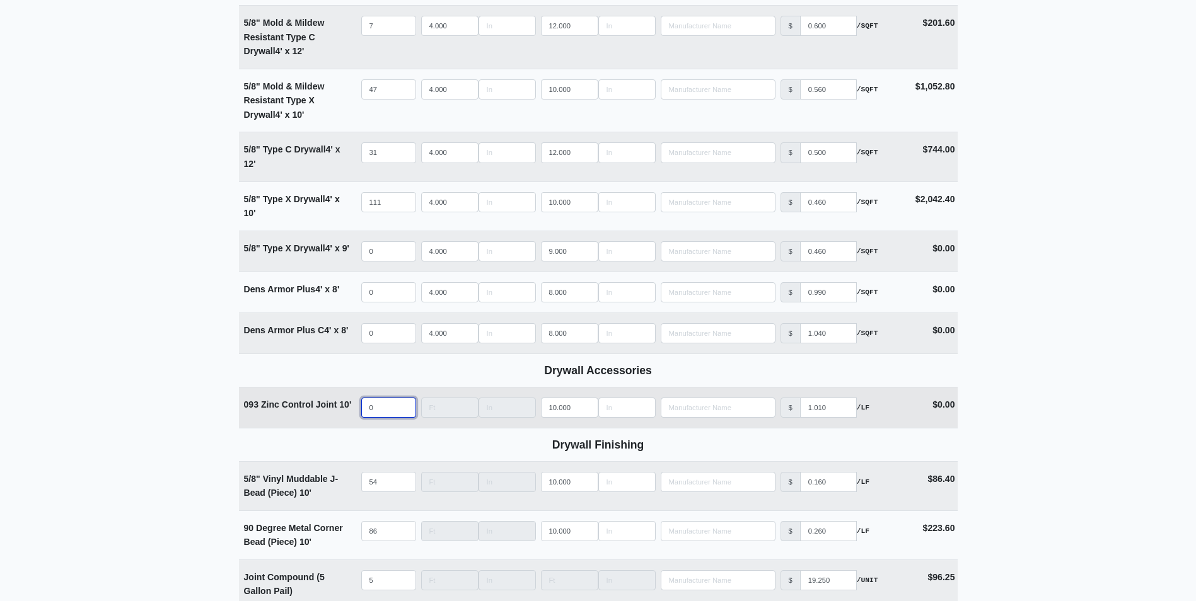
scroll to position [883, 0]
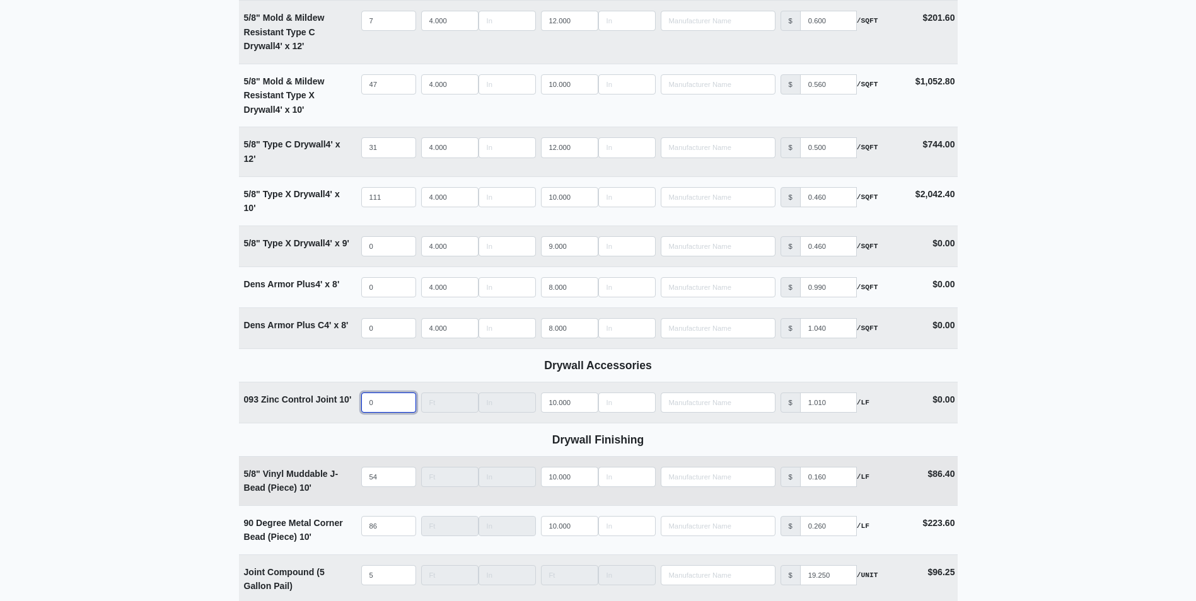
type input "0"
drag, startPoint x: 392, startPoint y: 479, endPoint x: 341, endPoint y: 479, distance: 51.1
click at [341, 479] on tr "5/8" Vinyl Muddable J-Bead (Piece) 10' Qty 54 Width Length 10.000 Manufacturer …" at bounding box center [598, 480] width 719 height 49
type input "2"
select select
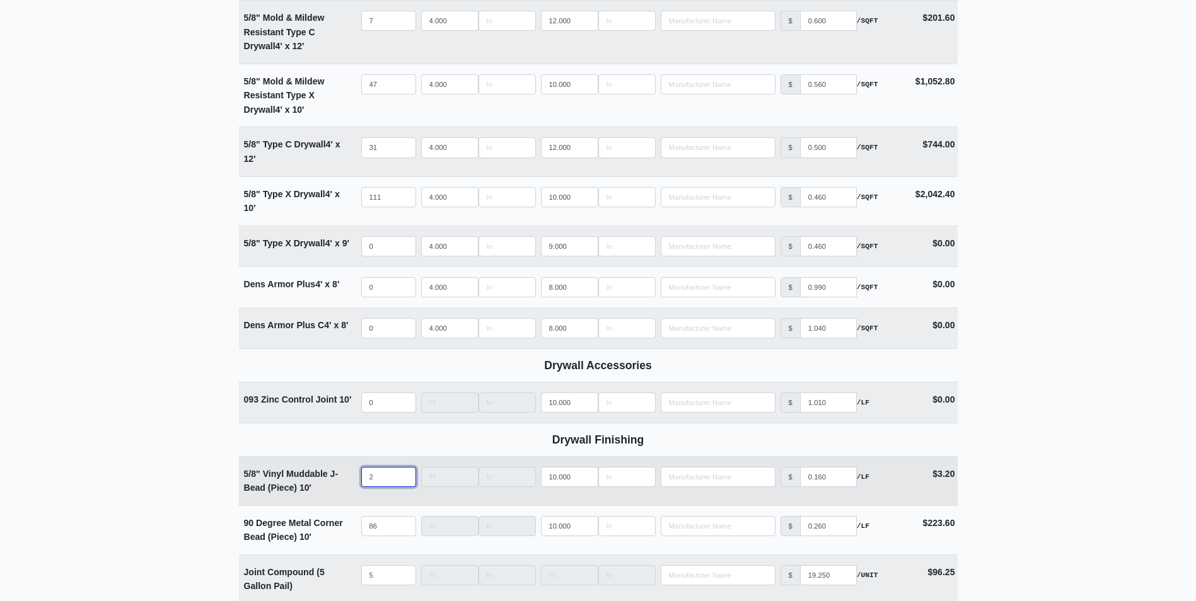
type input "20"
select select
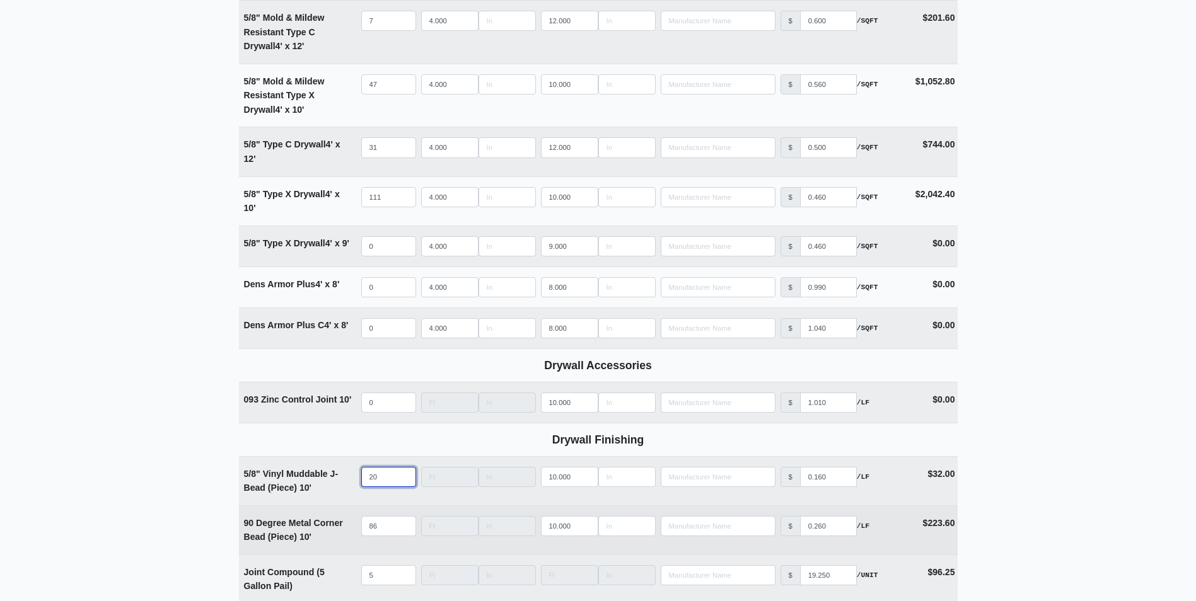
type input "20"
drag, startPoint x: 388, startPoint y: 521, endPoint x: 333, endPoint y: 514, distance: 55.4
click at [333, 514] on tr "90 Degree Metal Corner Bead (Piece) 10' Qty 86 Width Length 10.000 Manufacturer…" at bounding box center [598, 530] width 719 height 49
type input "8"
select select
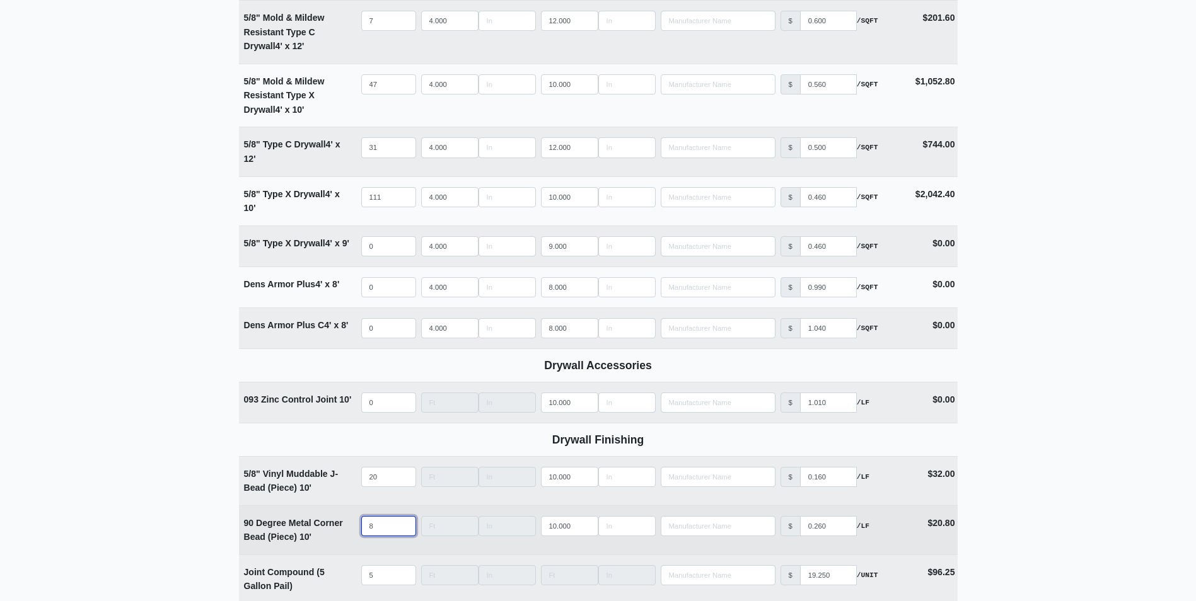
type input "88"
select select
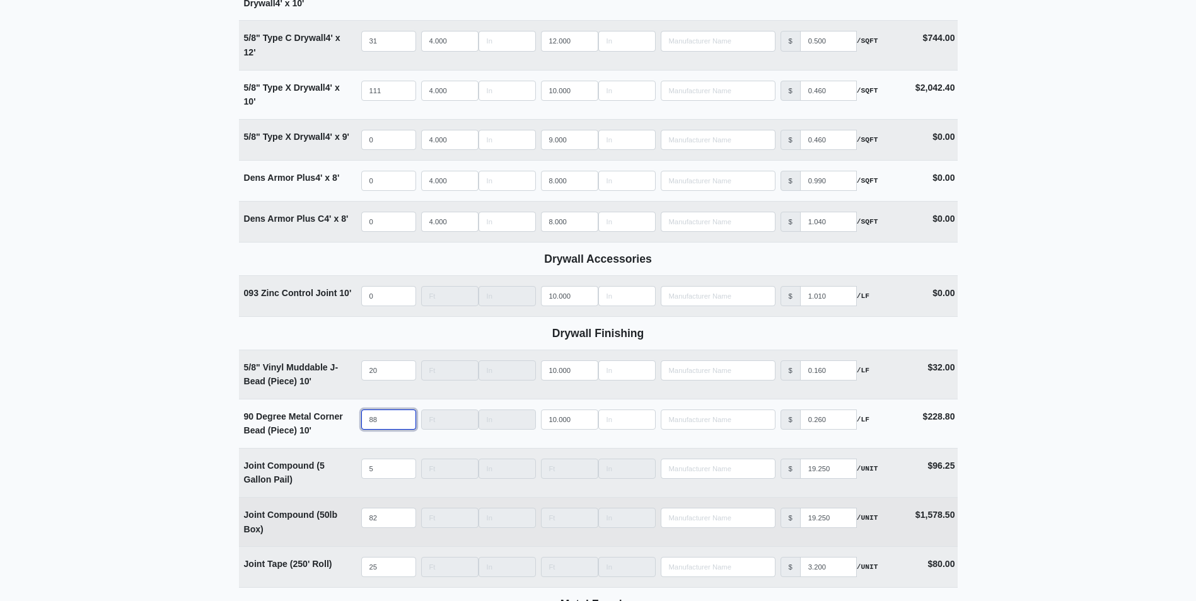
scroll to position [1009, 0]
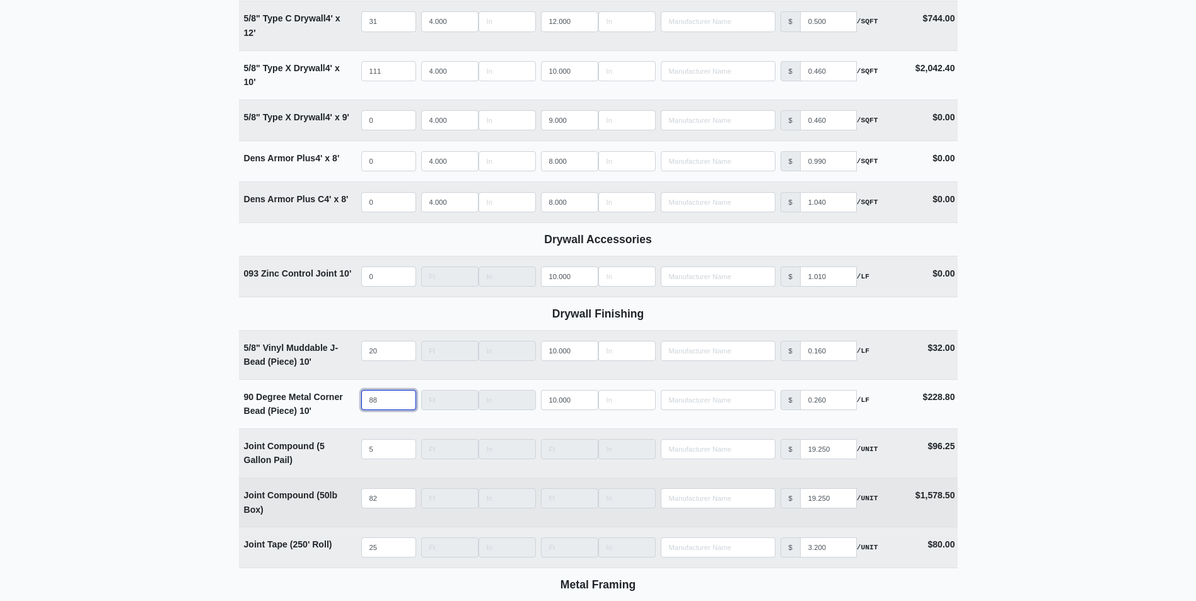
type input "88"
drag, startPoint x: 386, startPoint y: 496, endPoint x: 346, endPoint y: 496, distance: 40.3
click at [346, 496] on tr "Joint Compound (50lb Box) Qty 82 Width Length Manufacturer No Results Price $ 1…" at bounding box center [598, 502] width 719 height 49
type input "2"
select select
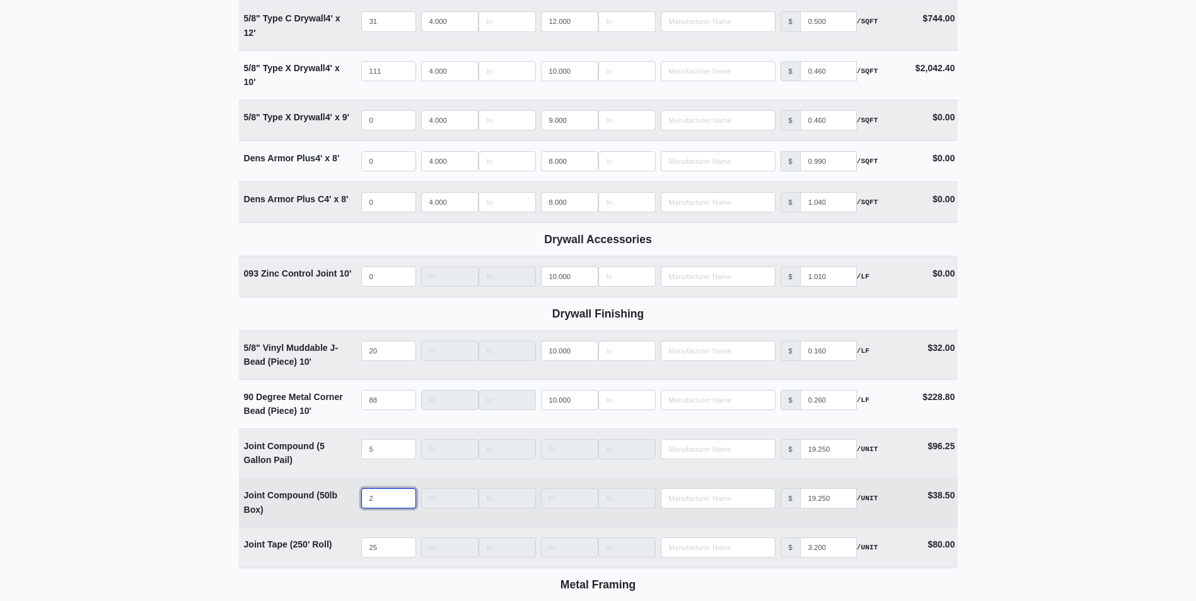
type input "21"
select select
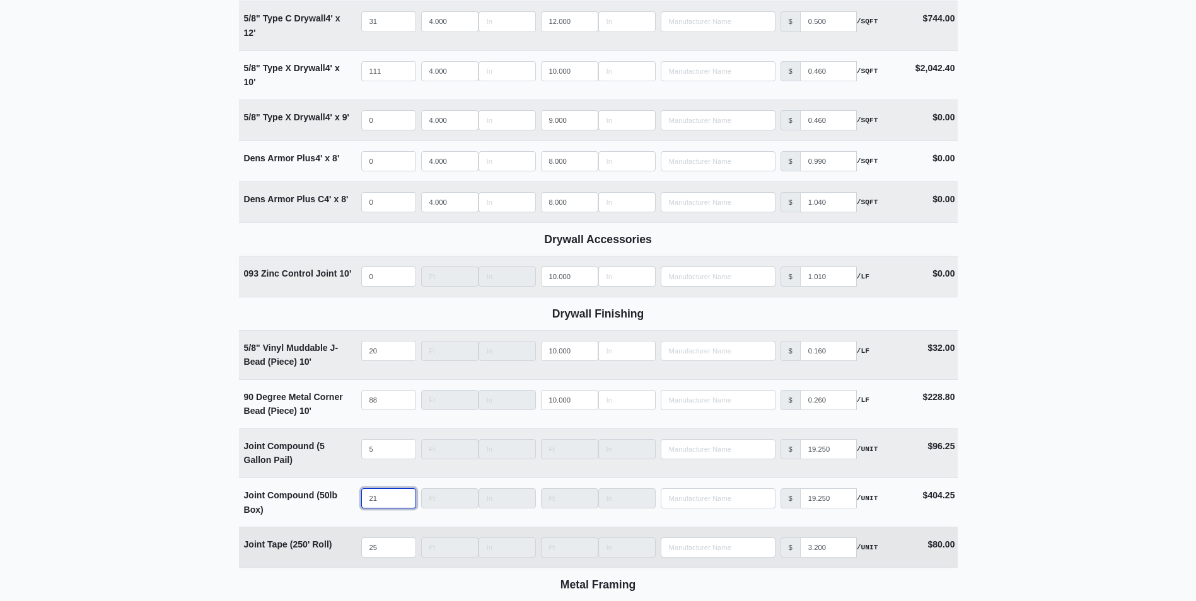
type input "21"
drag, startPoint x: 385, startPoint y: 551, endPoint x: 337, endPoint y: 550, distance: 48.5
click at [337, 550] on tr "Joint Tape (250' Roll) Qty 25 Width Length Manufacturer No Results Price $ 3.20…" at bounding box center [598, 547] width 719 height 41
type input "1"
select select
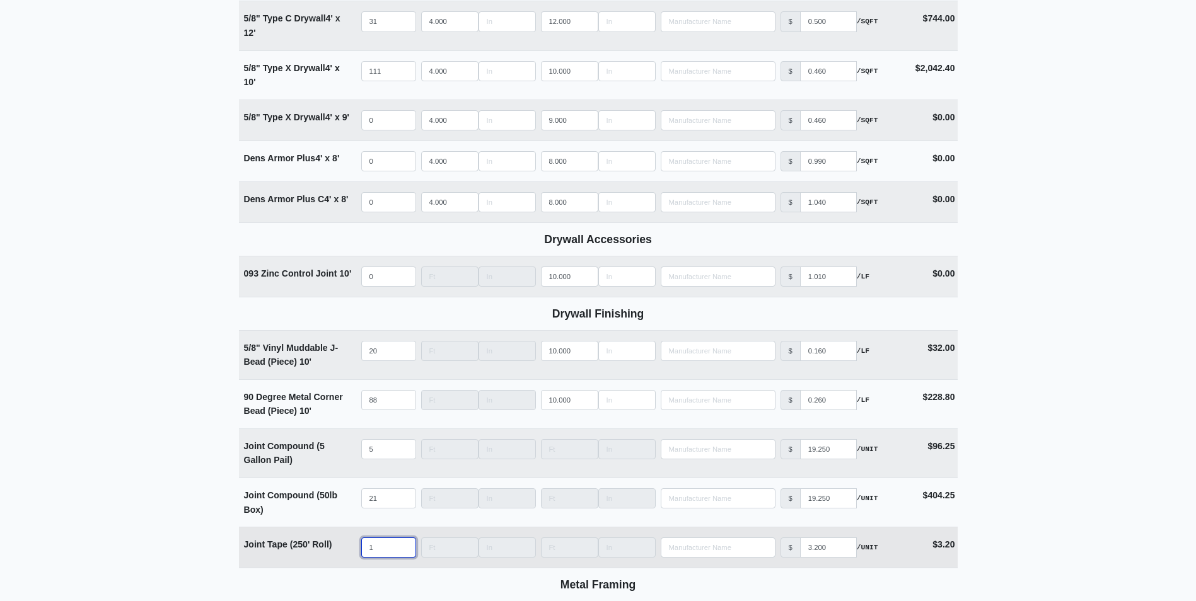
type input "10"
select select
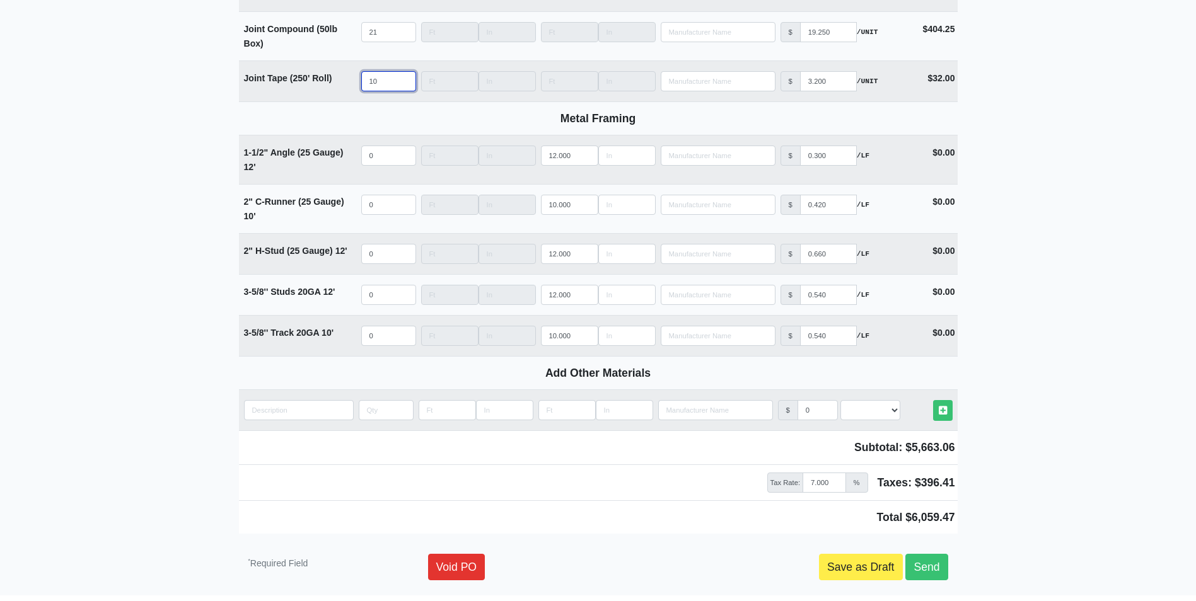
scroll to position [1528, 0]
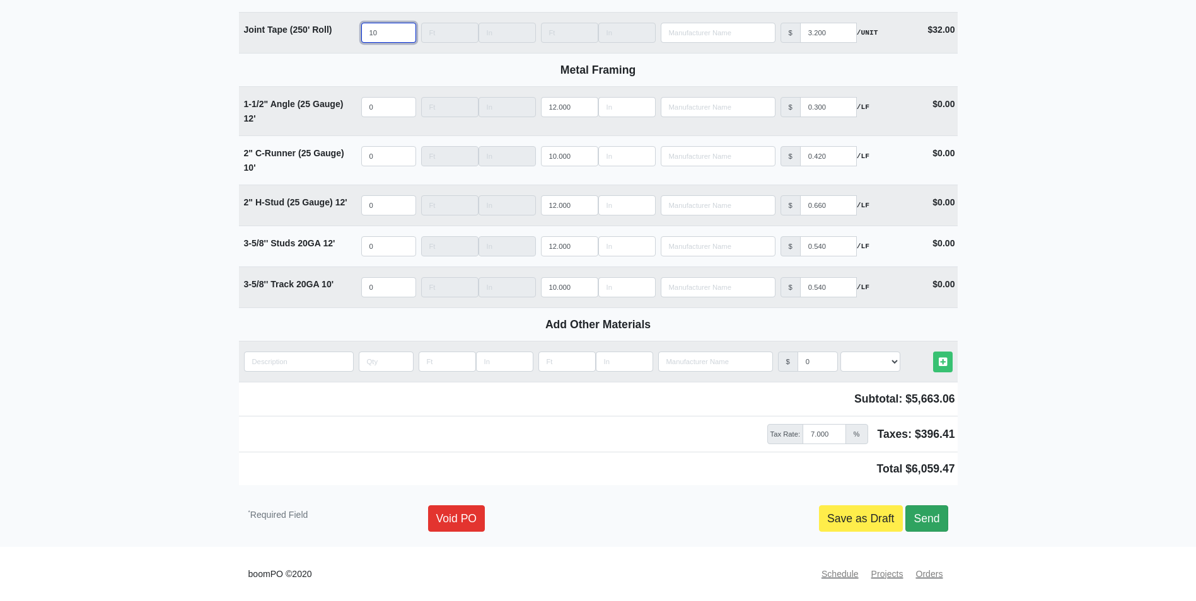
type input "10"
click at [941, 518] on link "Send" at bounding box center [926, 519] width 42 height 26
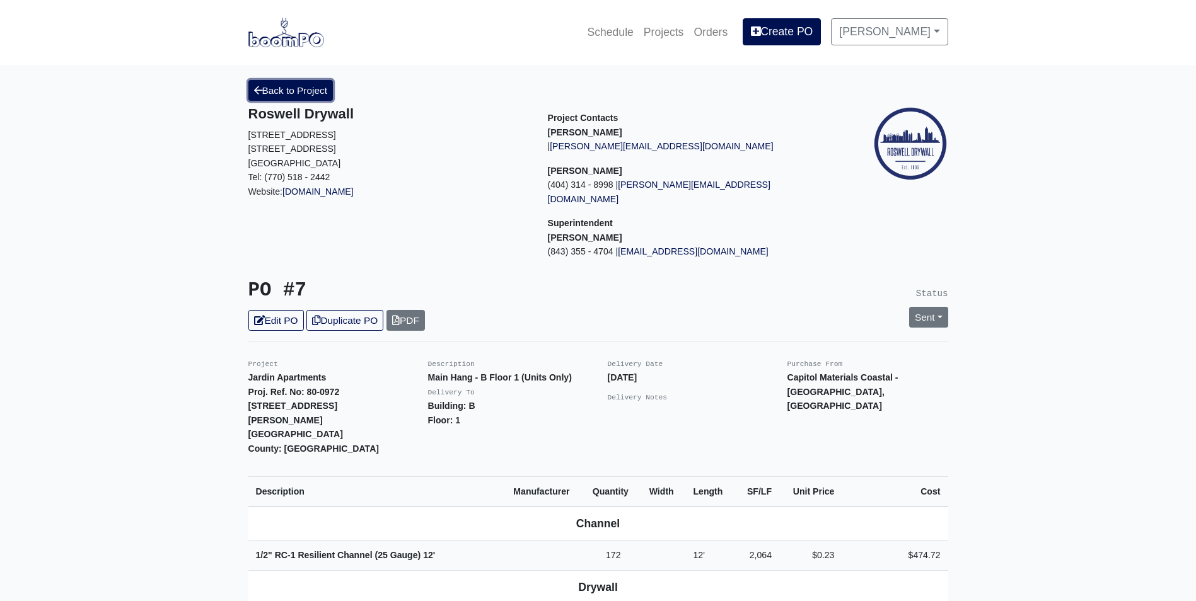
click at [279, 84] on link "Back to Project" at bounding box center [290, 90] width 85 height 21
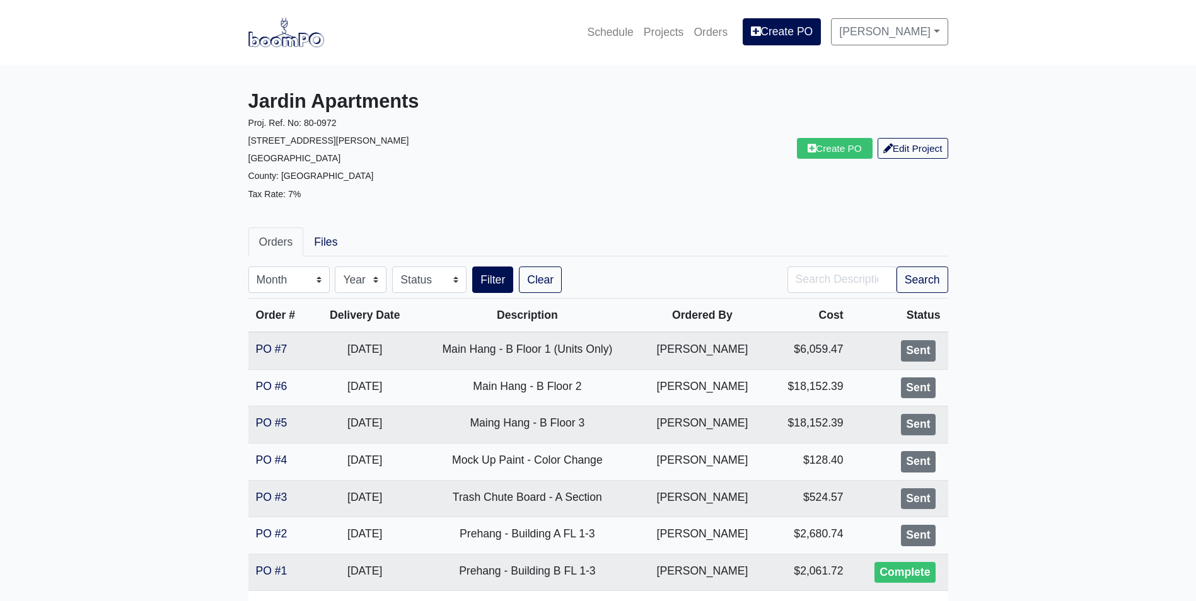
click at [942, 214] on div "Jardin Apartments Proj. Ref. No: 80-0972 [STREET_ADDRESS][PERSON_NAME]: [GEOGRA…" at bounding box center [598, 148] width 719 height 137
